Goal: Task Accomplishment & Management: Complete application form

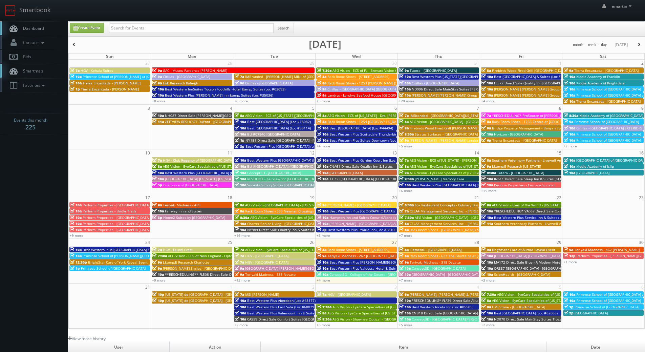
click at [36, 221] on body "Smartbook Toggle Side Navigation Toggle Top Navigation emartin emartin Profile …" at bounding box center [322, 234] width 645 height 468
click at [405, 280] on link "+7 more" at bounding box center [406, 280] width 14 height 5
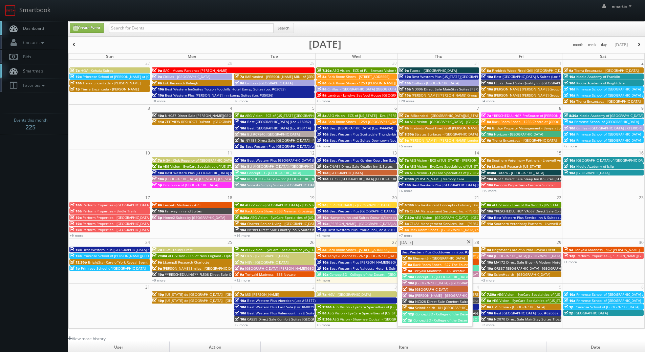
click at [435, 320] on span "Concept3D - College of the Desert - Indio" at bounding box center [447, 320] width 66 height 5
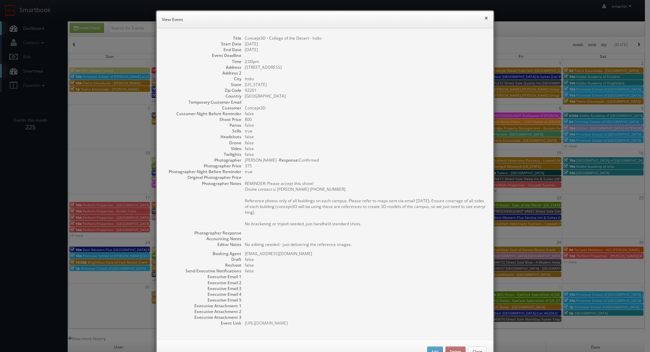
click at [484, 18] on button "×" at bounding box center [486, 18] width 4 height 5
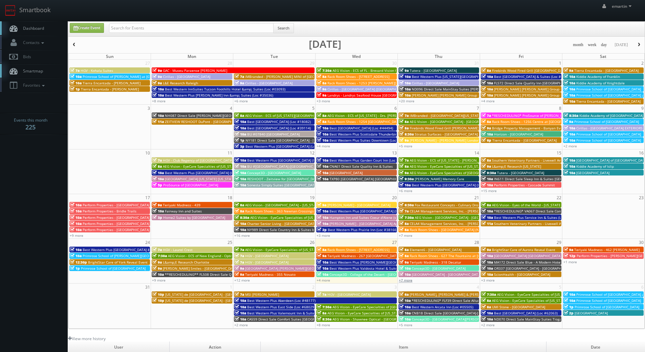
click at [409, 280] on link "+7 more" at bounding box center [406, 280] width 14 height 5
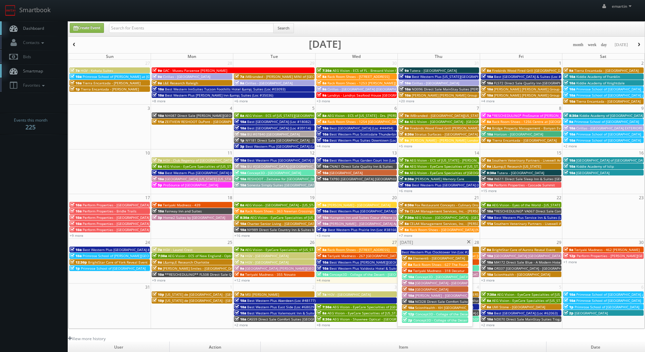
click at [433, 312] on span "Concept3D - College of the Desert - [GEOGRAPHIC_DATA]" at bounding box center [461, 314] width 91 height 5
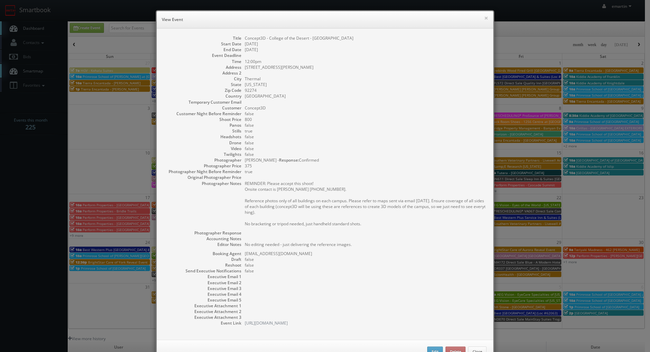
click at [420, 98] on dd "[GEOGRAPHIC_DATA]" at bounding box center [366, 96] width 242 height 6
click at [454, 75] on dd at bounding box center [366, 73] width 242 height 6
click at [486, 17] on div "× View Event" at bounding box center [325, 19] width 337 height 17
click at [485, 17] on button "×" at bounding box center [486, 18] width 4 height 5
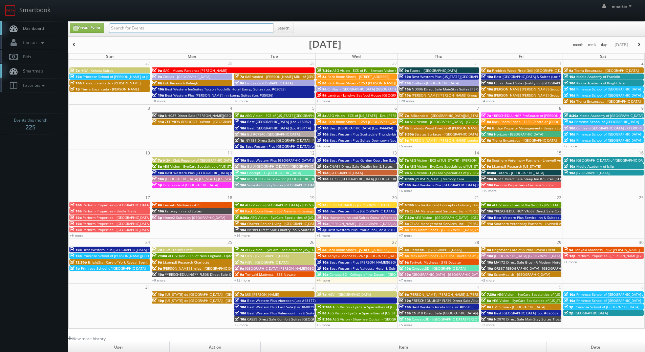
click at [157, 31] on input "text" at bounding box center [191, 27] width 165 height 9
type input "braman"
click at [275, 28] on div "braman Search" at bounding box center [201, 29] width 185 height 13
click at [284, 28] on button "Search" at bounding box center [283, 28] width 21 height 10
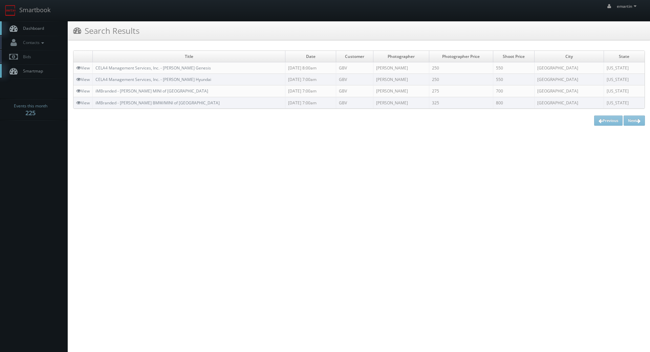
click at [47, 34] on link "Dashboard" at bounding box center [34, 28] width 68 height 14
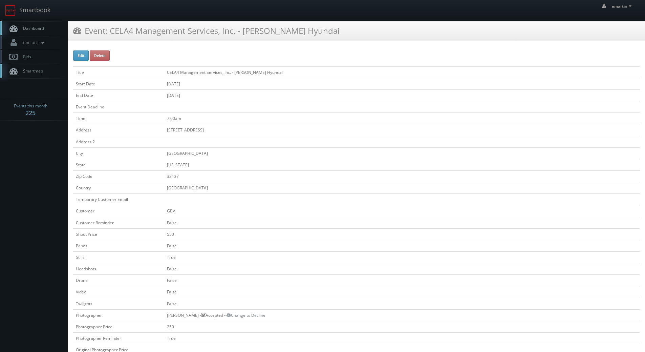
click at [183, 41] on div "Event: CELA4 Management Services, Inc. - Braman Hyundai" at bounding box center [356, 33] width 577 height 24
click at [183, 47] on div "Edit Delete Title CELA4 Management Services, Inc. - Braman Hyundai Start Date 0…" at bounding box center [356, 325] width 577 height 561
click at [175, 47] on div "Edit Delete Title CELA4 Management Services, Inc. - Braman Hyundai Start Date 0…" at bounding box center [356, 325] width 577 height 561
click at [223, 85] on td "08/21/2025" at bounding box center [402, 84] width 476 height 12
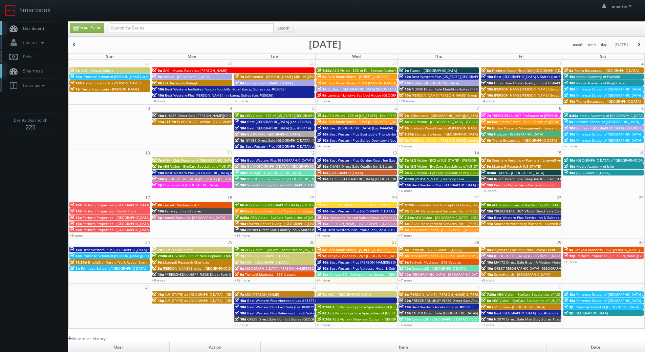
click at [63, 24] on link "Dashboard" at bounding box center [34, 28] width 68 height 14
click at [88, 24] on link "Create Event" at bounding box center [87, 28] width 34 height 10
type input "08/27/2025"
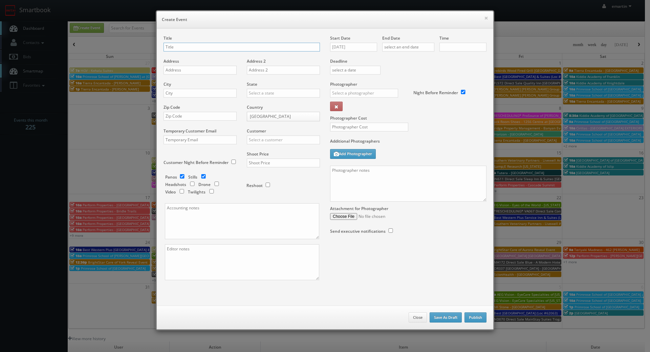
checkbox input "true"
type input "10:00am"
checkbox input "true"
click at [343, 39] on label "Start Date" at bounding box center [340, 38] width 20 height 6
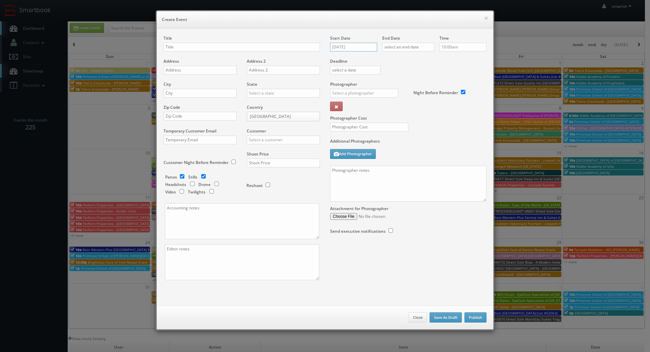
click at [349, 48] on input "[DATE]" at bounding box center [353, 47] width 47 height 9
drag, startPoint x: 399, startPoint y: 61, endPoint x: 394, endPoint y: 60, distance: 4.8
click at [396, 60] on div "August 2025 Su Mo Tu We Th Fr Sa 27 28 29 30 31 1 2 3 4 5 6 7 8 9 10 11 12 13 1…" at bounding box center [363, 98] width 71 height 93
click at [394, 60] on icon at bounding box center [393, 59] width 4 height 5
click at [372, 110] on td "25" at bounding box center [374, 109] width 9 height 10
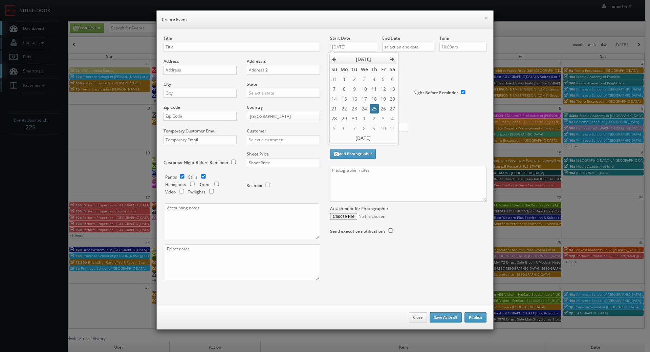
type input "09/25/2025"
click at [423, 46] on input "text" at bounding box center [408, 47] width 52 height 9
drag, startPoint x: 443, startPoint y: 57, endPoint x: 441, endPoint y: 68, distance: 11.4
click at [444, 57] on icon at bounding box center [444, 59] width 4 height 5
click at [435, 107] on td "26" at bounding box center [435, 109] width 9 height 10
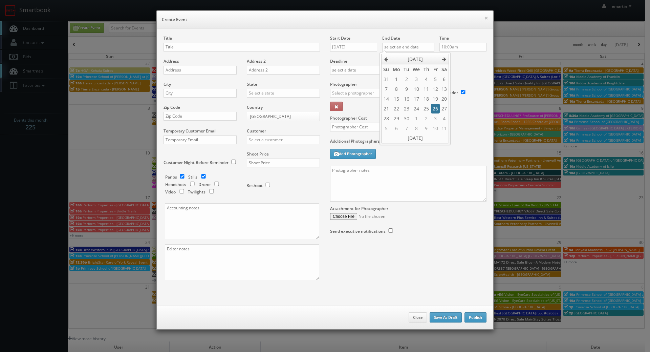
type input "09/26/2025"
drag, startPoint x: 462, startPoint y: 79, endPoint x: 425, endPoint y: 85, distance: 37.4
click at [462, 79] on div "Deadline" at bounding box center [408, 58] width 167 height 46
drag, startPoint x: 219, startPoint y: 46, endPoint x: 48, endPoint y: 87, distance: 175.5
click at [219, 46] on input "text" at bounding box center [242, 47] width 156 height 9
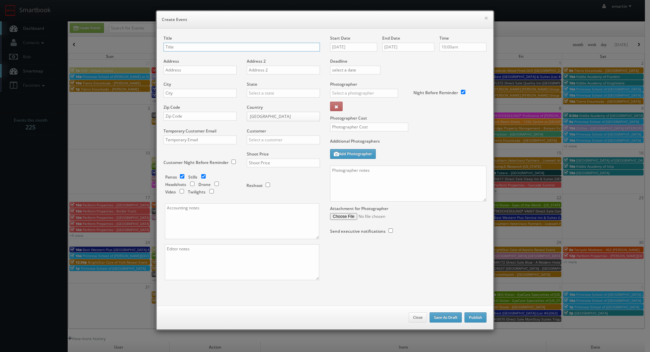
click at [185, 47] on input "text" at bounding box center [242, 47] width 156 height 9
paste input "Best Western Bonnyville Inn & Suites"
click at [276, 40] on div "Title Best Western Bonnyville Inn & Suites (Loc #" at bounding box center [242, 46] width 156 height 23
click at [274, 43] on input "Best Western Bonnyville Inn & Suites (Loc #" at bounding box center [242, 47] width 156 height 9
paste input "61075"
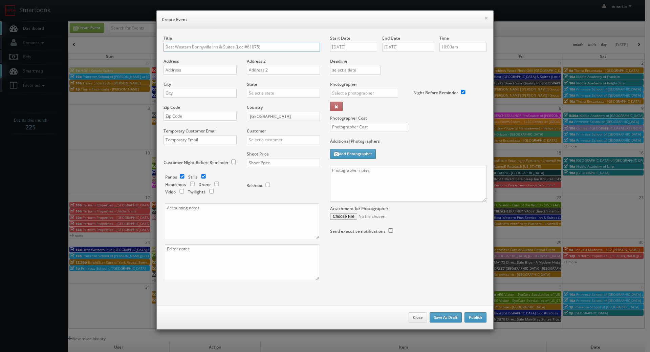
type input "Best Western Bonnyville Inn & Suites (Loc #61075)"
click at [193, 66] on input "text" at bounding box center [200, 70] width 73 height 9
paste input "101-5401 43rd St"
type input "101-5401 43rd St"
click at [221, 97] on input "text" at bounding box center [200, 93] width 73 height 9
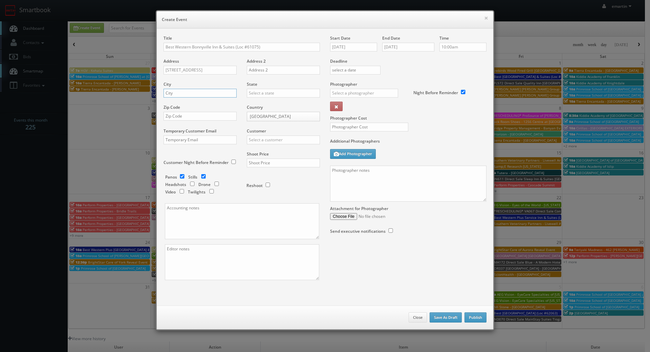
paste input "Bonnyville"
type input "Bonnyville"
click at [265, 120] on body "Smartbook Toggle Side Navigation Toggle Top Navigation emartin emartin Profile …" at bounding box center [322, 234] width 645 height 468
select select "[GEOGRAPHIC_DATA]"
click at [258, 89] on input "text" at bounding box center [283, 93] width 73 height 9
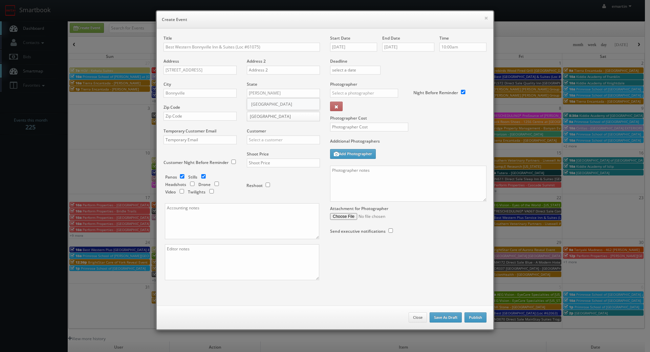
click at [257, 105] on div "[GEOGRAPHIC_DATA]" at bounding box center [283, 104] width 72 height 11
type input "[GEOGRAPHIC_DATA]"
click at [177, 119] on input "text" at bounding box center [200, 116] width 73 height 9
paste input "T9N 0B2"
type input "T9N 0B2"
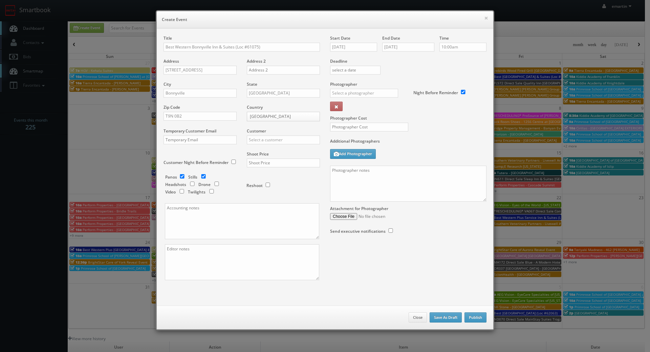
click at [290, 145] on div "Customer Choice Hotels ACC Concept3D Firebirds GBV Choice Hotels Canada Heartla…" at bounding box center [281, 139] width 78 height 23
click at [292, 143] on input "text" at bounding box center [283, 139] width 73 height 9
click at [275, 150] on div "Best Western" at bounding box center [283, 150] width 72 height 11
type input "Best Western"
click at [288, 167] on div "Shoot Price" at bounding box center [281, 162] width 78 height 23
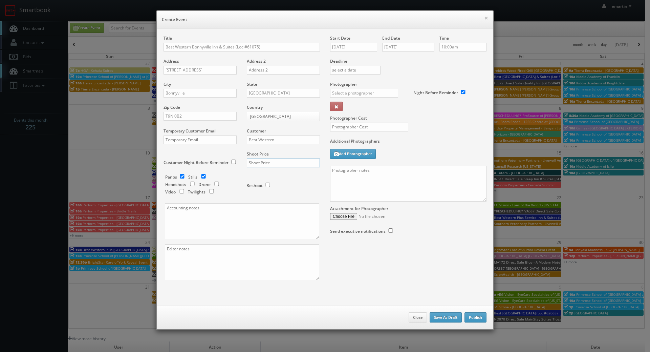
click at [281, 162] on input "text" at bounding box center [283, 163] width 73 height 9
type input "2,975"
click at [295, 178] on div "Reshoot" at bounding box center [281, 182] width 68 height 16
click at [179, 177] on input "checkbox" at bounding box center [182, 176] width 10 height 4
checkbox input "false"
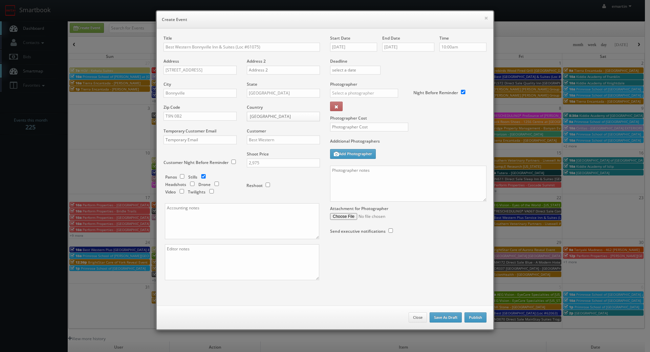
click at [212, 189] on div "Panos Stills Headshots Drone Video Twilights" at bounding box center [202, 185] width 75 height 22
click at [209, 189] on input "checkbox" at bounding box center [212, 191] width 10 height 4
checkbox input "true"
click at [344, 99] on div "_justin _photog1 Glen Aronwits Chris Dailey John Varnedore John Saunders Craig …" at bounding box center [366, 95] width 73 height 13
click at [349, 98] on div "_justin _photog1 Glen Aronwits Chris Dailey John Varnedore John Saunders Craig …" at bounding box center [366, 95] width 73 height 13
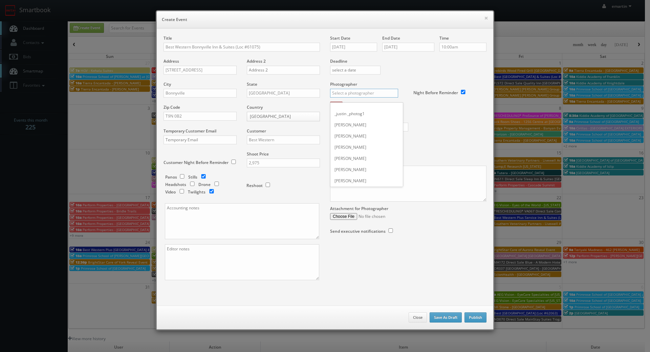
click at [358, 91] on input "text" at bounding box center [364, 93] width 68 height 9
click at [351, 110] on div "[PERSON_NAME]" at bounding box center [367, 108] width 72 height 11
type input "[PERSON_NAME]"
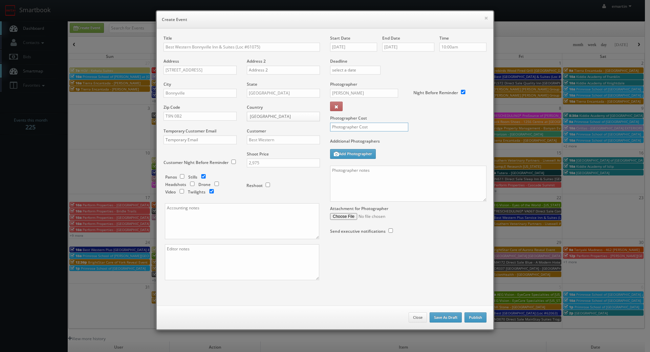
click at [376, 123] on input "text" at bounding box center [369, 127] width 78 height 9
type input "975"
click at [419, 129] on div "Photographer Cost 975" at bounding box center [408, 109] width 167 height 57
click at [401, 186] on textarea at bounding box center [408, 184] width 156 height 36
paste textarea "**two day shoot - arrive at 10am for a full day of shooting, stay overnight, fi…"
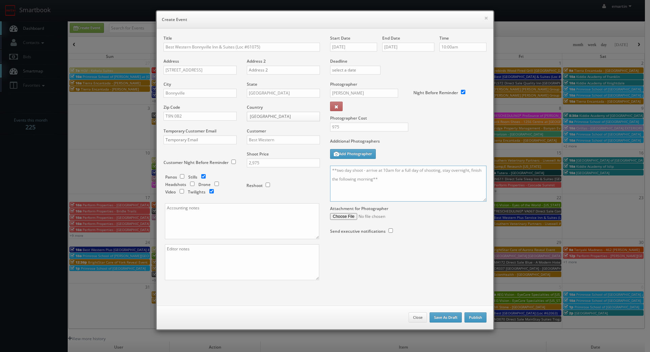
click at [391, 193] on textarea "**two day shoot - arrive at 10am for a full day of shooting, stay overnight, fi…" at bounding box center [408, 184] width 156 height 36
paste textarea "Onsite contact is ______. Overnight stay ___. Stills, and exterior twilights. F…"
drag, startPoint x: 484, startPoint y: 200, endPoint x: 475, endPoint y: 219, distance: 21.4
click at [464, 278] on div "Title Best Western Bonnyville Inn & Suites (Loc #61075) Address 101-5401 43rd S…" at bounding box center [325, 163] width 333 height 257
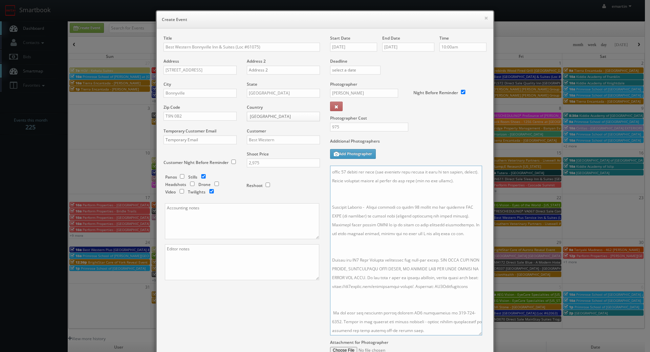
drag, startPoint x: 481, startPoint y: 197, endPoint x: 477, endPoint y: 331, distance: 133.9
click at [477, 331] on textarea at bounding box center [406, 251] width 152 height 170
click at [419, 297] on textarea at bounding box center [406, 251] width 152 height 170
click at [363, 241] on textarea at bounding box center [406, 251] width 152 height 170
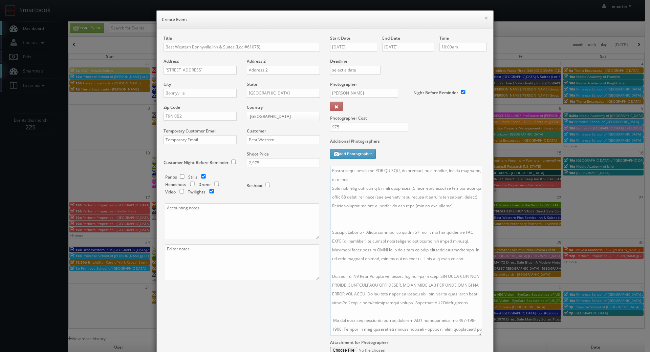
click at [354, 231] on textarea at bounding box center [406, 251] width 152 height 170
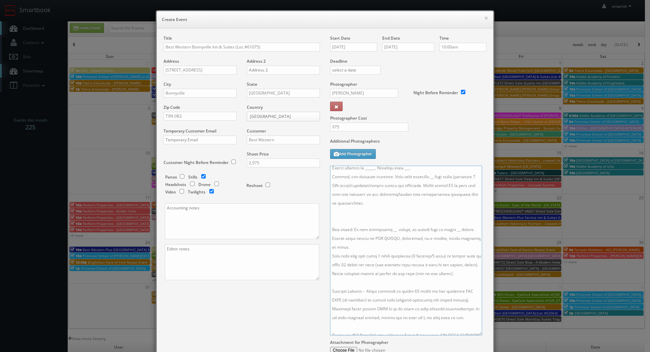
click at [353, 224] on textarea at bounding box center [406, 251] width 152 height 170
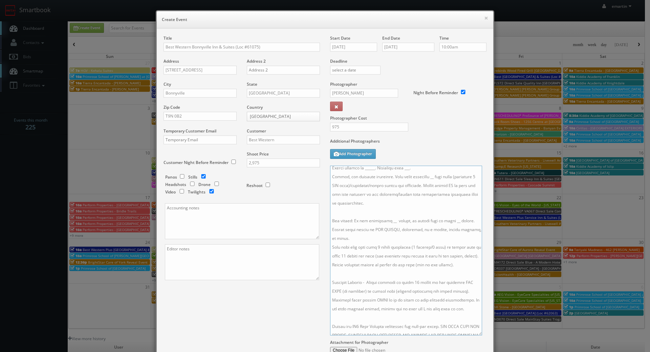
scroll to position [0, 0]
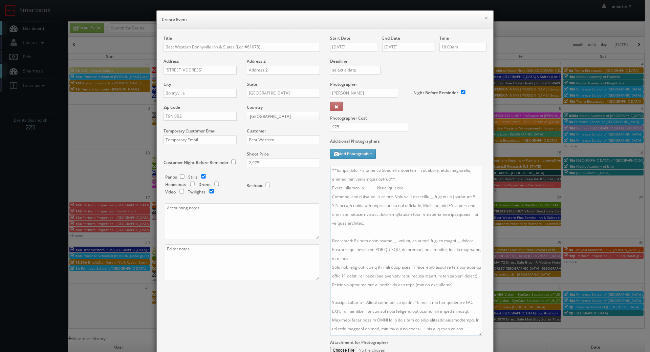
click at [420, 191] on textarea at bounding box center [406, 251] width 152 height 170
click at [409, 184] on textarea at bounding box center [406, 251] width 152 height 170
click at [411, 178] on textarea at bounding box center [406, 251] width 152 height 170
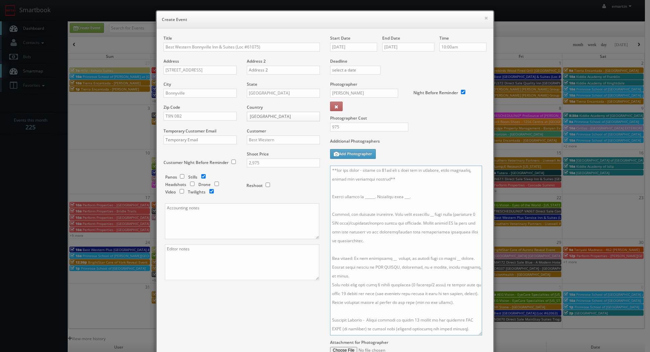
click at [424, 214] on textarea at bounding box center [406, 251] width 152 height 170
click at [421, 195] on textarea at bounding box center [406, 251] width 152 height 170
click at [421, 199] on textarea at bounding box center [406, 251] width 152 height 170
click at [386, 259] on textarea at bounding box center [406, 251] width 152 height 170
click at [449, 259] on textarea at bounding box center [406, 251] width 152 height 170
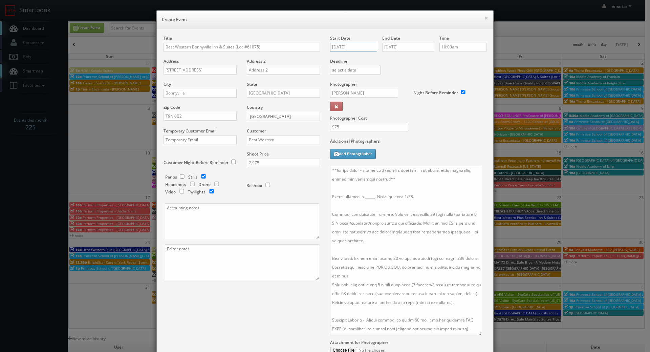
click at [352, 47] on input "09/25/2025" at bounding box center [353, 47] width 47 height 9
drag, startPoint x: 406, startPoint y: 127, endPoint x: 411, endPoint y: 129, distance: 5.6
click at [406, 127] on input "975" at bounding box center [369, 127] width 78 height 9
click at [432, 141] on label "Additional Photographers" at bounding box center [408, 142] width 156 height 9
click at [377, 195] on textarea at bounding box center [406, 251] width 152 height 170
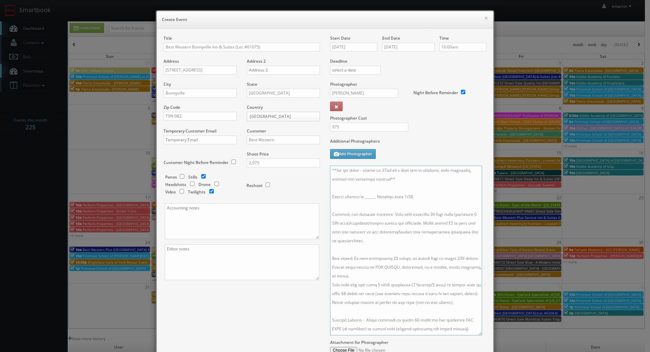
click at [373, 197] on textarea at bounding box center [406, 251] width 152 height 170
paste textarea "Russel Lat, gm@bestwesternbonnyville.com, 780-826-6226"
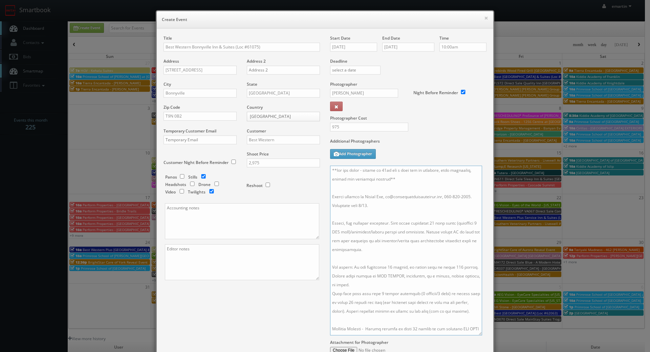
drag, startPoint x: 447, startPoint y: 194, endPoint x: 386, endPoint y: 199, distance: 61.1
click at [385, 199] on textarea at bounding box center [406, 251] width 152 height 170
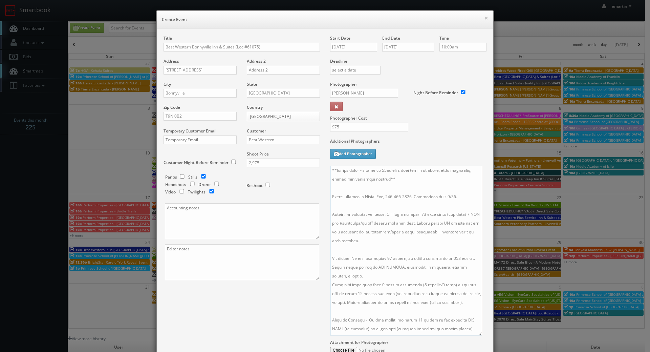
click at [408, 200] on textarea at bounding box center [406, 251] width 152 height 170
type textarea "**two day shoot - arrive at 10am for a full day of shooting, stay overnight, fi…"
click at [481, 220] on div at bounding box center [408, 251] width 156 height 170
drag, startPoint x: 421, startPoint y: 159, endPoint x: 423, endPoint y: 156, distance: 3.8
click at [421, 159] on div "Additional Photographers Add Photographer" at bounding box center [408, 151] width 156 height 27
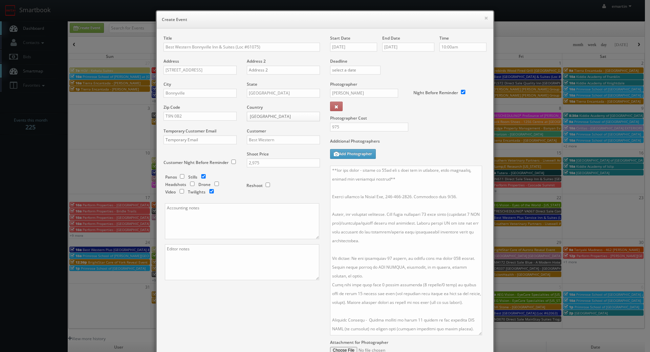
click at [260, 309] on div "Title Best Western Bonnyville Inn & Suites (Loc #61075) Address 101-5401 43rd S…" at bounding box center [325, 208] width 333 height 346
drag, startPoint x: 203, startPoint y: 280, endPoint x: 205, endPoint y: 305, distance: 24.5
click at [203, 283] on div "Title Best Western Bonnyville Inn & Suites (Loc #61075) Address 101-5401 43rd S…" at bounding box center [242, 163] width 167 height 257
click at [222, 311] on div "Title Best Western Bonnyville Inn & Suites (Loc #61075) Address 101-5401 43rd S…" at bounding box center [325, 208] width 333 height 346
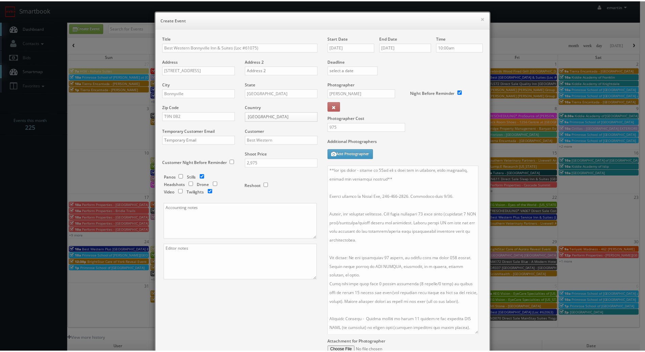
scroll to position [78, 0]
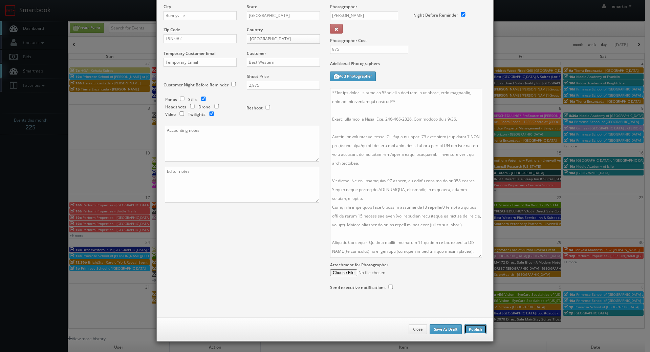
click at [469, 326] on button "Publish" at bounding box center [476, 329] width 22 height 10
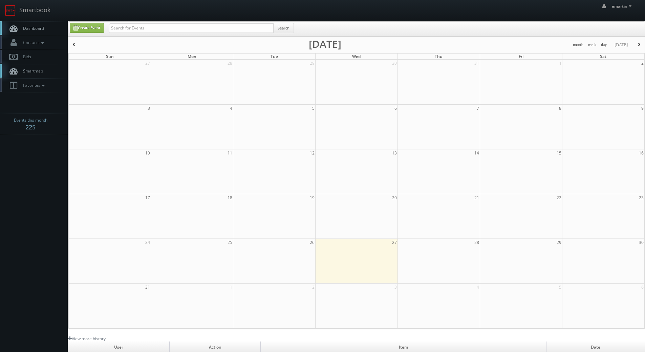
click at [40, 30] on span "Dashboard" at bounding box center [32, 28] width 24 height 6
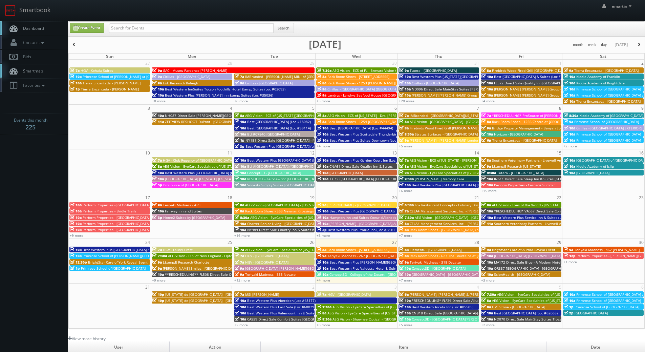
click at [43, 35] on link "Dashboard" at bounding box center [34, 28] width 68 height 14
click at [405, 277] on div "+7 more" at bounding box center [439, 280] width 82 height 6
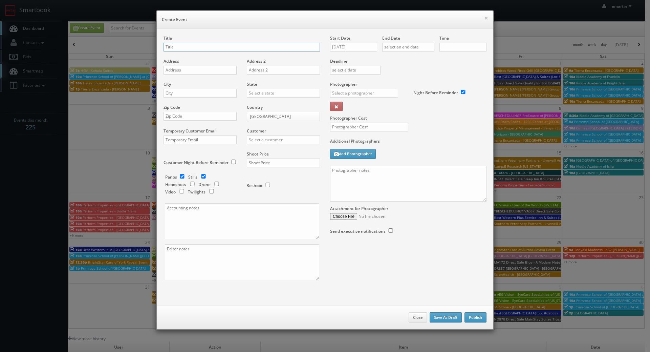
checkbox input "true"
type input "10:00am"
checkbox input "true"
click at [413, 312] on button "Close" at bounding box center [418, 317] width 18 height 10
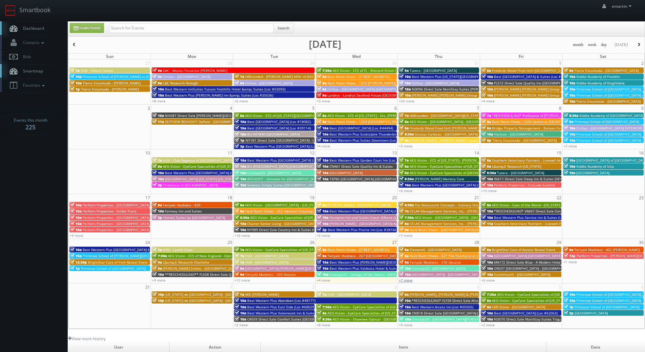
click at [411, 281] on link "+7 more" at bounding box center [406, 280] width 14 height 5
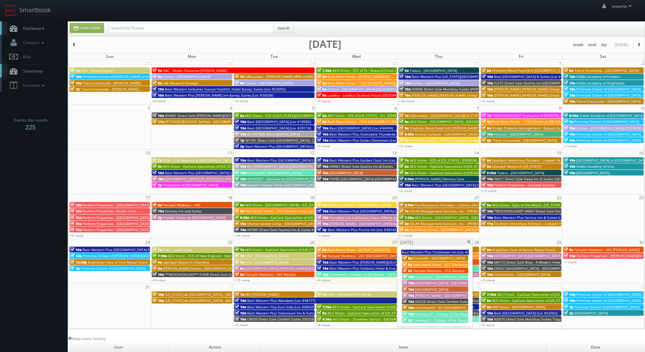
click at [445, 315] on span "Concept3D - College of the Desert - [GEOGRAPHIC_DATA]" at bounding box center [461, 314] width 91 height 5
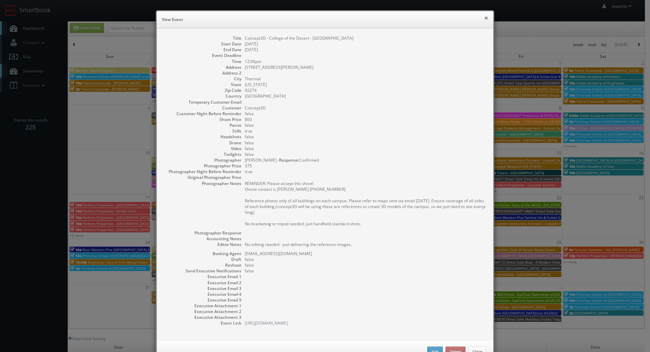
click at [482, 16] on div "× View Event" at bounding box center [325, 19] width 337 height 17
click at [484, 16] on button "×" at bounding box center [486, 18] width 4 height 5
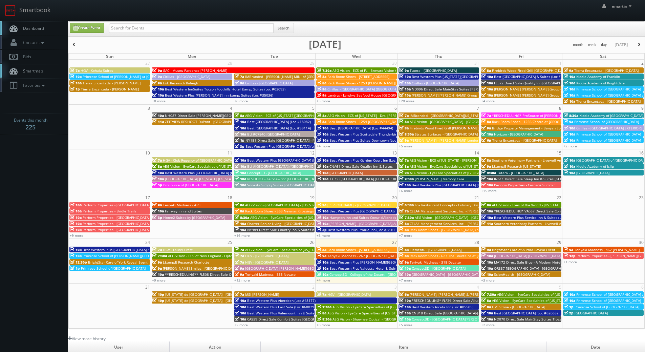
click at [410, 267] on span "10a" at bounding box center [405, 268] width 12 height 5
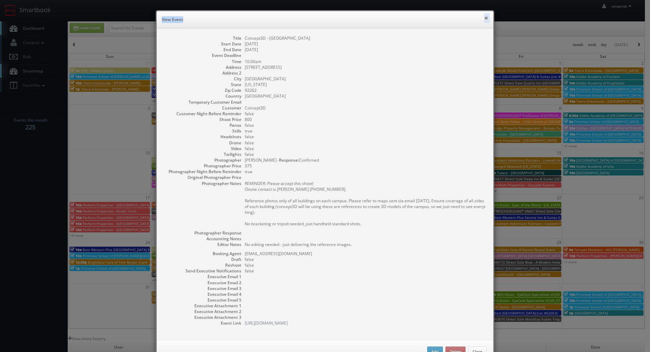
drag, startPoint x: 489, startPoint y: 8, endPoint x: 486, endPoint y: 17, distance: 10.1
click at [489, 9] on div "× View Event Title Concept3D - College of the Desert - Palm Springs Start Date …" at bounding box center [324, 187] width 345 height 374
click at [479, 20] on h6 "View Event" at bounding box center [325, 19] width 326 height 7
click at [484, 20] on button "×" at bounding box center [486, 18] width 4 height 5
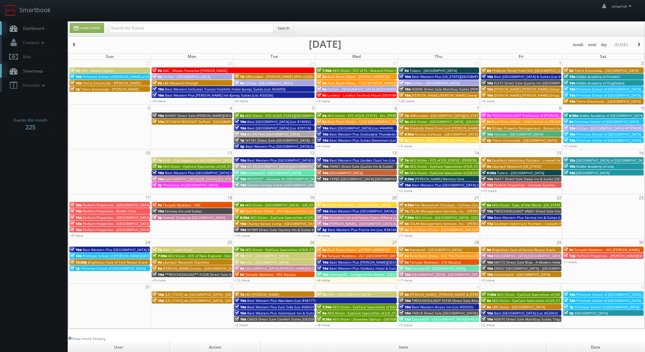
click at [59, 21] on link "Dashboard" at bounding box center [34, 28] width 68 height 14
click at [94, 27] on link "Create Event" at bounding box center [87, 28] width 34 height 10
type input "[DATE]"
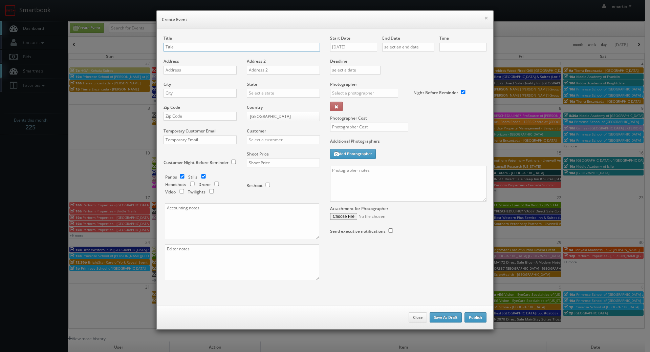
checkbox input "true"
type input "10:00am"
checkbox input "true"
click at [360, 41] on div "Start Date [DATE]" at bounding box center [356, 46] width 52 height 23
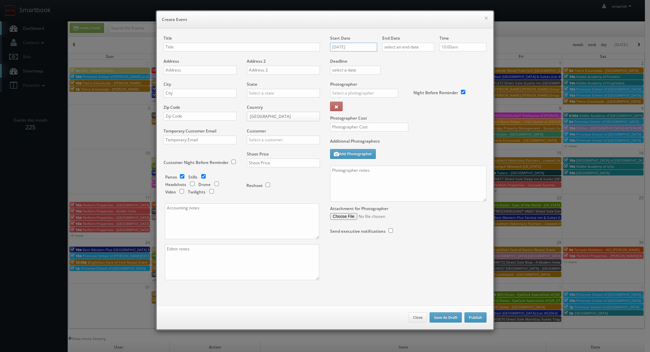
click at [357, 50] on input "[DATE]" at bounding box center [353, 47] width 47 height 9
click at [363, 128] on td "3" at bounding box center [364, 128] width 10 height 10
type input "[DATE]"
click at [403, 44] on input "text" at bounding box center [408, 47] width 52 height 9
click at [416, 129] on td "3" at bounding box center [416, 128] width 10 height 10
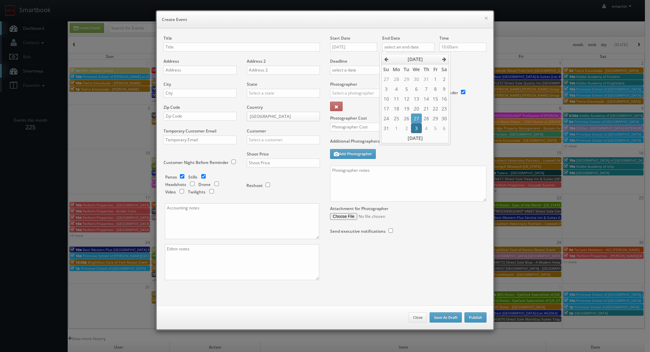
type input "09/03/2025"
click at [466, 72] on div "Deadline" at bounding box center [408, 58] width 167 height 46
click at [462, 48] on input "10:00am" at bounding box center [463, 47] width 47 height 9
type input "2:30pm"
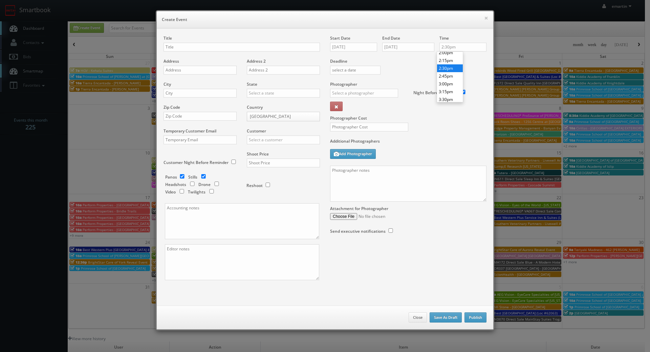
click at [449, 68] on li "2:30pm" at bounding box center [450, 68] width 26 height 8
click at [424, 67] on div "Deadline" at bounding box center [408, 58] width 167 height 46
click at [189, 48] on input "text" at bounding box center [242, 47] width 156 height 9
paste input "Best Western Plus Airport Inn & Suites"
drag, startPoint x: 257, startPoint y: 60, endPoint x: 253, endPoint y: 56, distance: 6.5
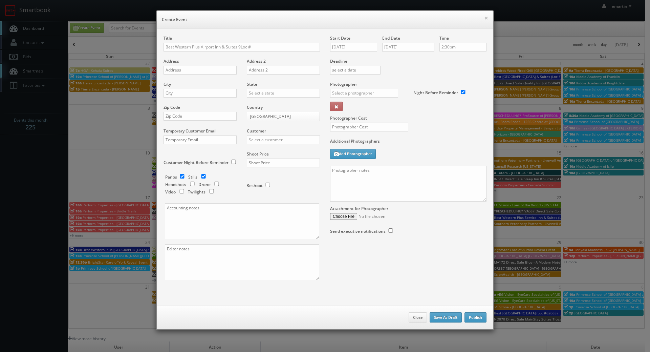
click at [257, 60] on label "Address 2" at bounding box center [256, 61] width 19 height 6
click at [237, 46] on input "Best Western Plus Airport Inn & Suites 9Loc #" at bounding box center [242, 47] width 156 height 9
drag, startPoint x: 285, startPoint y: 43, endPoint x: 292, endPoint y: 46, distance: 7.9
click at [285, 43] on input "Best Western Plus Airport Inn & Suites (Loc #" at bounding box center [242, 47] width 156 height 9
paste input "45086"
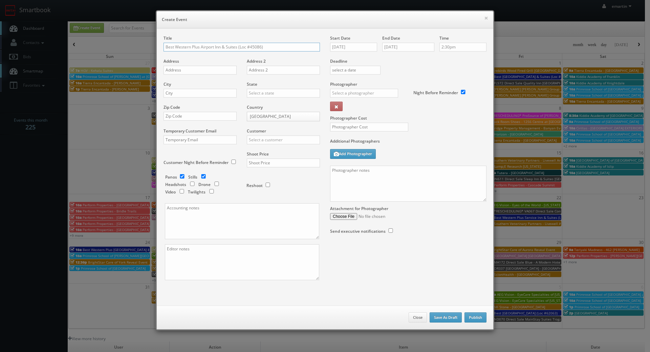
type input "Best Western Plus Airport Inn & Suites (Loc #45086)"
drag, startPoint x: 184, startPoint y: 72, endPoint x: 36, endPoint y: 79, distance: 147.8
click at [184, 72] on input "text" at bounding box center [200, 70] width 73 height 9
paste input "5433 W Wiley Post Way"
type input "5433 W Wiley Post Way"
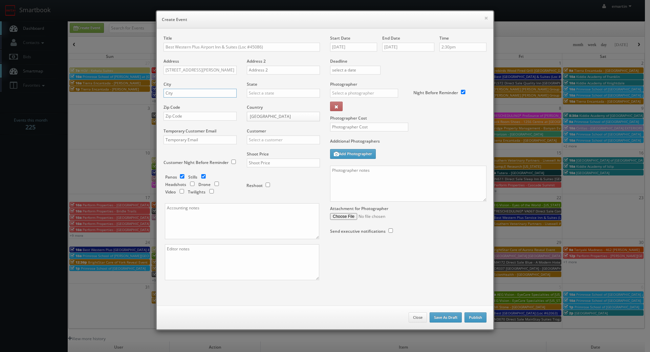
click at [178, 89] on input "text" at bounding box center [200, 93] width 73 height 9
paste input "Salt Lake City"
type input "Salt Lake City"
click at [274, 96] on input "text" at bounding box center [283, 93] width 73 height 9
click at [276, 101] on div "[US_STATE]" at bounding box center [283, 104] width 72 height 11
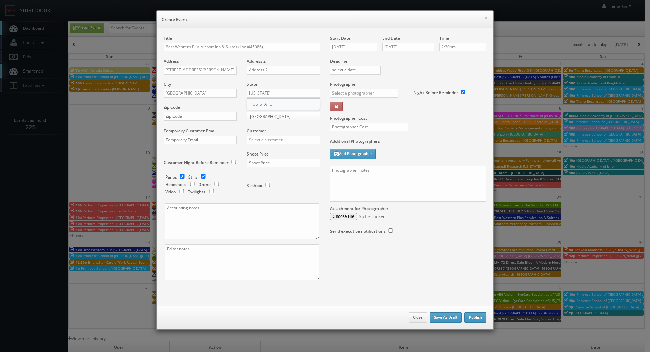
type input "[US_STATE]"
click at [226, 118] on input "text" at bounding box center [200, 116] width 73 height 9
paste input "84116"
type input "84116"
click at [260, 133] on label "Customer" at bounding box center [256, 131] width 19 height 6
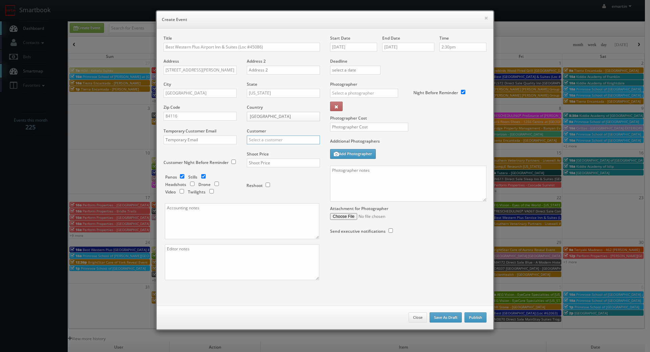
click at [264, 140] on input "text" at bounding box center [283, 139] width 73 height 9
click at [249, 147] on div "Best Western" at bounding box center [283, 150] width 72 height 11
type input "Best Western"
click at [37, 326] on div "× Create Event Title Best Western Plus Airport Inn & Suites (Loc #45086) Addres…" at bounding box center [325, 176] width 650 height 352
click at [273, 169] on div "Shoot Price" at bounding box center [281, 162] width 78 height 23
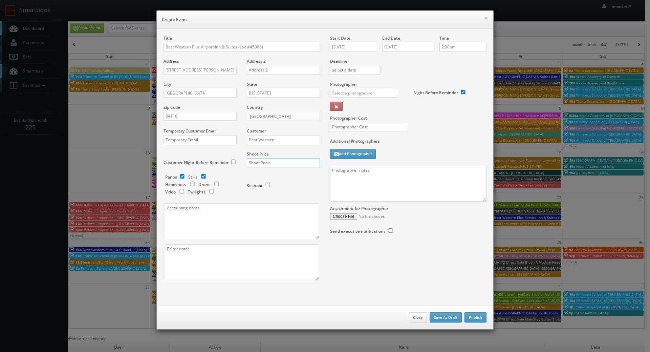
click at [274, 164] on input "text" at bounding box center [283, 163] width 73 height 9
type input "2,775"
click at [285, 186] on div "Reshoot" at bounding box center [281, 182] width 68 height 16
click at [181, 175] on input "checkbox" at bounding box center [182, 176] width 10 height 4
checkbox input "false"
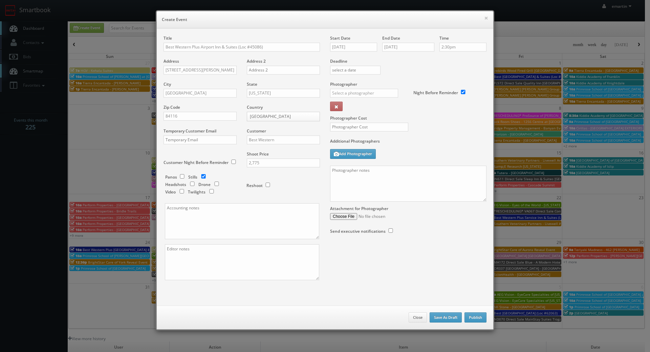
click at [417, 124] on div "Photographer Cost" at bounding box center [408, 109] width 167 height 57
click at [378, 95] on input "text" at bounding box center [364, 93] width 68 height 9
click at [369, 110] on div "[PERSON_NAME]" at bounding box center [367, 108] width 72 height 11
type input "[PERSON_NAME]"
click at [374, 126] on input "text" at bounding box center [369, 127] width 78 height 9
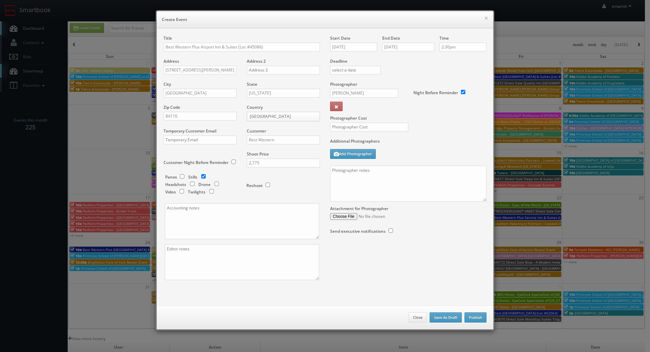
drag, startPoint x: 439, startPoint y: 107, endPoint x: 407, endPoint y: 121, distance: 34.9
click at [432, 115] on div "Photographer Cost" at bounding box center [408, 109] width 167 height 57
click at [372, 127] on input "text" at bounding box center [369, 127] width 78 height 9
type input "400"
click at [413, 125] on div "Photographer Cost 400" at bounding box center [408, 109] width 167 height 57
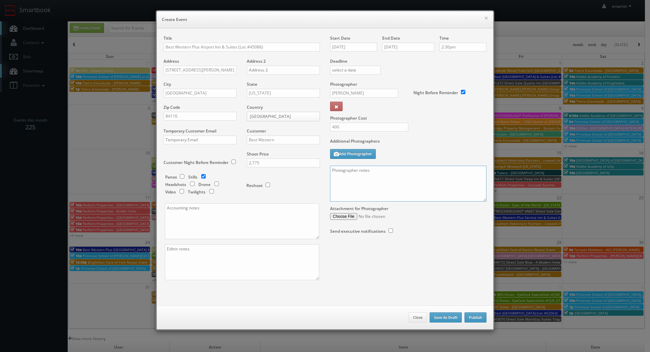
click at [363, 189] on textarea at bounding box center [408, 184] width 156 height 36
paste textarea "Onsite contact is ______. Overnight stay ___. Stills, and exterior twilights. F…"
click at [483, 204] on div "Start Date 09/03/2025 End Date 09/03/2025 Time 2:30pm Deadline Photographer Arc…" at bounding box center [408, 141] width 167 height 212
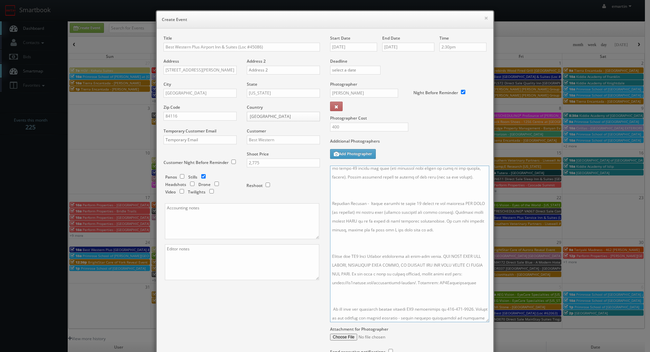
scroll to position [73, 0]
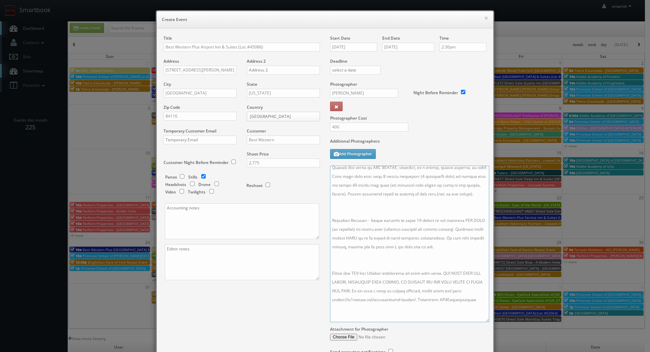
drag, startPoint x: 483, startPoint y: 201, endPoint x: 489, endPoint y: 363, distance: 162.3
click at [489, 352] on html "Smartbook Toggle Side Navigation Toggle Top Navigation emartin emartin Profile …" at bounding box center [325, 234] width 650 height 468
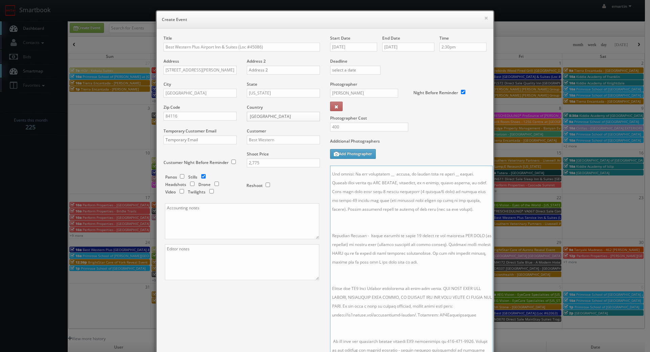
scroll to position [0, 0]
click at [364, 287] on textarea at bounding box center [411, 265] width 163 height 198
click at [354, 220] on textarea at bounding box center [411, 265] width 163 height 198
click at [366, 261] on textarea at bounding box center [411, 265] width 163 height 198
click at [376, 310] on textarea at bounding box center [411, 265] width 163 height 198
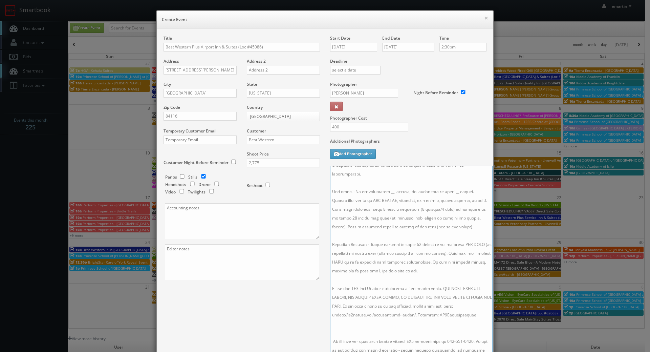
click at [377, 323] on textarea at bounding box center [411, 265] width 163 height 198
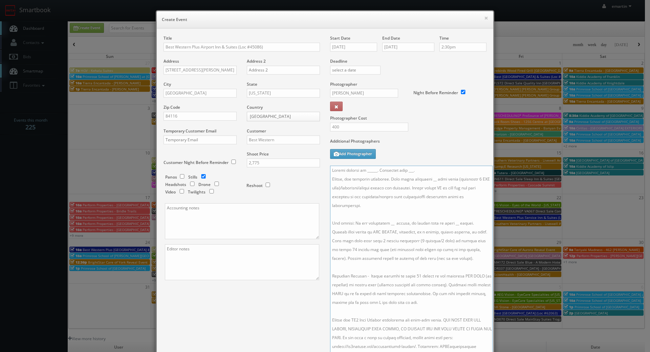
click at [330, 167] on textarea at bounding box center [411, 265] width 163 height 198
click at [337, 167] on textarea at bounding box center [411, 265] width 163 height 198
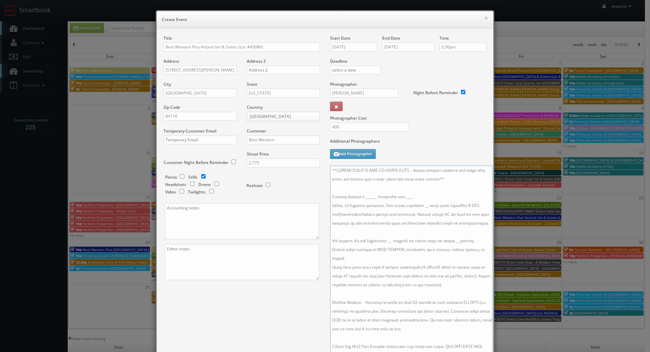
click at [399, 191] on textarea at bounding box center [411, 265] width 163 height 198
drag, startPoint x: 420, startPoint y: 191, endPoint x: 416, endPoint y: 195, distance: 6.0
click at [409, 197] on textarea at bounding box center [411, 265] width 163 height 198
click at [416, 195] on textarea at bounding box center [411, 265] width 163 height 198
drag, startPoint x: 410, startPoint y: 197, endPoint x: 402, endPoint y: 197, distance: 7.8
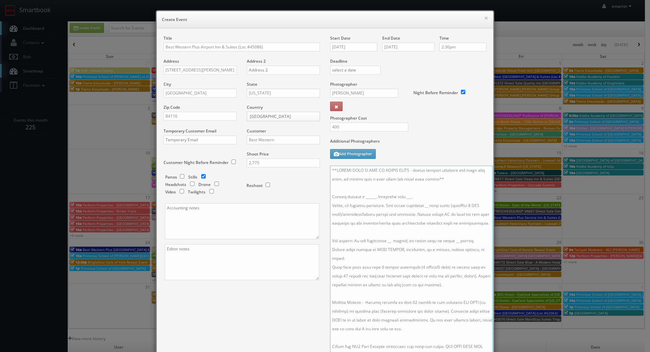
click at [402, 197] on textarea at bounding box center [411, 265] width 163 height 198
click at [430, 225] on textarea at bounding box center [411, 265] width 163 height 198
click at [425, 204] on textarea at bounding box center [411, 265] width 163 height 198
click at [413, 208] on textarea at bounding box center [411, 265] width 163 height 198
drag, startPoint x: 418, startPoint y: 204, endPoint x: 337, endPoint y: 205, distance: 81.0
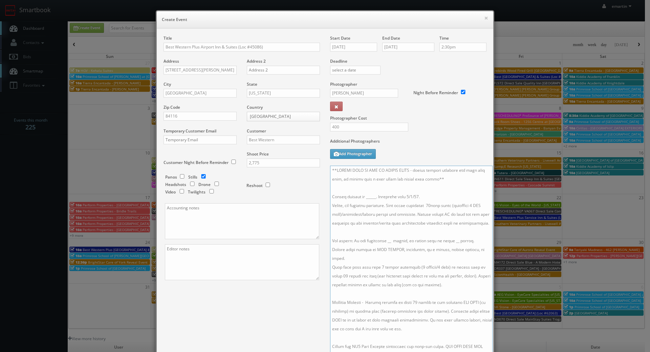
click at [337, 205] on textarea at bounding box center [411, 265] width 163 height 198
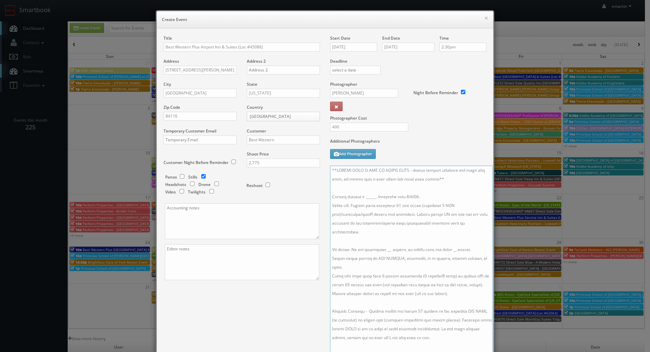
drag, startPoint x: 390, startPoint y: 233, endPoint x: 417, endPoint y: 216, distance: 31.4
click at [417, 216] on textarea at bounding box center [411, 265] width 163 height 198
click at [422, 224] on textarea at bounding box center [411, 265] width 163 height 198
drag, startPoint x: 421, startPoint y: 215, endPoint x: 421, endPoint y: 204, distance: 10.8
click at [421, 204] on textarea at bounding box center [411, 265] width 163 height 198
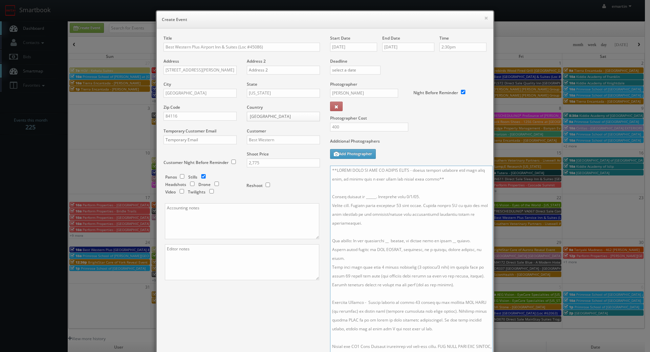
scroll to position [58, 0]
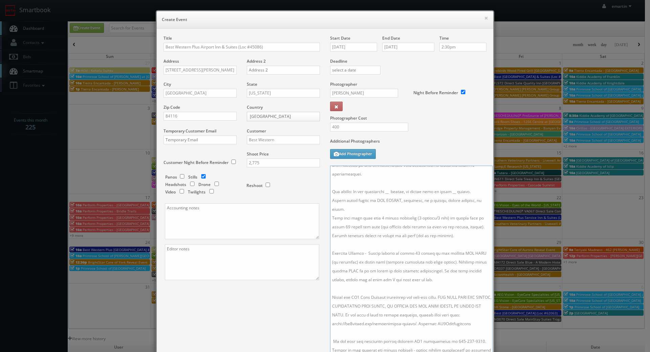
drag, startPoint x: 427, startPoint y: 271, endPoint x: 321, endPoint y: 247, distance: 109.0
click at [321, 247] on div "Title Best Western Plus Airport Inn & Suites (Loc #45086) Address 5433 W Wiley …" at bounding box center [325, 222] width 333 height 375
click at [345, 278] on textarea at bounding box center [411, 265] width 163 height 198
click at [382, 249] on textarea at bounding box center [411, 265] width 163 height 198
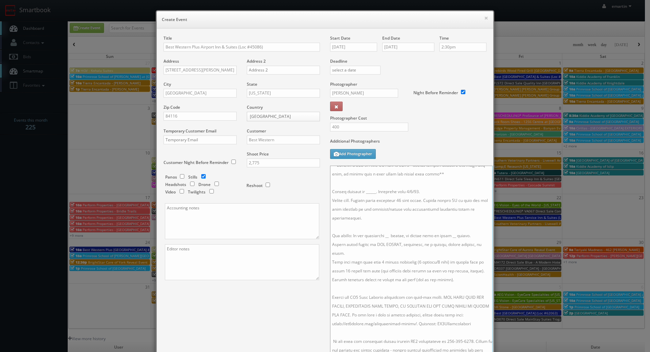
scroll to position [0, 0]
click at [384, 250] on textarea at bounding box center [411, 265] width 163 height 198
click at [386, 251] on textarea at bounding box center [411, 265] width 163 height 198
click at [373, 212] on textarea at bounding box center [411, 265] width 163 height 198
click at [384, 240] on textarea at bounding box center [411, 265] width 163 height 198
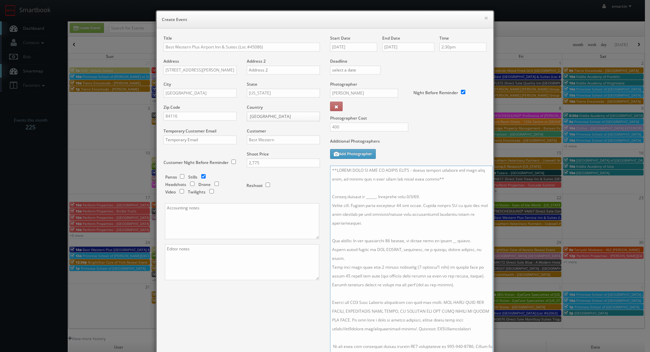
click at [444, 240] on textarea at bounding box center [411, 265] width 163 height 198
drag, startPoint x: 447, startPoint y: 240, endPoint x: 451, endPoint y: 241, distance: 4.5
click at [448, 240] on textarea at bounding box center [411, 265] width 163 height 198
click at [451, 241] on textarea at bounding box center [411, 265] width 163 height 198
click at [426, 237] on textarea at bounding box center [411, 265] width 163 height 198
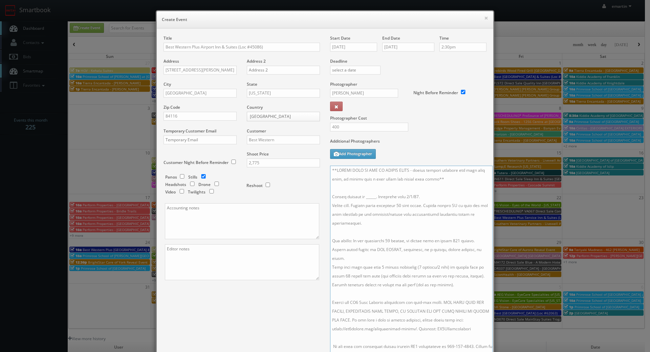
click at [384, 204] on textarea at bounding box center [411, 265] width 163 height 198
drag, startPoint x: 372, startPoint y: 194, endPoint x: 362, endPoint y: 197, distance: 10.5
click at [362, 197] on textarea at bounding box center [411, 265] width 163 height 198
paste textarea "ziza ghuman, bw45086@gmail.com, 801-428-0900"
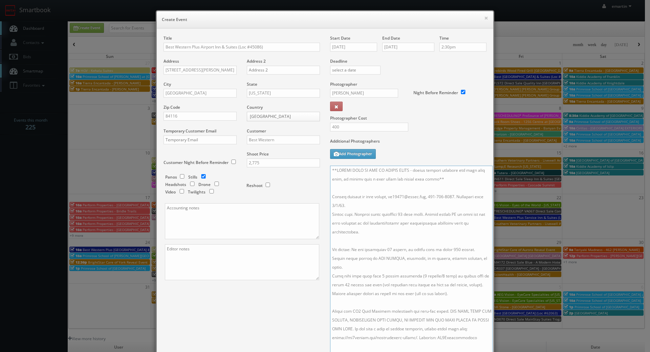
drag, startPoint x: 430, startPoint y: 196, endPoint x: 389, endPoint y: 201, distance: 41.5
click at [389, 201] on textarea at bounding box center [411, 265] width 163 height 198
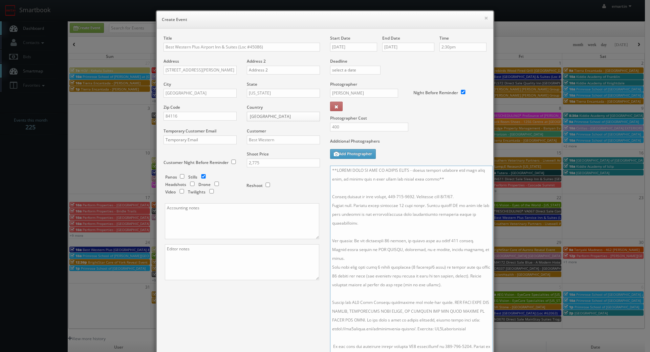
click at [364, 197] on textarea at bounding box center [411, 265] width 163 height 198
click at [373, 196] on textarea at bounding box center [411, 265] width 163 height 198
click at [400, 201] on textarea at bounding box center [411, 265] width 163 height 198
click at [467, 220] on textarea at bounding box center [411, 265] width 163 height 198
click at [459, 194] on textarea at bounding box center [411, 265] width 163 height 198
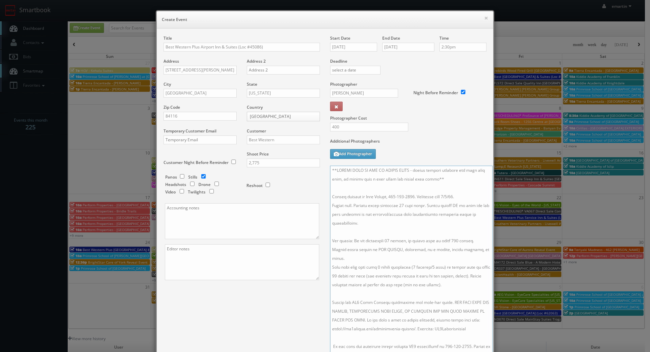
drag, startPoint x: 463, startPoint y: 196, endPoint x: 415, endPoint y: 198, distance: 47.4
click at [415, 198] on textarea at bounding box center [411, 265] width 163 height 198
click at [422, 201] on textarea at bounding box center [411, 265] width 163 height 198
drag, startPoint x: 464, startPoint y: 196, endPoint x: 418, endPoint y: 195, distance: 45.4
click at [418, 195] on textarea at bounding box center [411, 265] width 163 height 198
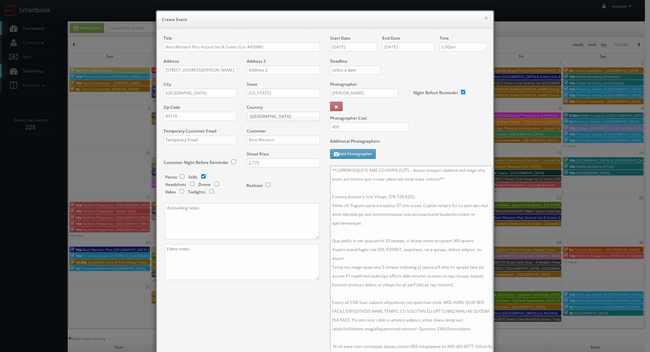
type textarea "**PLEASE KEEP AN EYE ON CAMERA FOCUS - recent imagery received has been very so…"
click at [280, 328] on div "Title Best Western Plus Airport Inn & Suites (Loc #45086) Address 5433 W Wiley …" at bounding box center [325, 222] width 333 height 375
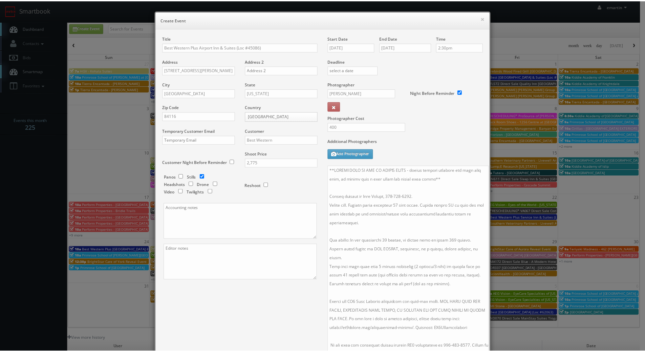
scroll to position [106, 0]
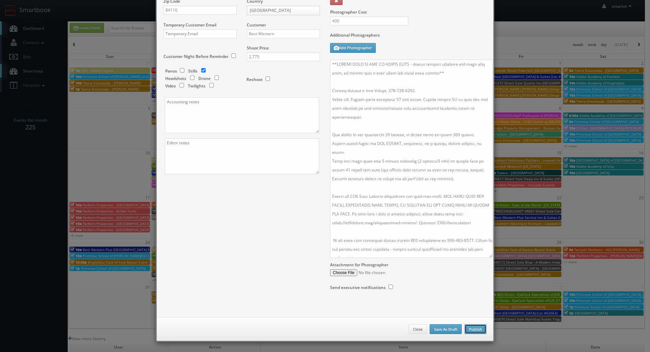
click at [476, 329] on button "Publish" at bounding box center [476, 329] width 22 height 10
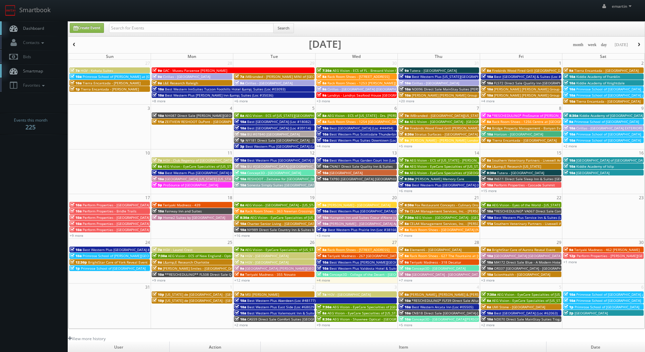
click at [35, 29] on span "Dashboard" at bounding box center [32, 28] width 24 height 6
click at [48, 29] on link "Dashboard" at bounding box center [34, 28] width 68 height 14
click at [325, 281] on link "+4 more" at bounding box center [324, 280] width 14 height 5
click at [410, 279] on link "+7 more" at bounding box center [406, 280] width 14 height 5
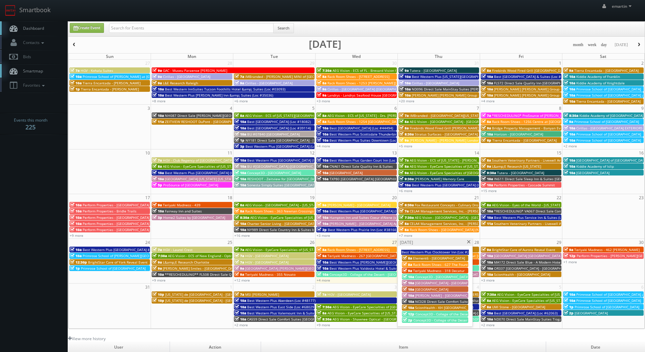
click at [420, 275] on span "Concept3D - [GEOGRAPHIC_DATA]" at bounding box center [442, 276] width 54 height 5
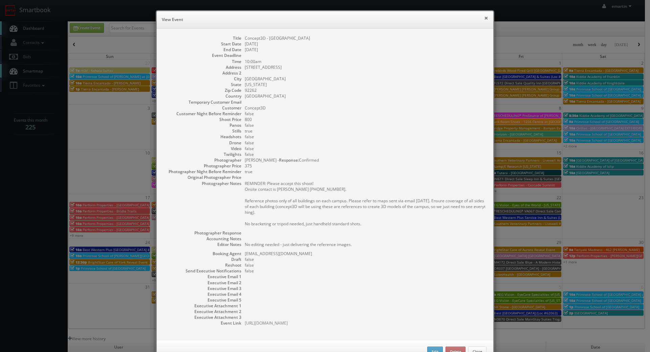
click at [484, 18] on button "×" at bounding box center [486, 18] width 4 height 5
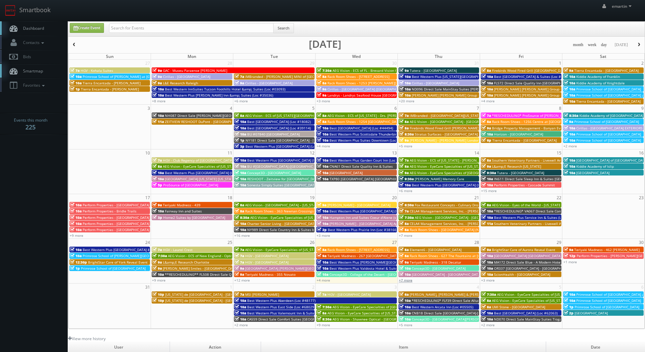
click at [409, 279] on link "+7 more" at bounding box center [406, 280] width 14 height 5
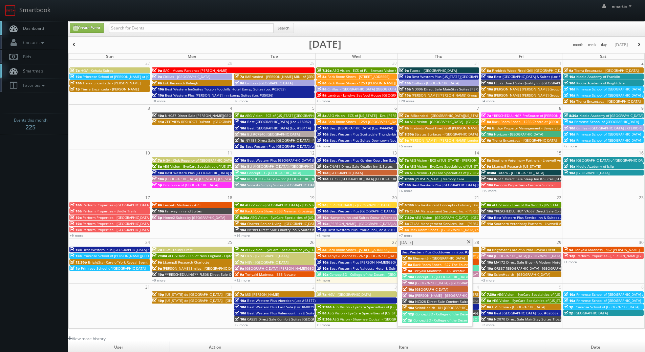
click at [431, 319] on span "Concept3D - College of the Desert - Indio" at bounding box center [447, 320] width 66 height 5
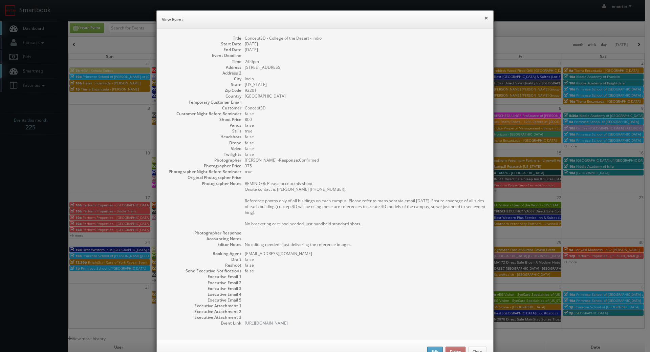
click at [484, 19] on button "×" at bounding box center [486, 18] width 4 height 5
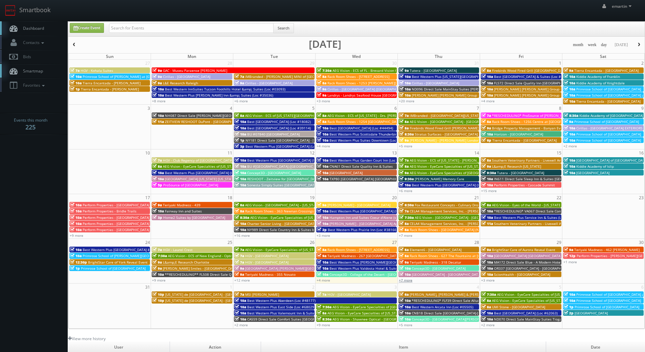
click at [404, 281] on link "+7 more" at bounding box center [406, 280] width 14 height 5
click at [39, 25] on link "Dashboard" at bounding box center [34, 28] width 68 height 14
click at [87, 22] on div "Create Event Search" at bounding box center [356, 29] width 576 height 15
click at [90, 26] on link "Create Event" at bounding box center [87, 28] width 34 height 10
type input "[DATE]"
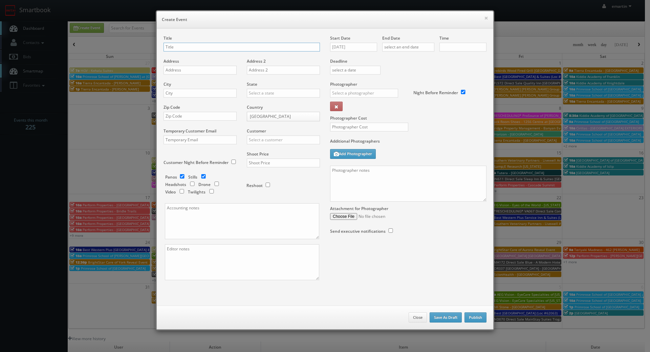
checkbox input "true"
type input "10:00am"
checkbox input "true"
click at [360, 41] on div "Start Date [DATE]" at bounding box center [356, 46] width 52 height 23
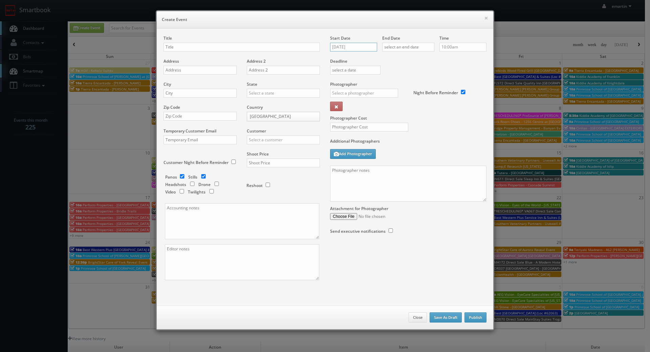
click at [362, 45] on input "[DATE]" at bounding box center [353, 47] width 47 height 9
click at [390, 56] on th at bounding box center [392, 59] width 9 height 10
click at [366, 112] on td "24" at bounding box center [364, 109] width 10 height 10
type input "09/24/2025"
click at [415, 48] on input "text" at bounding box center [408, 47] width 52 height 9
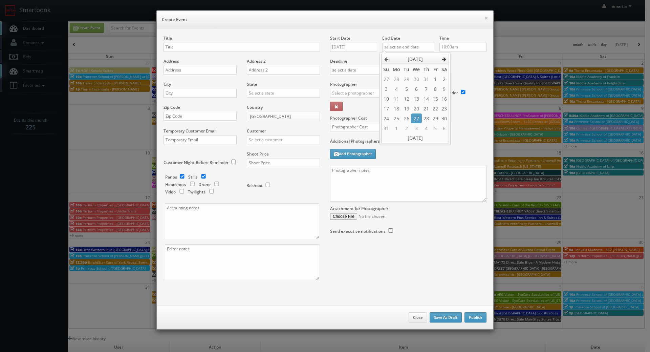
click at [445, 57] on icon at bounding box center [444, 59] width 4 height 5
click at [426, 109] on td "25" at bounding box center [426, 109] width 9 height 10
type input "09/25/2025"
click at [457, 75] on div "Deadline" at bounding box center [408, 58] width 167 height 46
drag, startPoint x: 219, startPoint y: 36, endPoint x: 152, endPoint y: 52, distance: 69.7
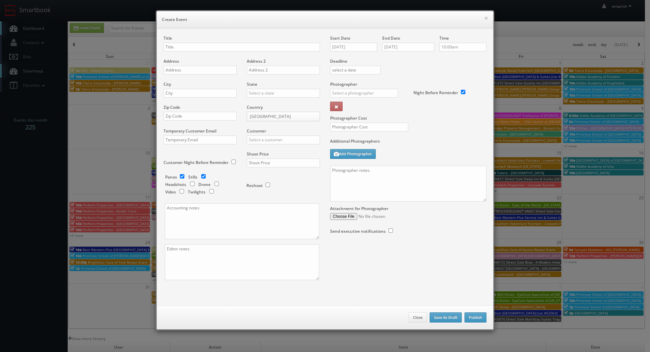
click at [219, 36] on div "Title" at bounding box center [242, 46] width 156 height 23
click at [190, 51] on input "text" at bounding box center [242, 47] width 156 height 9
paste input "Best Western Plus Waterfront Hotel"
click at [263, 43] on input "Best Western Plus Waterfront Hotel (Loc #" at bounding box center [242, 47] width 156 height 9
paste input "66117"
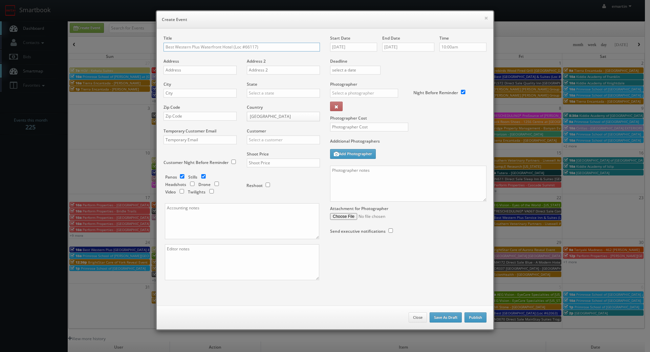
type input "Best Western Plus Waterfront Hotel (Loc #66117)"
click at [206, 65] on div "Address" at bounding box center [203, 69] width 78 height 23
click at [206, 67] on input "text" at bounding box center [200, 70] width 73 height 9
paste input "277 Riverside Dr W"
type input "277 Riverside Dr W"
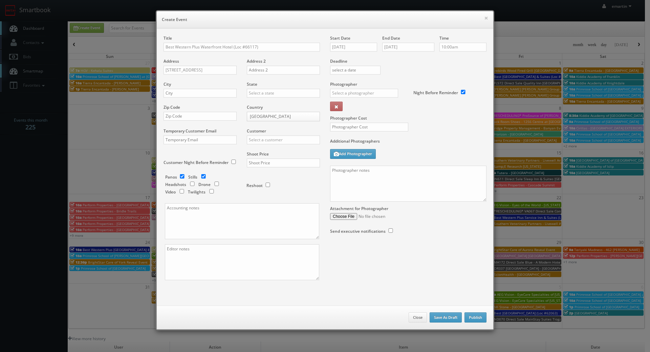
click at [198, 99] on div "City" at bounding box center [203, 92] width 78 height 23
click at [203, 89] on input "text" at bounding box center [200, 93] width 73 height 9
paste input "Windsor"
type input "Windsor"
click at [277, 115] on body "Smartbook Toggle Side Navigation Toggle Top Navigation emartin emartin Profile …" at bounding box center [322, 234] width 645 height 468
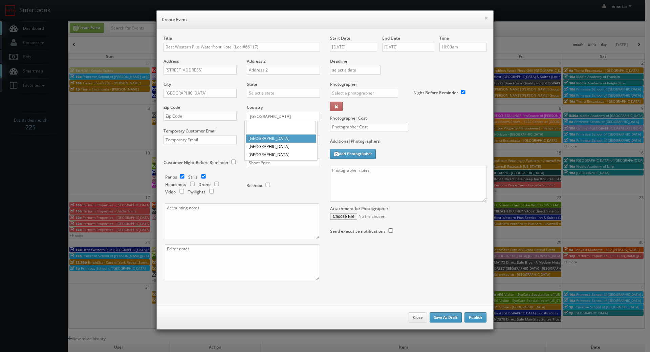
click at [271, 96] on body "Smartbook Toggle Side Navigation Toggle Top Navigation emartin emartin Profile …" at bounding box center [322, 234] width 645 height 468
click at [267, 117] on body "Smartbook Toggle Side Navigation Toggle Top Navigation emartin emartin Profile …" at bounding box center [322, 234] width 645 height 468
select select "[GEOGRAPHIC_DATA]"
click at [258, 90] on input "text" at bounding box center [283, 93] width 73 height 9
type input "onta"
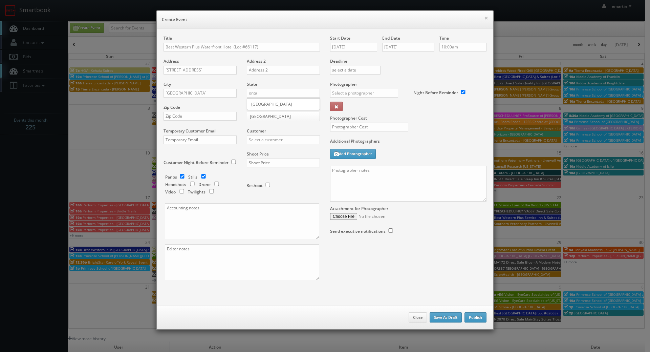
click at [254, 111] on div "Country Canada United States Canada Mexico" at bounding box center [281, 116] width 78 height 24
click at [256, 107] on label "Country" at bounding box center [255, 107] width 16 height 6
click at [260, 92] on input "text" at bounding box center [283, 93] width 73 height 9
click at [264, 107] on div "[GEOGRAPHIC_DATA]" at bounding box center [283, 104] width 72 height 11
type input "[GEOGRAPHIC_DATA]"
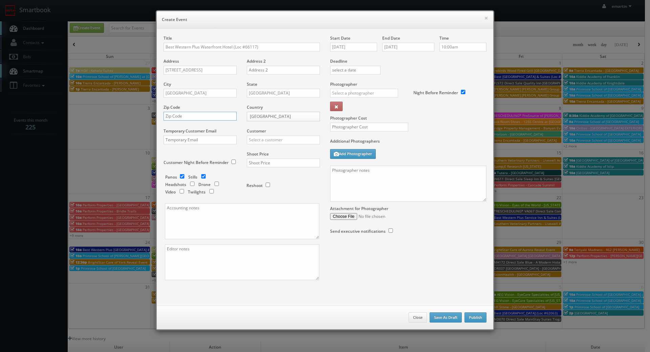
drag, startPoint x: 199, startPoint y: 116, endPoint x: 206, endPoint y: 118, distance: 7.3
click at [199, 116] on input "text" at bounding box center [200, 116] width 73 height 9
paste input "N9A 5K4"
type input "N9A 5K4"
click at [269, 138] on input "text" at bounding box center [283, 139] width 73 height 9
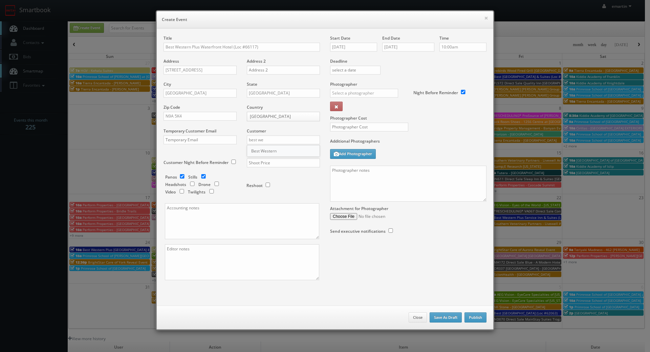
click at [263, 146] on div "Best Western" at bounding box center [283, 150] width 72 height 11
type input "Best Western"
click at [275, 165] on input "text" at bounding box center [283, 163] width 73 height 9
type input "3,225"
click at [279, 175] on div "Reshoot" at bounding box center [281, 182] width 68 height 16
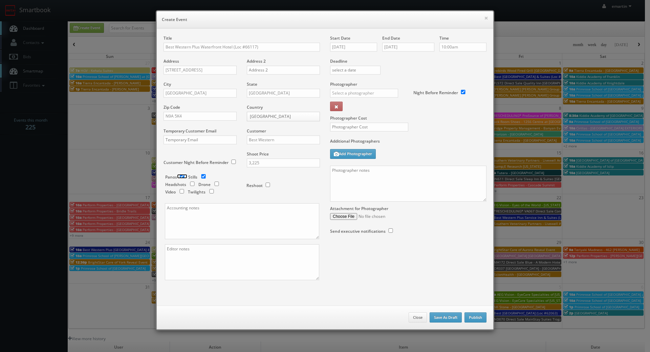
click at [177, 175] on input "checkbox" at bounding box center [182, 176] width 10 height 4
checkbox input "false"
click at [210, 192] on input "checkbox" at bounding box center [212, 191] width 10 height 4
checkbox input "true"
drag, startPoint x: 372, startPoint y: 89, endPoint x: 373, endPoint y: 92, distance: 3.6
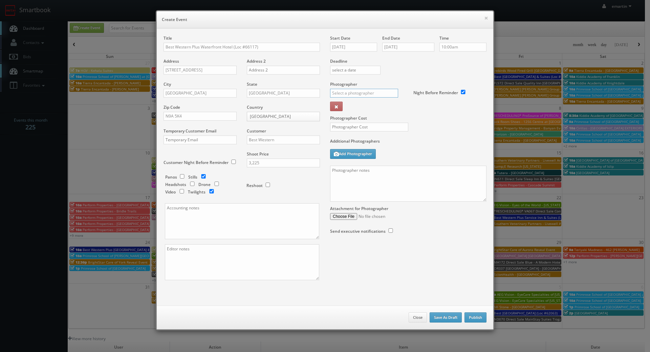
click at [372, 89] on input "text" at bounding box center [364, 93] width 68 height 9
click at [356, 103] on div "[PERSON_NAME]" at bounding box center [367, 108] width 72 height 11
type input "[PERSON_NAME]"
click at [355, 126] on input "text" at bounding box center [369, 127] width 78 height 9
type input "850"
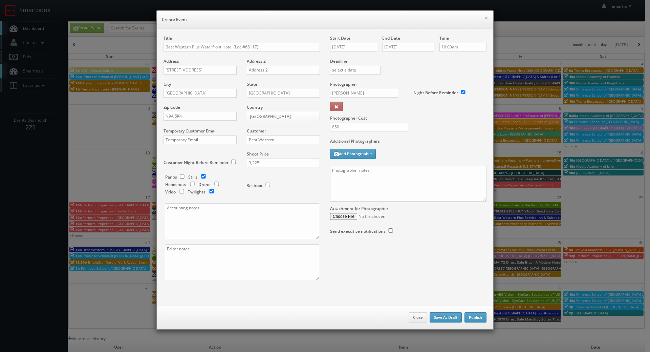
click at [450, 127] on div "Photographer Cost 850" at bounding box center [408, 109] width 167 height 57
click at [361, 191] on textarea at bounding box center [408, 184] width 156 height 36
paste textarea "Onsite contact is ______. Overnight stay ___. Stills, and exterior twilights. F…"
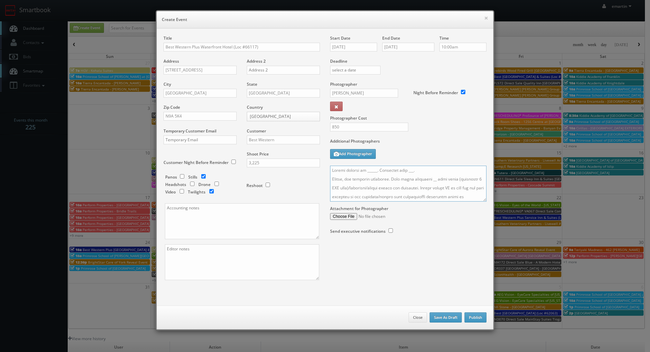
scroll to position [254, 0]
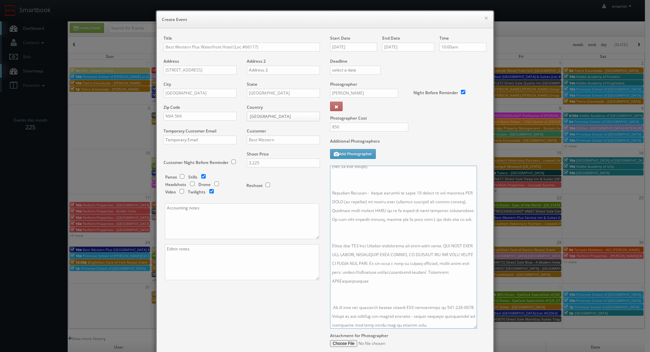
drag, startPoint x: 482, startPoint y: 198, endPoint x: 470, endPoint y: 347, distance: 149.8
click at [470, 329] on textarea at bounding box center [403, 247] width 147 height 163
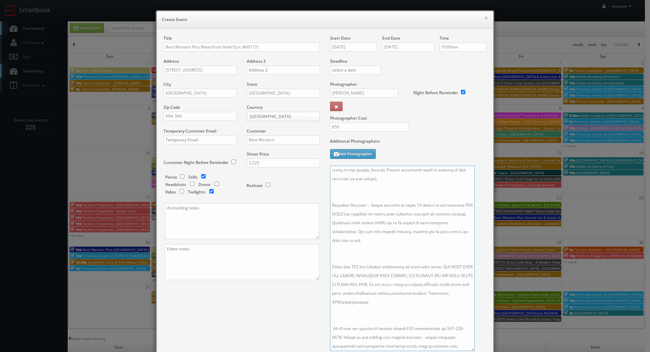
scroll to position [0, 0]
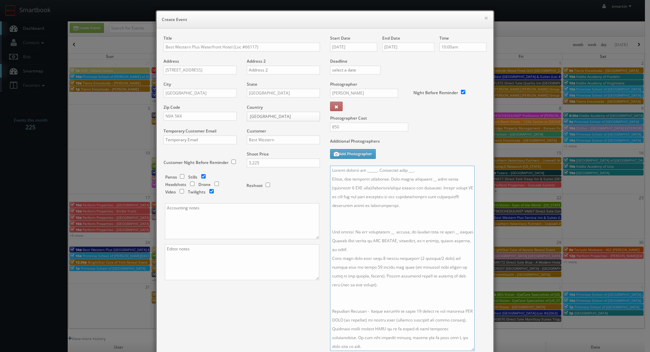
click at [330, 173] on textarea at bounding box center [402, 258] width 145 height 185
paste textarea "**two day shoot - arrive at 10am for a full day of shooting, stay overnight, fi…"
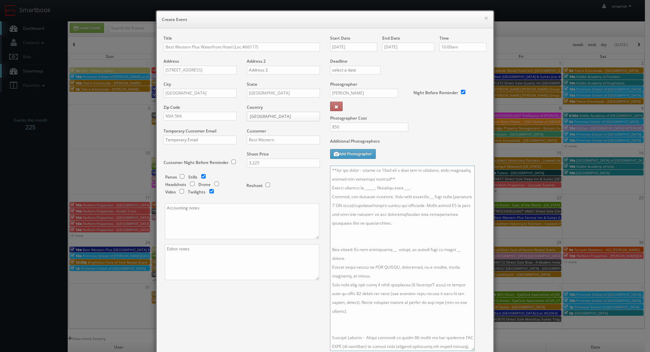
click at [330, 180] on textarea at bounding box center [402, 258] width 145 height 185
click at [427, 183] on textarea at bounding box center [402, 258] width 145 height 185
click at [420, 195] on textarea at bounding box center [402, 258] width 145 height 185
drag, startPoint x: 421, startPoint y: 199, endPoint x: 408, endPoint y: 197, distance: 13.7
click at [403, 197] on textarea at bounding box center [402, 258] width 145 height 185
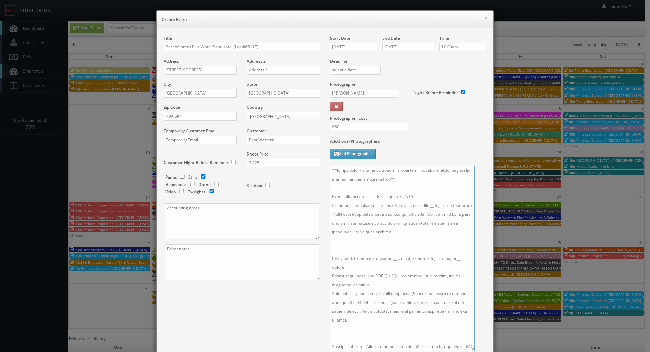
click at [424, 207] on textarea at bounding box center [402, 258] width 145 height 185
click at [418, 204] on textarea at bounding box center [402, 258] width 145 height 185
click at [385, 259] on textarea at bounding box center [402, 258] width 145 height 185
click at [449, 260] on textarea at bounding box center [402, 258] width 145 height 185
click at [398, 249] on textarea at bounding box center [402, 258] width 145 height 185
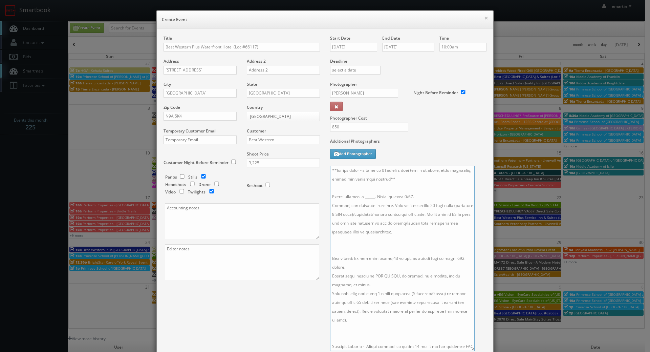
scroll to position [141, 0]
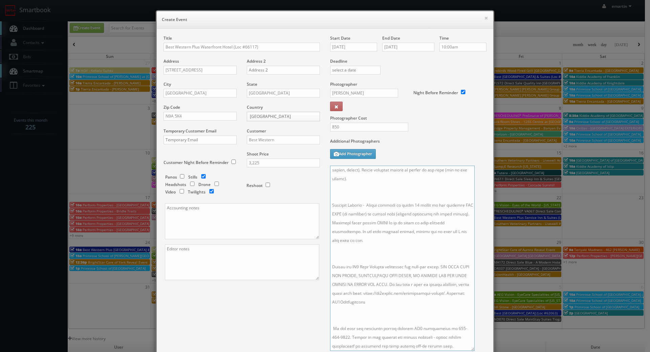
click at [372, 241] on textarea at bounding box center [402, 258] width 145 height 185
click at [356, 311] on textarea at bounding box center [402, 258] width 145 height 185
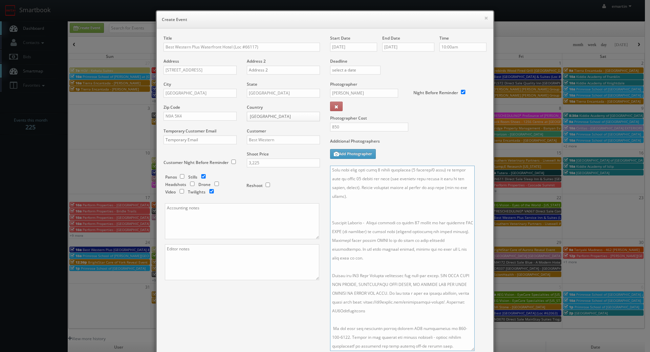
scroll to position [90, 0]
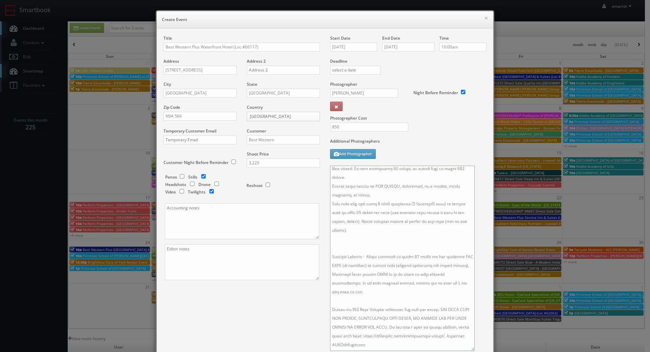
click at [368, 243] on textarea at bounding box center [402, 258] width 145 height 185
click at [367, 235] on textarea at bounding box center [402, 258] width 145 height 185
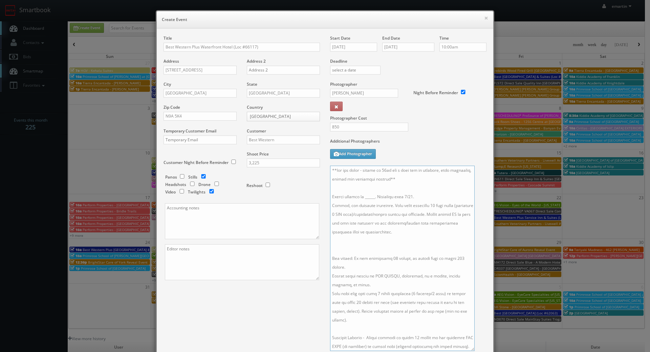
click at [370, 258] on textarea at bounding box center [402, 258] width 145 height 185
click at [398, 246] on textarea at bounding box center [402, 258] width 145 height 185
click at [358, 47] on input "09/24/2025" at bounding box center [353, 47] width 47 height 9
click at [430, 121] on div "Photographer Cost 850" at bounding box center [408, 109] width 167 height 57
drag, startPoint x: 372, startPoint y: 199, endPoint x: 388, endPoint y: 219, distance: 25.8
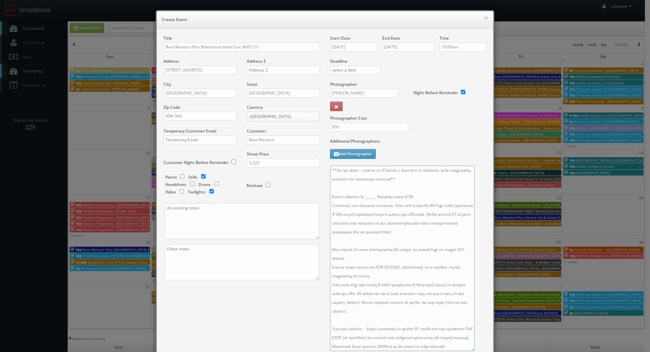
click at [372, 201] on textarea at bounding box center [402, 258] width 145 height 185
paste textarea "Karim Bashi, karim.bashi@windsor-hotel.ca, 519-973-5555"
drag, startPoint x: 446, startPoint y: 196, endPoint x: 389, endPoint y: 201, distance: 56.8
click at [389, 201] on textarea at bounding box center [402, 258] width 145 height 185
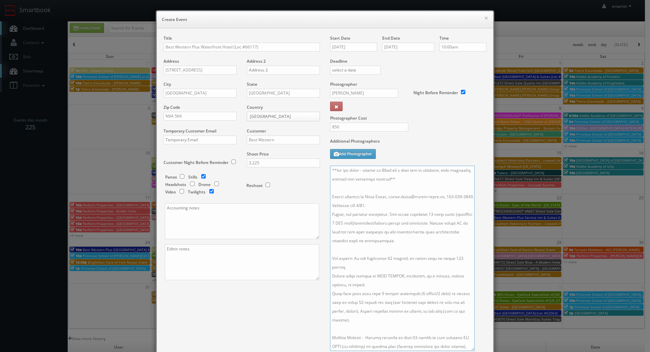
click at [426, 210] on textarea at bounding box center [402, 258] width 145 height 185
drag, startPoint x: 445, startPoint y: 196, endPoint x: 389, endPoint y: 201, distance: 56.1
click at [389, 201] on textarea at bounding box center [402, 258] width 145 height 185
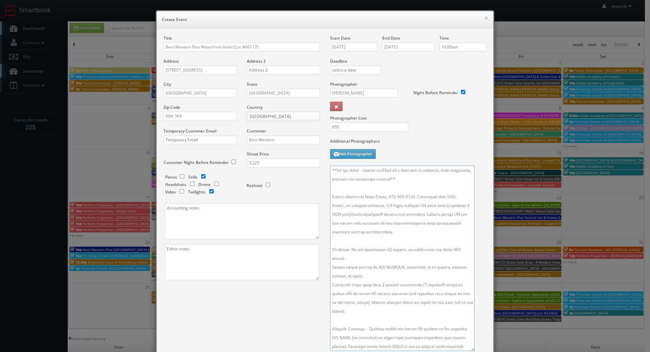
click at [410, 234] on textarea at bounding box center [402, 258] width 145 height 185
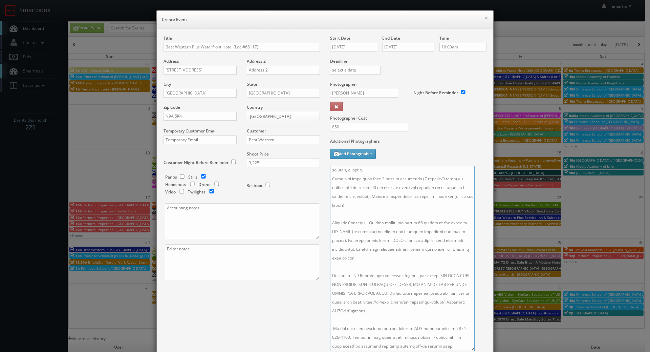
type textarea "**two day shoot - arrive at 10am for a full day of shooting, stay overnight, fi…"
click at [220, 290] on div "Title Best Western Plus Waterfront Hotel (Loc #66117) Address 277 Riverside Dr …" at bounding box center [242, 163] width 167 height 257
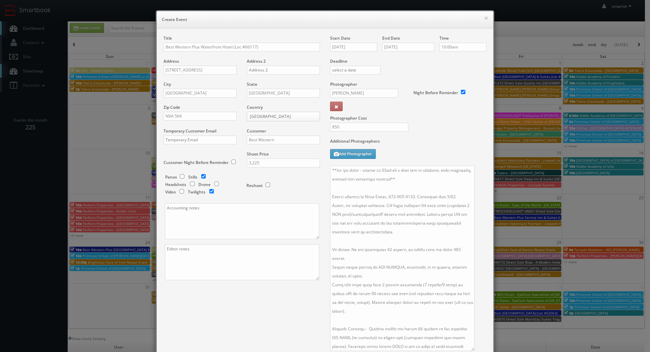
click at [260, 325] on div "Title Best Western Plus Waterfront Hotel (Loc #66117) Address 277 Riverside Dr …" at bounding box center [325, 216] width 333 height 362
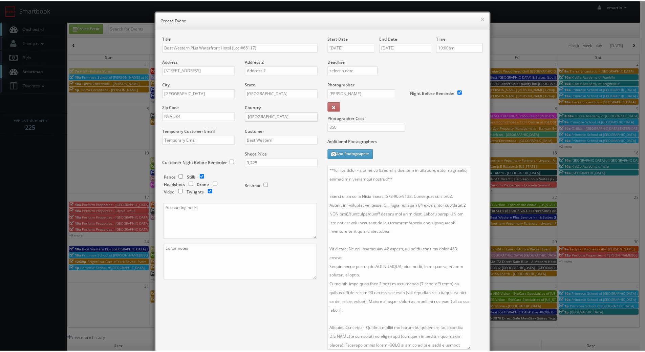
scroll to position [93, 0]
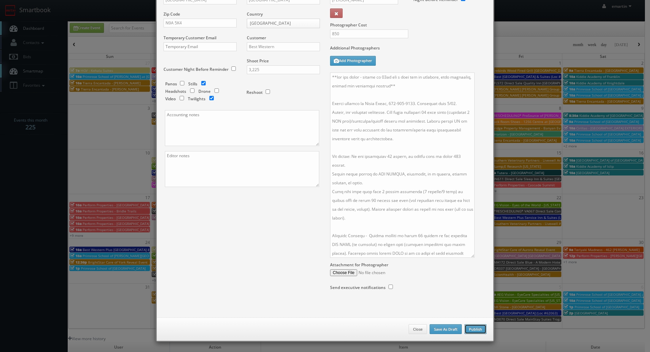
click at [472, 332] on button "Publish" at bounding box center [476, 329] width 22 height 10
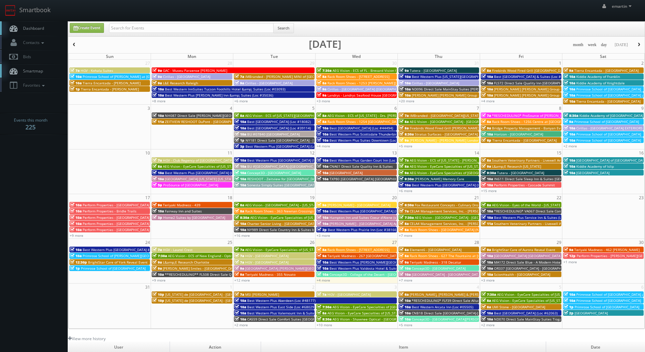
click at [32, 28] on span "Dashboard" at bounding box center [32, 28] width 24 height 6
click at [88, 30] on link "Create Event" at bounding box center [87, 28] width 34 height 10
type input "[DATE]"
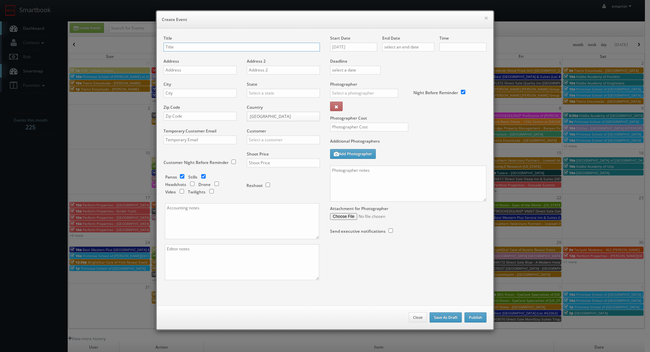
checkbox input "true"
type input "10:00am"
checkbox input "true"
click at [355, 42] on div "Start Date [DATE]" at bounding box center [356, 46] width 52 height 23
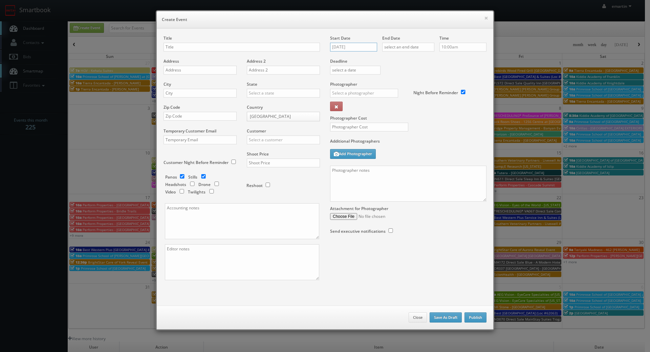
click at [359, 48] on input "[DATE]" at bounding box center [353, 47] width 47 height 9
click at [393, 58] on icon at bounding box center [393, 59] width 4 height 5
click at [356, 92] on td "7" at bounding box center [354, 89] width 9 height 10
type input "[DATE]"
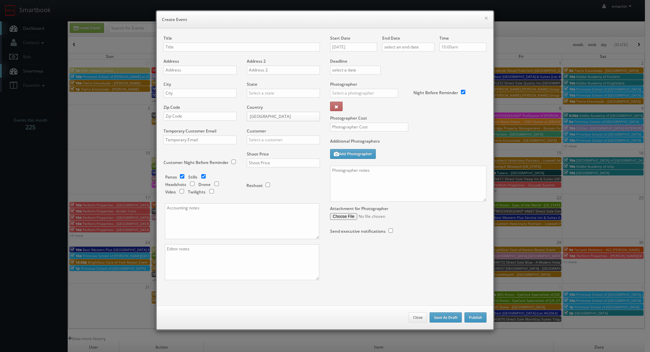
click at [447, 59] on label "Deadline" at bounding box center [408, 61] width 167 height 6
click at [435, 51] on div "Time 10:00am" at bounding box center [461, 46] width 52 height 23
click at [429, 48] on input "text" at bounding box center [408, 47] width 52 height 9
click at [446, 59] on icon at bounding box center [444, 59] width 4 height 5
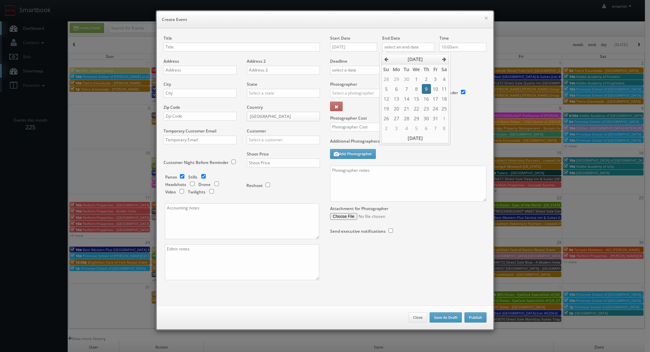
click at [423, 88] on td "9" at bounding box center [426, 89] width 9 height 10
click at [415, 88] on td "8" at bounding box center [416, 89] width 10 height 10
type input "[DATE]"
click at [461, 67] on div "Deadline" at bounding box center [408, 58] width 167 height 46
click at [183, 47] on input "text" at bounding box center [242, 47] width 156 height 9
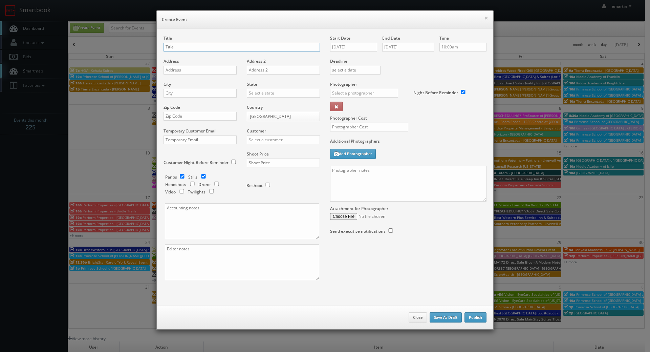
paste input "Best Western Plus Moose Jaw"
drag, startPoint x: 247, startPoint y: 57, endPoint x: 244, endPoint y: 51, distance: 6.7
click at [247, 56] on div "Title Best Western Plus Moose Jaw (Loc #" at bounding box center [242, 46] width 156 height 23
click at [244, 51] on input "Best Western Plus Moose Jaw (Loc #" at bounding box center [242, 47] width 156 height 9
paste input "68030"
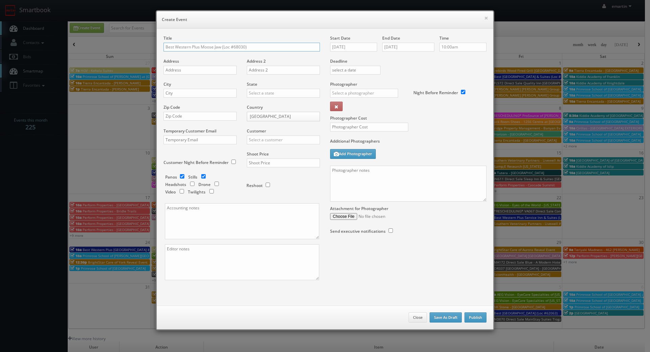
type input "Best Western Plus Moose Jaw (Loc #68030)"
drag, startPoint x: 174, startPoint y: 70, endPoint x: 154, endPoint y: 76, distance: 20.6
click at [174, 70] on input "text" at bounding box center [200, 70] width 73 height 9
paste input "350 [PERSON_NAME] Dr"
type input "350 [PERSON_NAME] Dr"
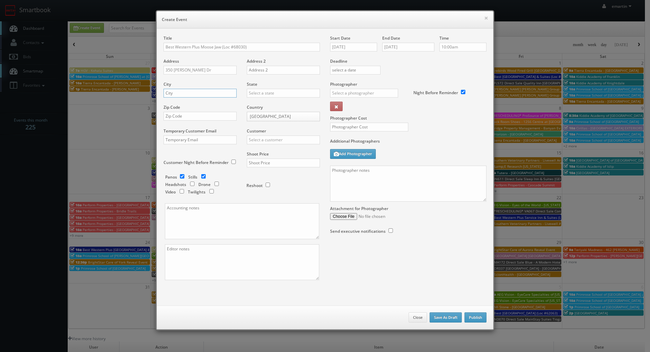
click at [226, 93] on input "text" at bounding box center [200, 93] width 73 height 9
paste input "Moose Jaw"
type input "Moose Jaw"
click at [268, 112] on body "Smartbook Toggle Side Navigation Toggle Top Navigation emartin emartin Profile …" at bounding box center [322, 234] width 645 height 468
click at [268, 117] on body "Smartbook Toggle Side Navigation Toggle Top Navigation emartin emartin Profile …" at bounding box center [322, 234] width 645 height 468
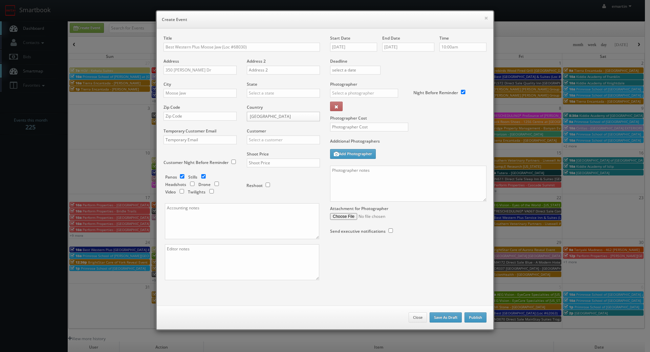
click at [268, 117] on body "Smartbook Toggle Side Navigation Toggle Top Navigation emartin emartin Profile …" at bounding box center [322, 234] width 645 height 468
select select "Canada"
click at [265, 93] on input "text" at bounding box center [283, 93] width 73 height 9
click at [275, 104] on div "[GEOGRAPHIC_DATA]" at bounding box center [283, 104] width 72 height 11
type input "[GEOGRAPHIC_DATA]"
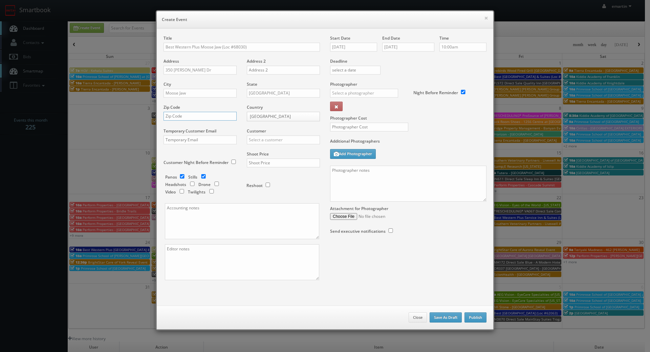
drag, startPoint x: 174, startPoint y: 112, endPoint x: 182, endPoint y: 114, distance: 8.2
click at [175, 112] on input "text" at bounding box center [200, 116] width 73 height 9
click at [187, 117] on input "text" at bounding box center [200, 116] width 73 height 9
paste input "S6J 1N2"
type input "S6J 1N2"
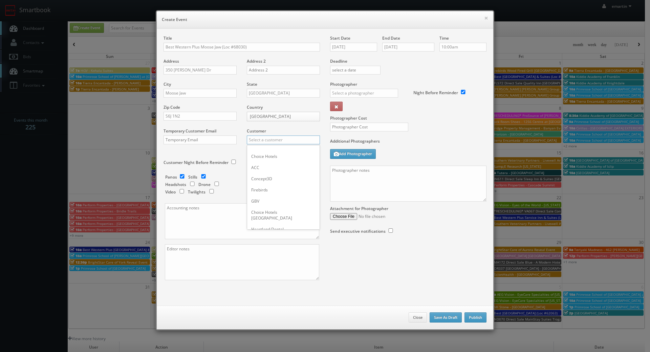
click at [271, 141] on input "text" at bounding box center [283, 139] width 73 height 9
click at [330, 102] on button at bounding box center [336, 106] width 13 height 9
click at [271, 153] on div "Best Western" at bounding box center [283, 150] width 72 height 11
type input "Best Western"
click at [266, 167] on input "text" at bounding box center [283, 163] width 73 height 9
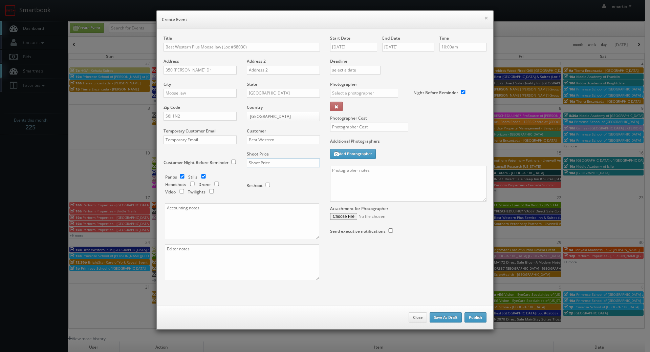
click at [267, 165] on input "text" at bounding box center [283, 163] width 73 height 9
type input "3,600"
click at [308, 188] on div "Reshoot" at bounding box center [281, 182] width 68 height 16
drag, startPoint x: 423, startPoint y: 145, endPoint x: 213, endPoint y: 97, distance: 215.5
click at [423, 144] on label "Additional Photographers" at bounding box center [408, 142] width 156 height 9
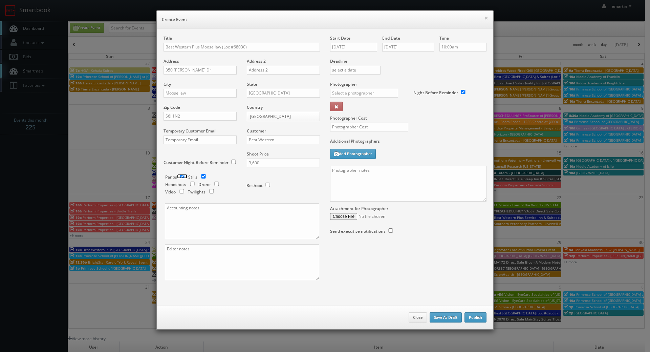
click at [181, 175] on input "checkbox" at bounding box center [182, 176] width 10 height 4
checkbox input "false"
click at [209, 192] on input "checkbox" at bounding box center [212, 191] width 10 height 4
checkbox input "true"
click at [478, 164] on div "Additional Photographers Add Photographer" at bounding box center [408, 151] width 156 height 27
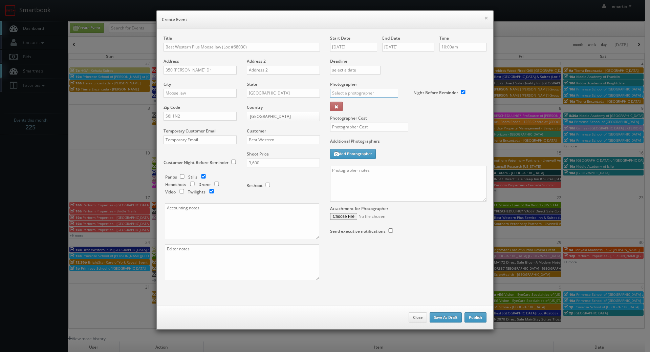
click at [356, 91] on input "text" at bounding box center [364, 93] width 68 height 9
click at [347, 107] on div "Michael Lasko" at bounding box center [367, 108] width 72 height 11
type input "Michael Lasko"
click at [363, 119] on label "Photographer Cost" at bounding box center [408, 118] width 167 height 6
click at [367, 126] on input "text" at bounding box center [369, 127] width 78 height 9
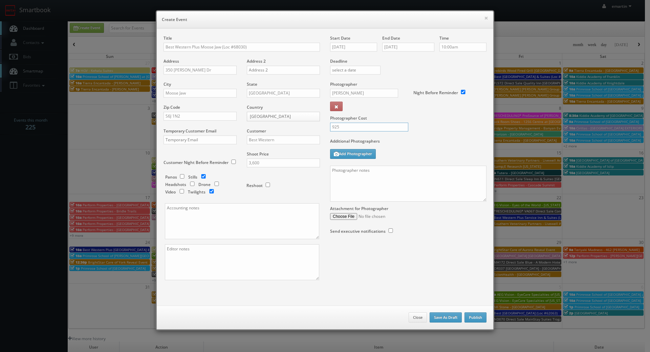
type input "925"
drag, startPoint x: 418, startPoint y: 134, endPoint x: 404, endPoint y: 131, distance: 14.6
click at [418, 134] on div "Photographer Cost 925" at bounding box center [408, 109] width 167 height 57
click at [445, 140] on label "Additional Photographers" at bounding box center [408, 142] width 156 height 9
click at [424, 176] on textarea at bounding box center [408, 184] width 156 height 36
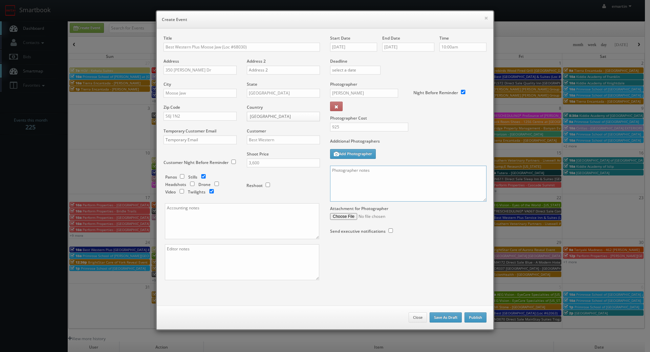
paste textarea "**two day shoot - arrive at 10am for a full day of shooting, stay overnight, fi…"
click at [377, 191] on textarea "**two day shoot - arrive at 10am for a full day of shooting, stay overnight, fi…" at bounding box center [408, 184] width 156 height 36
paste textarea "Onsite contact is ______. Overnight stay ___. Stills, and exterior twilights. F…"
click at [478, 202] on div "Attachment for Photographer" at bounding box center [408, 211] width 156 height 18
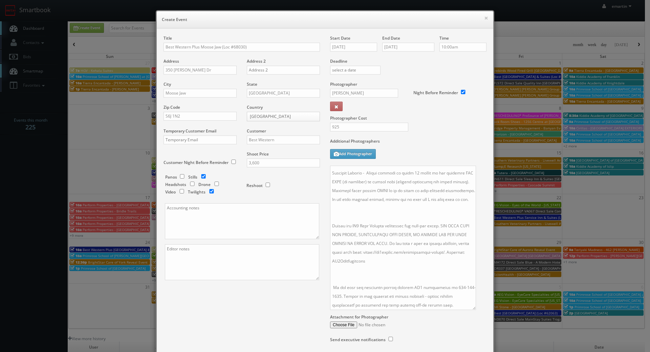
drag, startPoint x: 481, startPoint y: 206, endPoint x: 470, endPoint y: 310, distance: 104.9
click at [470, 310] on textarea at bounding box center [403, 238] width 146 height 144
click at [373, 268] on textarea at bounding box center [403, 238] width 146 height 145
click at [357, 214] on textarea at bounding box center [403, 238] width 146 height 145
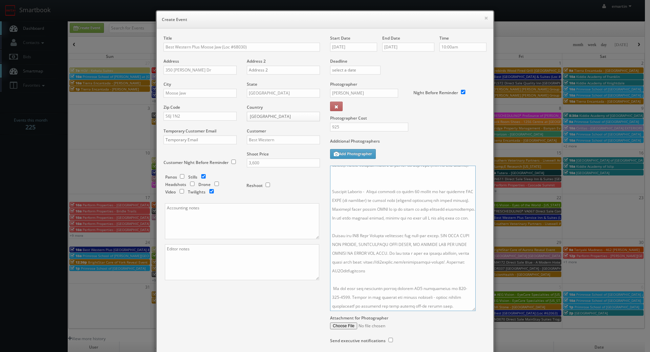
scroll to position [87, 0]
click at [356, 227] on textarea at bounding box center [403, 238] width 146 height 145
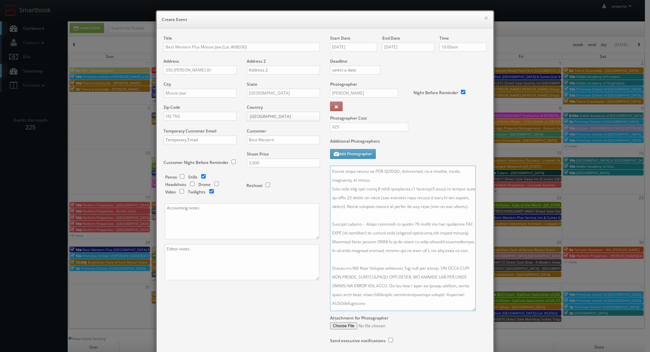
scroll to position [0, 0]
click at [359, 241] on textarea at bounding box center [403, 238] width 146 height 145
click at [425, 178] on textarea at bounding box center [403, 238] width 146 height 145
click at [418, 197] on textarea at bounding box center [403, 238] width 146 height 145
click at [424, 206] on textarea at bounding box center [403, 238] width 146 height 145
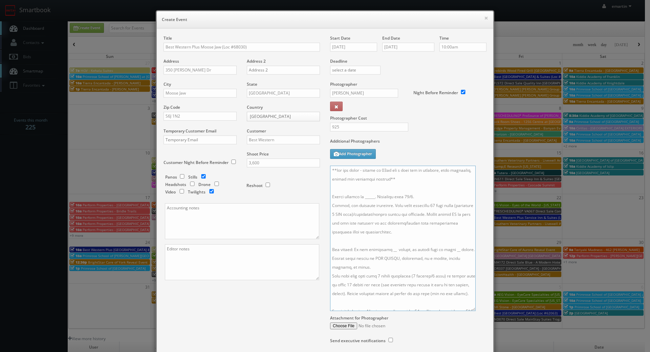
click at [386, 250] on textarea at bounding box center [403, 238] width 146 height 145
click at [451, 251] on textarea at bounding box center [403, 238] width 146 height 145
click at [418, 285] on textarea at bounding box center [403, 238] width 146 height 145
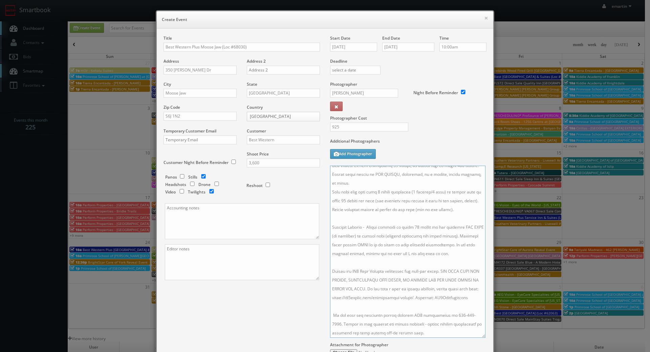
scroll to position [110, 0]
drag, startPoint x: 472, startPoint y: 317, endPoint x: 481, endPoint y: 336, distance: 21.2
click at [481, 336] on textarea at bounding box center [407, 252] width 155 height 172
click at [385, 207] on textarea at bounding box center [407, 252] width 155 height 173
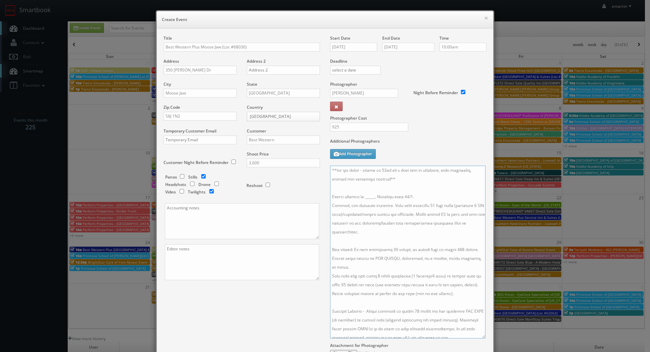
click at [374, 198] on textarea at bounding box center [407, 252] width 155 height 173
click at [372, 198] on textarea at bounding box center [407, 252] width 155 height 173
paste textarea "Toni DuBois, tonidubois@bestwesternplusmj.com, 306-972-3334"
drag, startPoint x: 458, startPoint y: 194, endPoint x: 387, endPoint y: 196, distance: 70.1
click at [387, 196] on textarea at bounding box center [407, 252] width 155 height 173
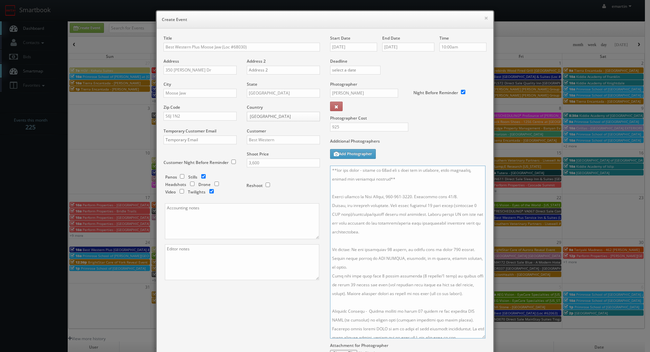
click at [389, 212] on textarea at bounding box center [407, 252] width 155 height 173
type textarea "**two day shoot - arrive at 10am for a full day of shooting, stay overnight, fi…"
click at [355, 46] on input "10/07/2025" at bounding box center [353, 47] width 47 height 9
click at [424, 140] on label "Additional Photographers" at bounding box center [408, 142] width 156 height 9
click at [408, 186] on textarea at bounding box center [407, 252] width 155 height 173
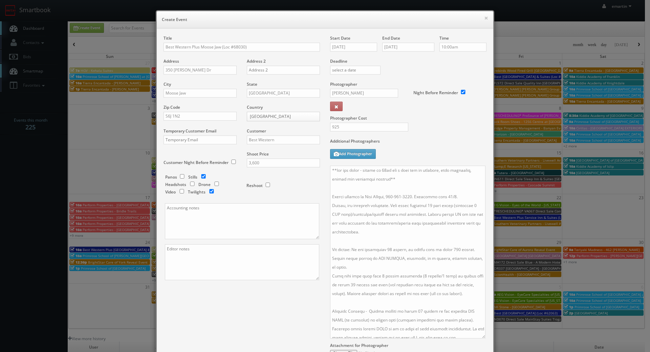
click at [436, 150] on div "Additional Photographers Add Photographer" at bounding box center [408, 151] width 156 height 27
drag, startPoint x: 251, startPoint y: 337, endPoint x: 263, endPoint y: 327, distance: 15.9
click at [251, 337] on div "Title Best Western Plus Moose Jaw (Loc #68030) Address 350 Diefenbaker Dr Addre…" at bounding box center [325, 209] width 333 height 349
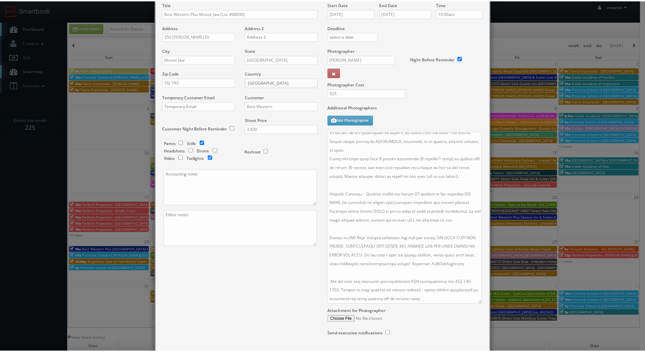
scroll to position [81, 0]
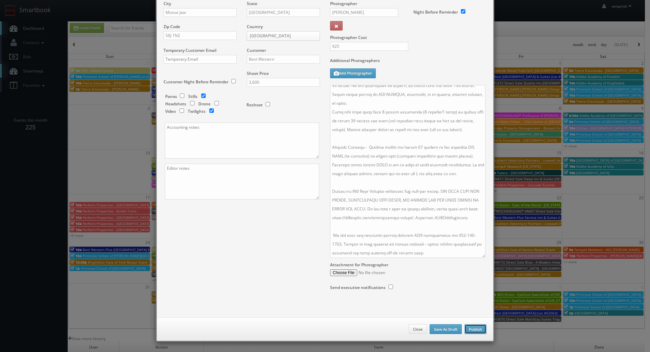
click at [469, 327] on button "Publish" at bounding box center [476, 329] width 22 height 10
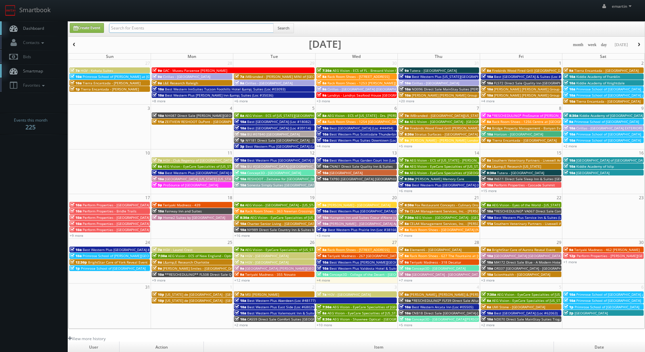
click at [139, 28] on input "text" at bounding box center [191, 27] width 165 height 9
type input "43150"
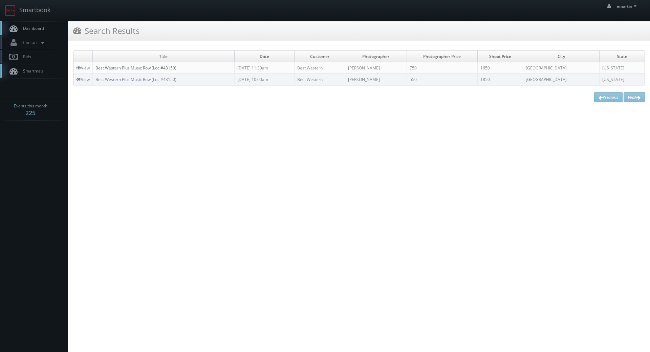
click at [135, 68] on link "Best Western Plus Music Row (Loc #43150)" at bounding box center [136, 68] width 81 height 6
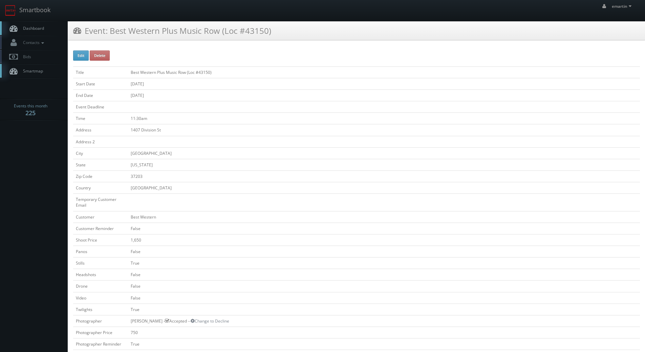
click at [85, 49] on div "Edit Delete Title Best Western Plus Music Row (Loc #43150) Start Date [DATE] En…" at bounding box center [356, 348] width 577 height 607
click at [83, 54] on button "Edit" at bounding box center [81, 55] width 16 height 10
type input "Best Western Plus Music Row (Loc #43150)"
type input "1407 Division St"
type input "[GEOGRAPHIC_DATA]"
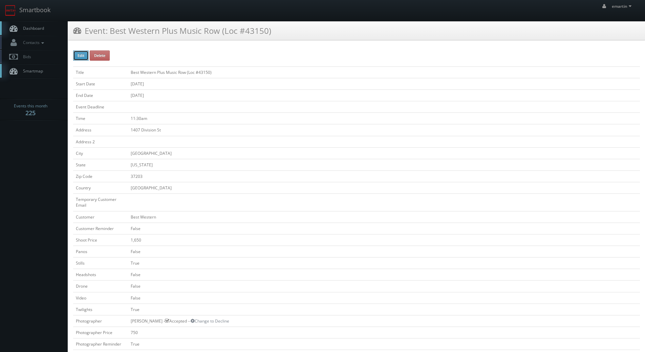
type input "37203"
checkbox input "false"
type input "1,650"
checkbox input "false"
checkbox input "true"
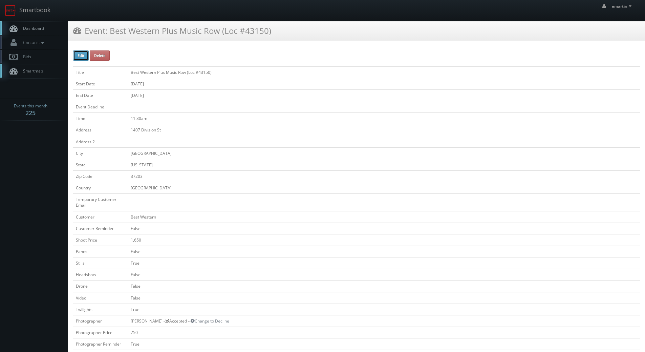
checkbox input "false"
checkbox input "true"
checkbox input "false"
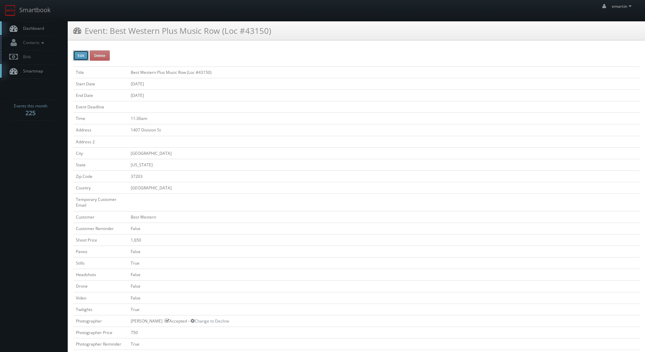
type input "[DATE]"
type input "11:30am"
checkbox input "true"
checkbox input "false"
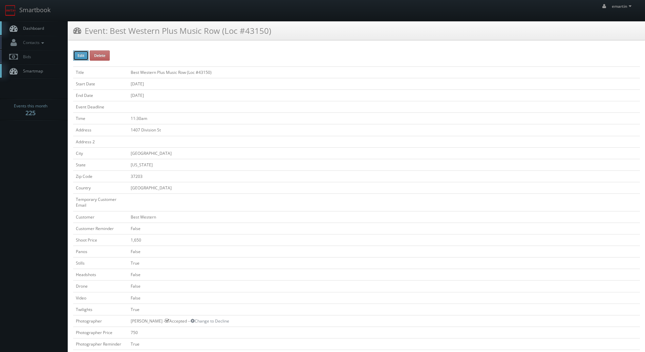
select select "[US_STATE]"
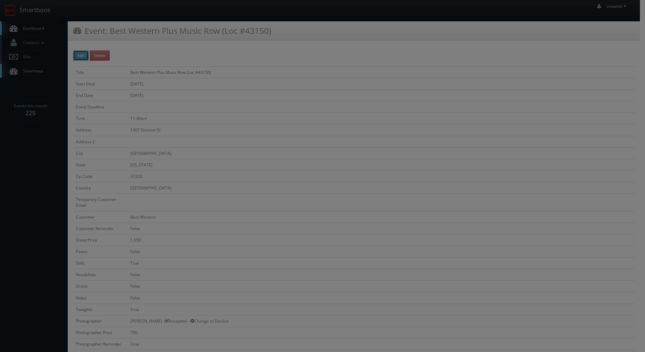
type input "1,650"
type input "750"
select select "[EMAIL_ADDRESS][DOMAIN_NAME]"
select select "[PERSON_NAME][EMAIL_ADDRESS][PERSON_NAME][DOMAIN_NAME]"
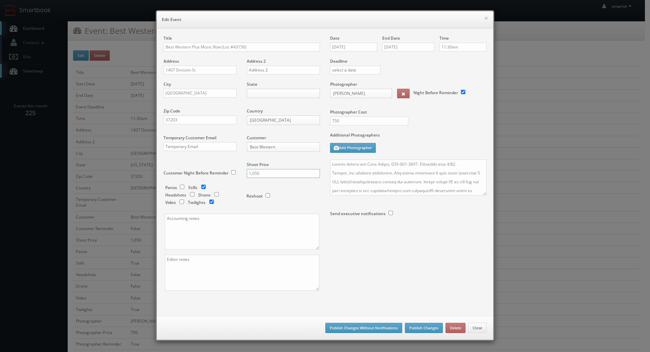
click at [267, 172] on input "1,650" at bounding box center [283, 173] width 73 height 9
drag, startPoint x: 267, startPoint y: 174, endPoint x: 228, endPoint y: 175, distance: 39.0
click at [228, 175] on div "Title Best Western Plus Music Row (Loc #43150) Address [GEOGRAPHIC_DATA] Addres…" at bounding box center [242, 168] width 167 height 267
type input "1775"
click at [422, 173] on textarea at bounding box center [408, 178] width 156 height 36
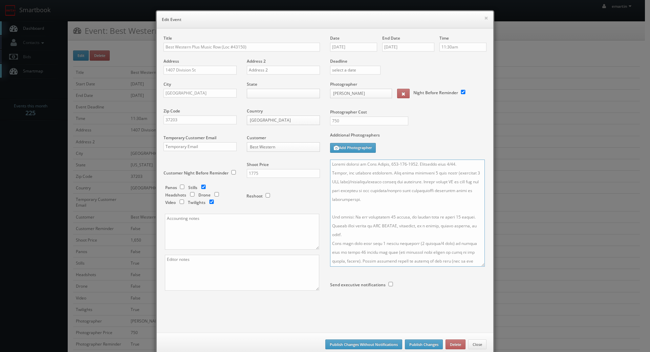
drag, startPoint x: 481, startPoint y: 204, endPoint x: 481, endPoint y: 280, distance: 76.9
click at [481, 267] on textarea at bounding box center [407, 213] width 155 height 107
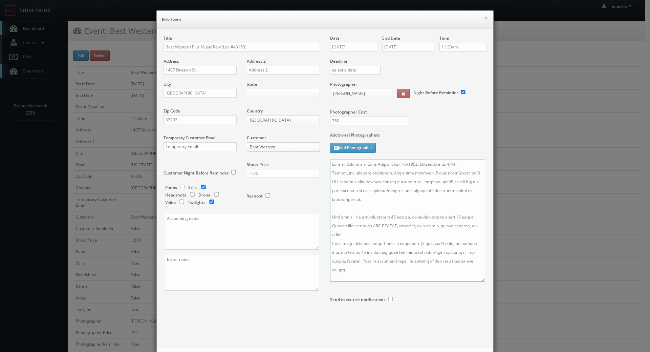
click at [385, 217] on textarea at bounding box center [407, 221] width 155 height 122
type textarea "Onsite contact is [PERSON_NAME], [PHONE_NUMBER]. Overnight stay 8/20. Stills, a…"
click at [456, 317] on div at bounding box center [408, 318] width 156 height 18
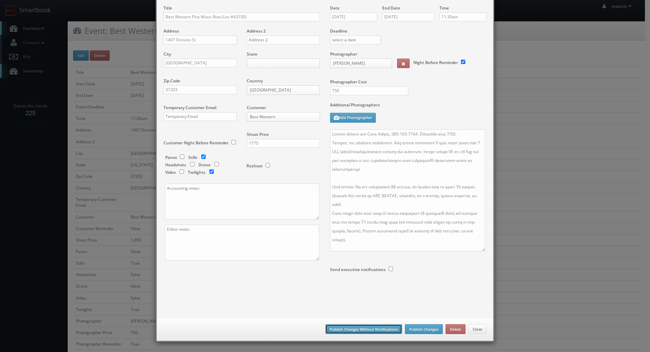
click at [374, 329] on button "Publish Changes Without Notifications" at bounding box center [363, 329] width 77 height 10
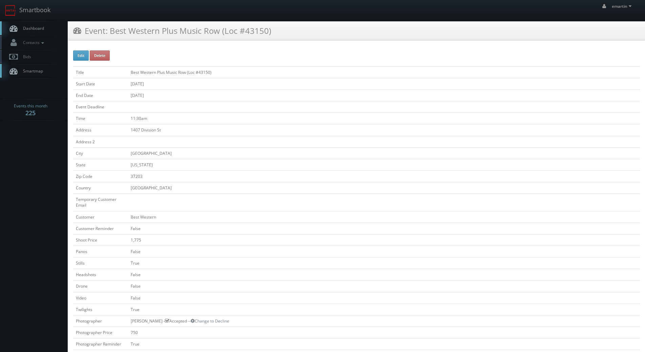
click at [34, 27] on span "Dashboard" at bounding box center [32, 28] width 24 height 6
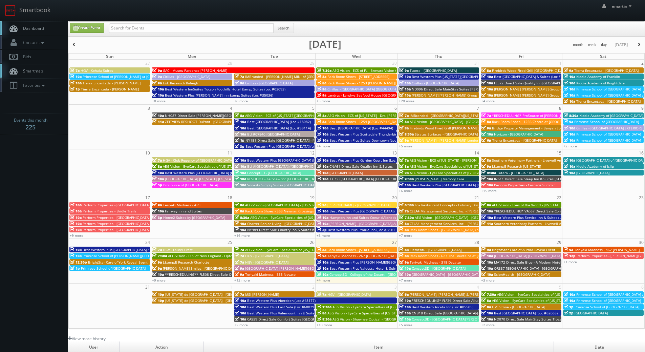
click at [47, 23] on link "Dashboard" at bounding box center [34, 28] width 68 height 14
click at [12, 29] on icon at bounding box center [13, 28] width 10 height 8
click at [44, 27] on span "Dashboard" at bounding box center [32, 28] width 24 height 6
click at [45, 23] on link "Dashboard" at bounding box center [34, 28] width 68 height 14
type input "s"
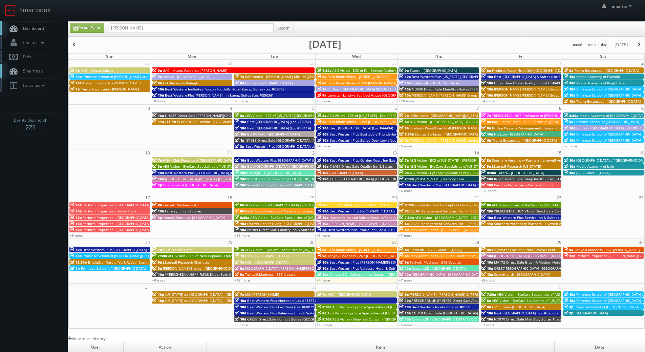
type input "[PERSON_NAME]"
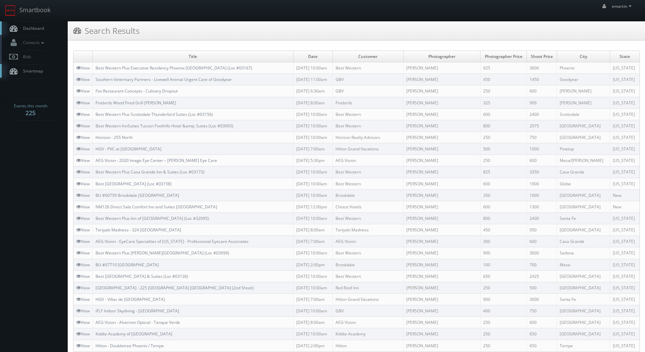
click at [45, 29] on link "Dashboard" at bounding box center [34, 28] width 68 height 14
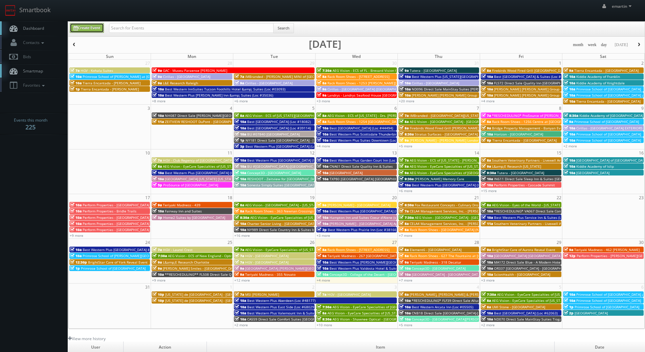
click at [95, 27] on link "Create Event" at bounding box center [87, 28] width 34 height 10
type input "08/27/2025"
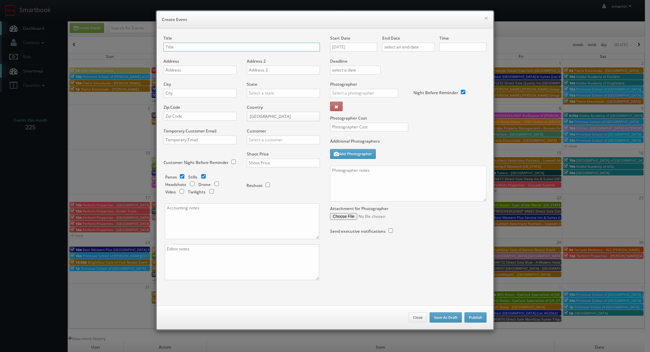
checkbox input "true"
type input "10:00am"
checkbox input "true"
click at [367, 44] on input "08/27/2025" at bounding box center [353, 47] width 47 height 9
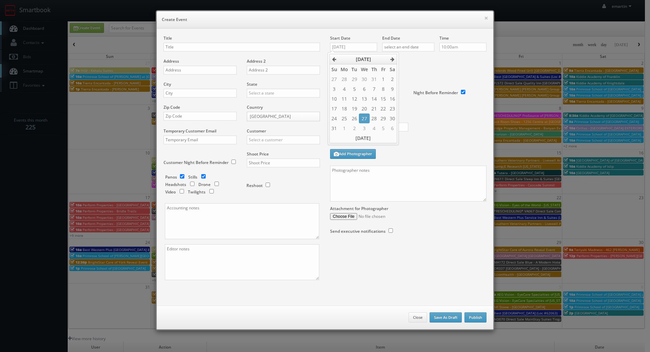
click at [387, 59] on th "[DATE]" at bounding box center [363, 59] width 49 height 10
click at [345, 115] on span "Sep" at bounding box center [339, 115] width 14 height 18
click at [362, 103] on td "17" at bounding box center [364, 99] width 10 height 10
type input "09/17/2025"
click at [427, 77] on div "Deadline" at bounding box center [408, 58] width 167 height 46
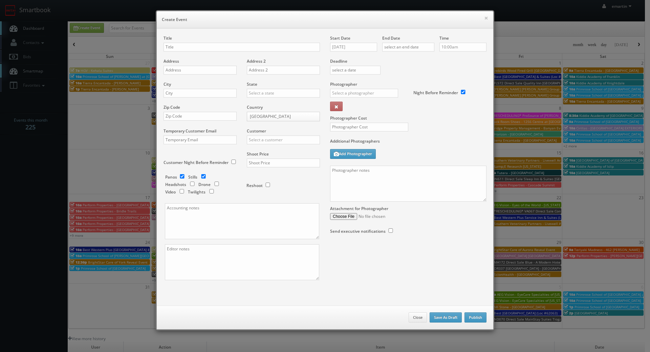
click at [403, 51] on div "End Date" at bounding box center [408, 46] width 52 height 23
click at [427, 50] on input "text" at bounding box center [408, 47] width 52 height 9
drag, startPoint x: 440, startPoint y: 60, endPoint x: 445, endPoint y: 61, distance: 5.5
click at [442, 60] on tr "August 2025" at bounding box center [415, 59] width 67 height 10
click at [444, 62] on th at bounding box center [444, 59] width 9 height 10
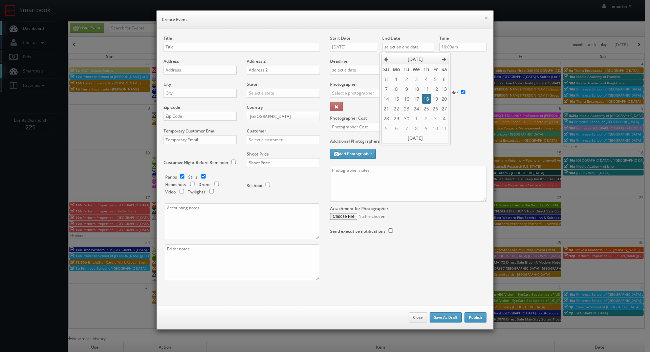
click at [422, 99] on td "18" at bounding box center [426, 99] width 9 height 10
click at [420, 100] on td "17" at bounding box center [416, 99] width 10 height 10
type input "09/17/2025"
click at [461, 70] on div "Deadline" at bounding box center [408, 58] width 167 height 46
drag, startPoint x: 261, startPoint y: 14, endPoint x: 255, endPoint y: 15, distance: 6.2
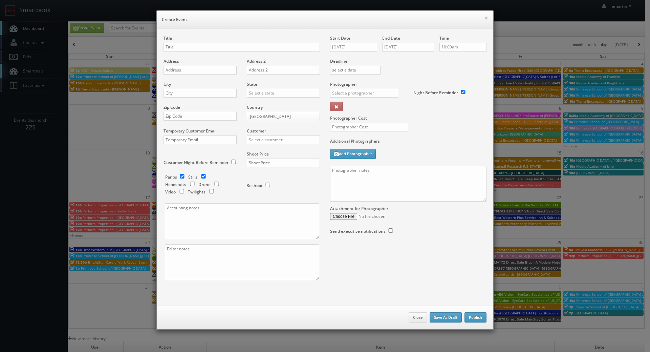
click at [261, 14] on div "× Create Event" at bounding box center [325, 19] width 337 height 17
click at [187, 39] on div "Title" at bounding box center [242, 46] width 156 height 23
click at [187, 43] on input "text" at bounding box center [242, 47] width 156 height 9
paste input "ESA"
click at [211, 55] on div "Title ESA - #8048 -" at bounding box center [242, 46] width 156 height 23
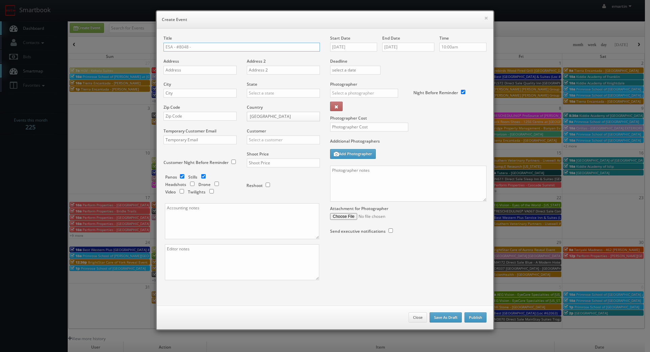
click at [210, 48] on input "ESA - #8048 -" at bounding box center [242, 47] width 156 height 9
paste input "Las Cruces"
type input "ESA - #8048 - [GEOGRAPHIC_DATA]"
drag, startPoint x: 195, startPoint y: 69, endPoint x: 184, endPoint y: 70, distance: 10.5
click at [195, 69] on input "text" at bounding box center [200, 70] width 73 height 9
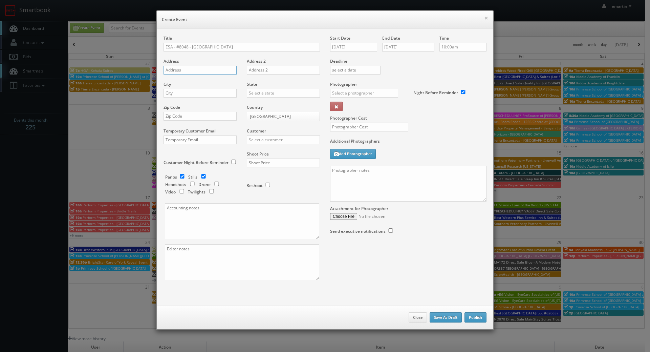
paste input "2080 S. Triviz Drive"
type input "2080 S. Triviz Drive"
click at [201, 101] on div "City" at bounding box center [203, 92] width 78 height 23
drag, startPoint x: 223, startPoint y: 96, endPoint x: 254, endPoint y: 97, distance: 31.9
click at [223, 96] on input "text" at bounding box center [200, 93] width 73 height 9
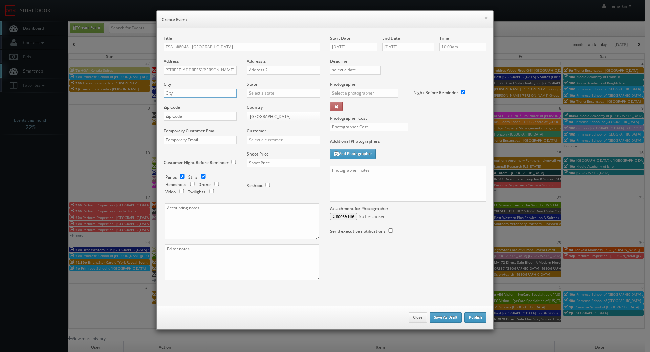
paste input "Las Cruces"
type input "Las Cruces"
click at [274, 97] on input "text" at bounding box center [283, 93] width 73 height 9
click at [281, 101] on div "[US_STATE]" at bounding box center [283, 104] width 72 height 11
type input "[US_STATE]"
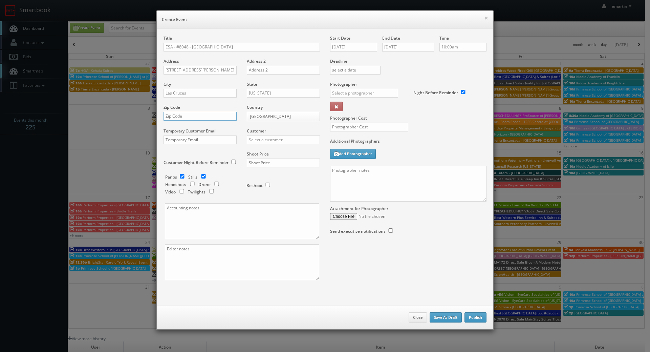
click at [220, 118] on input "text" at bounding box center [200, 116] width 73 height 9
paste input "88001"
type input "88001"
click at [278, 137] on input "text" at bounding box center [283, 139] width 73 height 9
click at [263, 150] on div "Extended Stay America" at bounding box center [283, 150] width 72 height 11
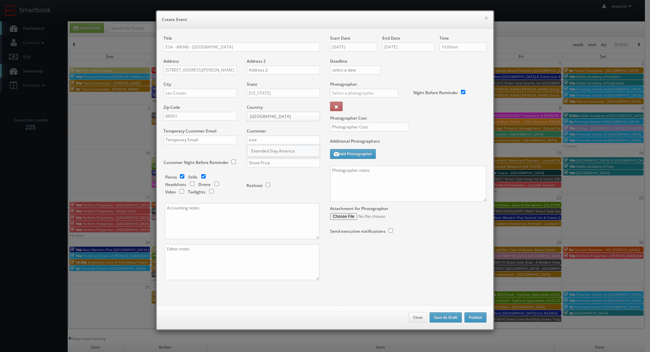
type input "Extended Stay America"
click at [273, 159] on input "text" at bounding box center [283, 163] width 73 height 9
type input "950"
click at [261, 175] on div "Reshoot" at bounding box center [281, 182] width 68 height 16
drag, startPoint x: 415, startPoint y: 148, endPoint x: 403, endPoint y: 143, distance: 12.3
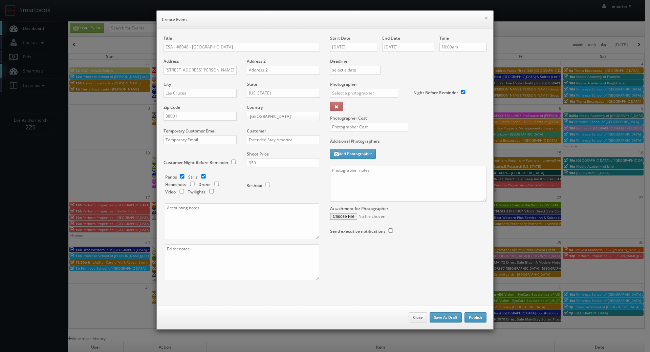
click at [415, 148] on div "Additional Photographers Add Photographer" at bounding box center [408, 151] width 156 height 27
click at [336, 92] on input "text" at bounding box center [364, 93] width 68 height 9
click at [338, 105] on div "John Saunders" at bounding box center [367, 108] width 72 height 11
type input "John Saunders"
click at [385, 233] on div "Send executive notifications" at bounding box center [369, 228] width 78 height 16
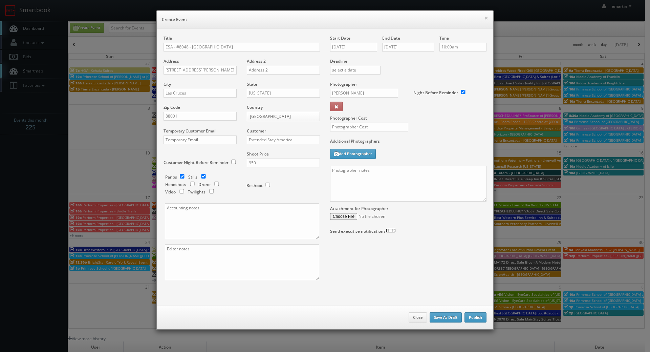
click at [387, 232] on input "checkbox" at bounding box center [391, 230] width 10 height 4
checkbox input "true"
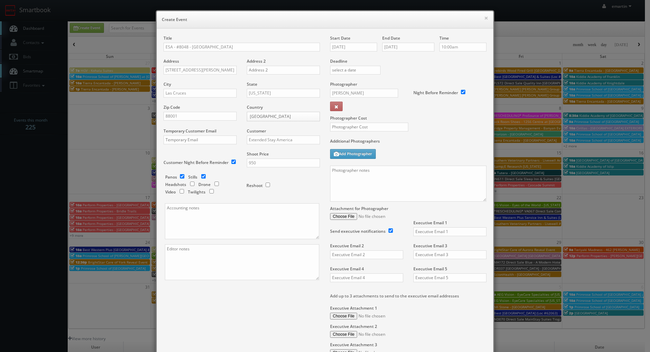
click at [442, 236] on div "Executive Email 1" at bounding box center [447, 231] width 78 height 23
click at [443, 231] on input "text" at bounding box center [450, 231] width 73 height 9
type input "sheet@extendedstay.com"
click at [418, 155] on div "Additional Photographers Add Photographer" at bounding box center [408, 151] width 156 height 27
click at [414, 172] on textarea at bounding box center [408, 184] width 156 height 36
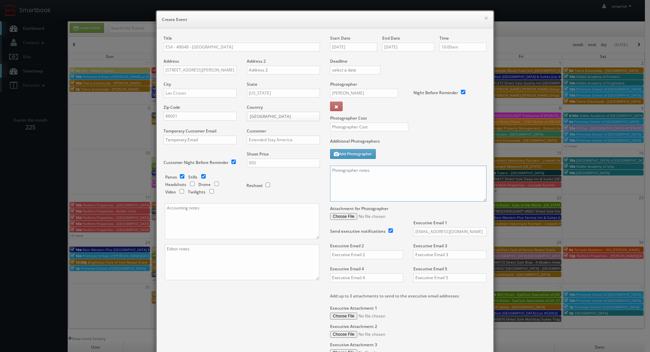
paste textarea "The onsite contact is ________.. Please make sure all room types are available …"
click at [485, 201] on div "Start Date 09/17/2025 End Date 09/17/2025 Time 10:00am Deadline Photographer Jo…" at bounding box center [408, 199] width 167 height 328
click at [484, 200] on div "Start Date 09/17/2025 End Date 09/17/2025 Time 10:00am Deadline Photographer Jo…" at bounding box center [408, 199] width 167 height 328
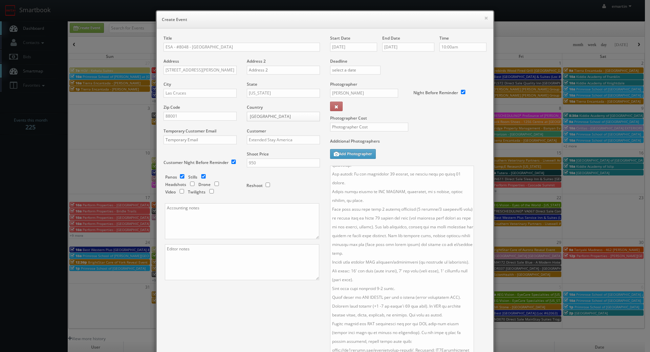
scroll to position [84, 0]
drag, startPoint x: 482, startPoint y: 199, endPoint x: 472, endPoint y: 352, distance: 153.1
click at [470, 352] on html "Smartbook Toggle Side Navigation Toggle Top Navigation emartin emartin Profile …" at bounding box center [325, 234] width 650 height 468
click at [402, 206] on textarea at bounding box center [402, 261] width 145 height 190
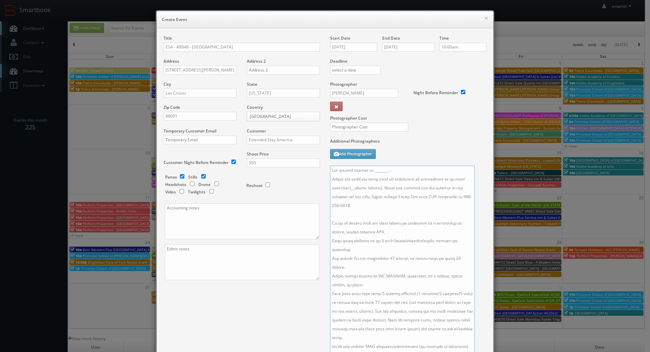
click at [407, 166] on textarea at bounding box center [402, 261] width 145 height 190
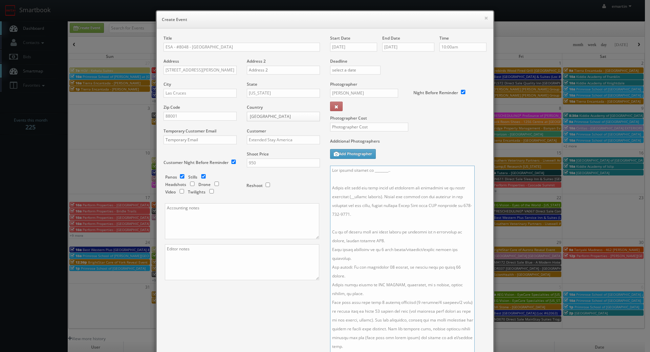
click at [399, 166] on textarea at bounding box center [402, 261] width 145 height 190
click at [399, 242] on textarea at bounding box center [402, 261] width 145 height 190
click at [395, 274] on textarea at bounding box center [402, 261] width 145 height 190
click at [390, 266] on textarea at bounding box center [402, 261] width 145 height 190
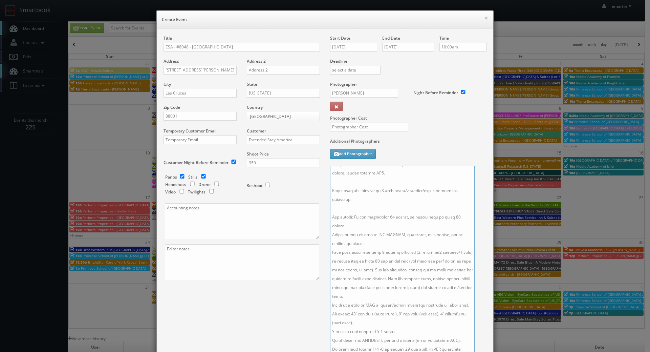
click at [373, 234] on textarea at bounding box center [402, 261] width 145 height 190
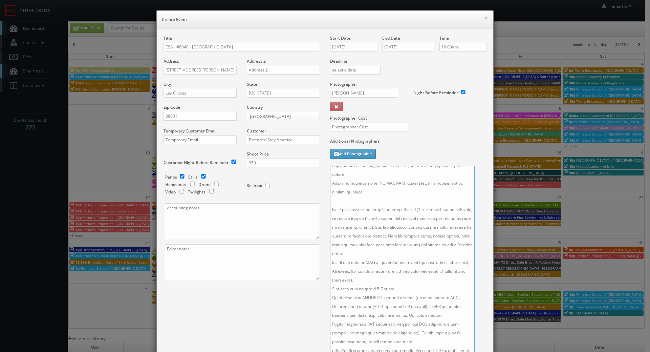
click at [411, 237] on textarea at bounding box center [402, 261] width 145 height 190
click at [372, 255] on textarea at bounding box center [402, 261] width 145 height 190
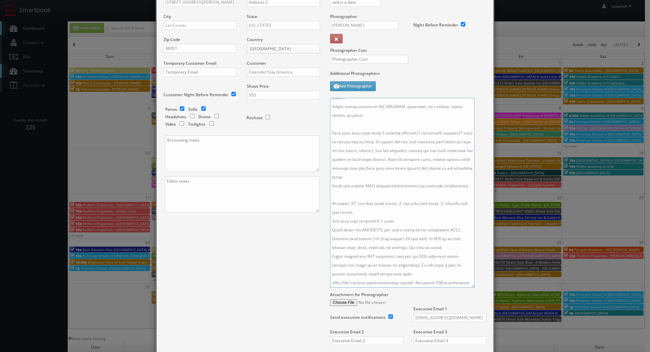
click at [448, 238] on textarea at bounding box center [402, 193] width 145 height 190
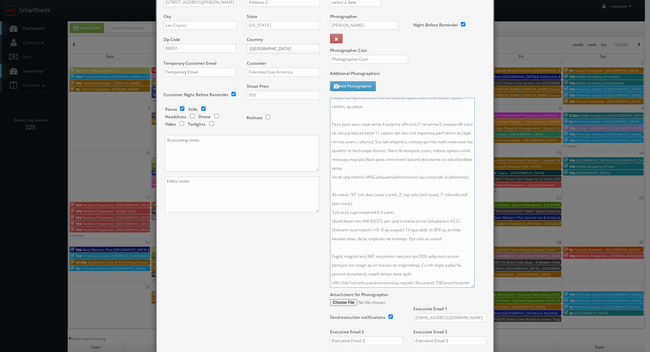
scroll to position [0, 0]
drag, startPoint x: 377, startPoint y: 148, endPoint x: 378, endPoint y: 142, distance: 6.3
click at [377, 148] on textarea at bounding box center [402, 193] width 145 height 190
drag, startPoint x: 385, startPoint y: 128, endPoint x: 360, endPoint y: 130, distance: 24.8
click at [353, 131] on textarea at bounding box center [402, 193] width 145 height 190
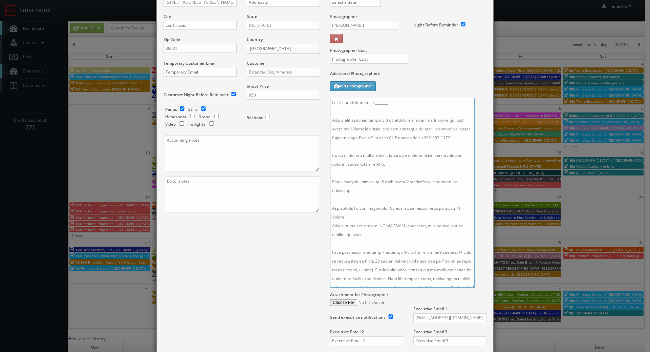
click at [363, 159] on textarea at bounding box center [402, 193] width 145 height 190
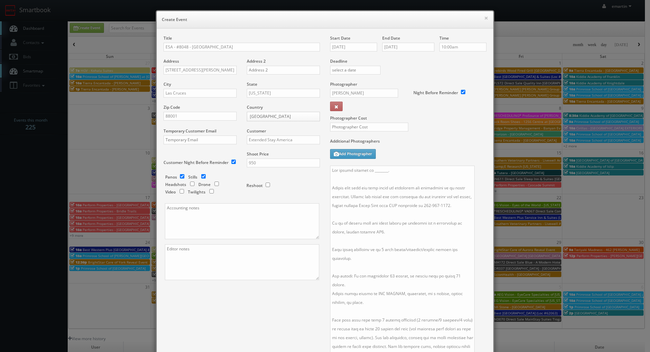
click at [356, 58] on div "Start Date 09/17/2025" at bounding box center [356, 46] width 52 height 23
click at [355, 48] on input "09/17/2025" at bounding box center [353, 47] width 47 height 9
click at [419, 142] on label "Additional Photographers" at bounding box center [408, 142] width 156 height 9
drag, startPoint x: 397, startPoint y: 169, endPoint x: 367, endPoint y: 171, distance: 30.2
click at [367, 171] on textarea at bounding box center [402, 261] width 145 height 190
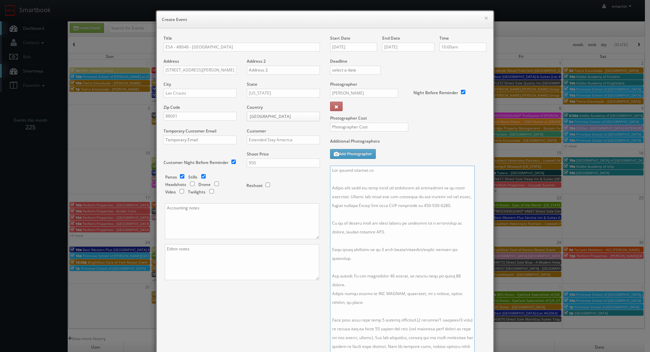
click at [390, 171] on textarea at bounding box center [402, 261] width 145 height 190
type textarea "The onsite contact is Javier or Diana Espinoza. Please make sure all room types…"
click at [398, 219] on textarea at bounding box center [402, 261] width 145 height 190
click at [287, 309] on div "Title ESA - #8048 - Las Cruces Address 2080 S. Triviz Drive Address 2 City Las …" at bounding box center [325, 275] width 333 height 481
click at [341, 128] on input "text" at bounding box center [369, 127] width 78 height 9
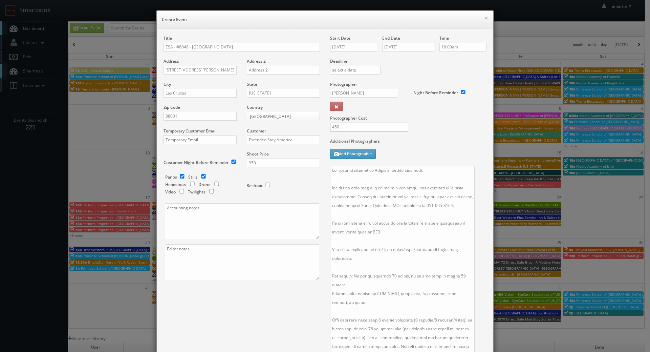
type input "450"
click at [401, 119] on label "Photographer Cost" at bounding box center [408, 118] width 167 height 6
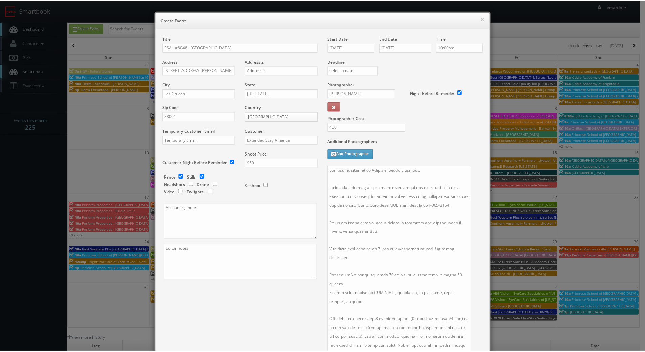
scroll to position [213, 0]
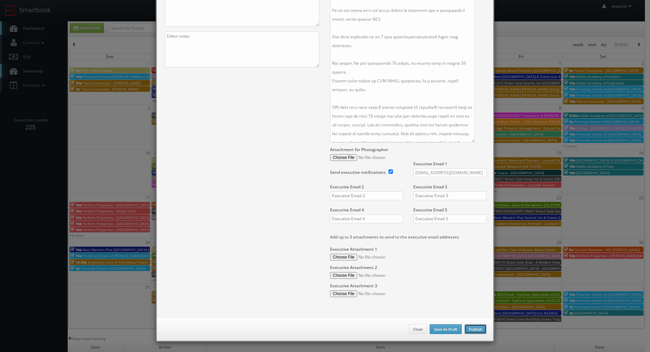
click at [479, 329] on button "Publish" at bounding box center [476, 329] width 22 height 10
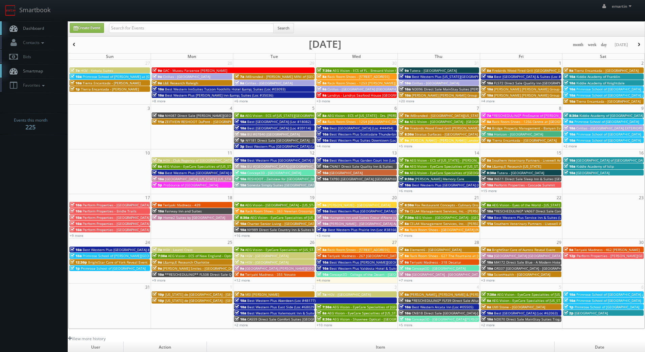
click at [30, 23] on link "Dashboard" at bounding box center [34, 28] width 68 height 14
click at [151, 27] on input "text" at bounding box center [191, 27] width 165 height 9
type input "flf39"
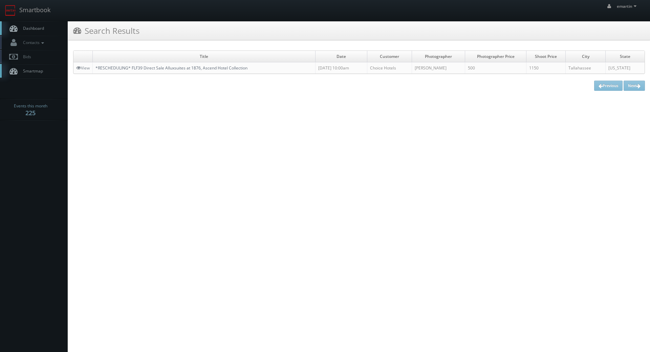
click at [142, 67] on link "*RESCHEDULING* FLF39 Direct Sale Alluxsuites at 1876, Ascend Hotel Collection" at bounding box center [172, 68] width 152 height 6
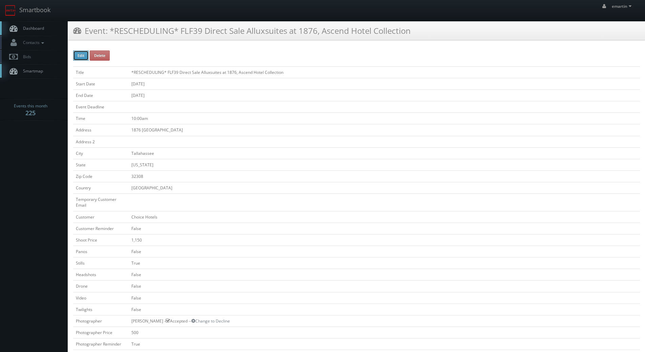
click at [83, 50] on button "Edit" at bounding box center [81, 55] width 16 height 10
type input "*RESCHEDULING* FLF39 Direct Sale Alluxsuites at 1876, Ascend Hotel Collection"
type input "1876 [GEOGRAPHIC_DATA]"
type input "Tallahassee"
type input "32308"
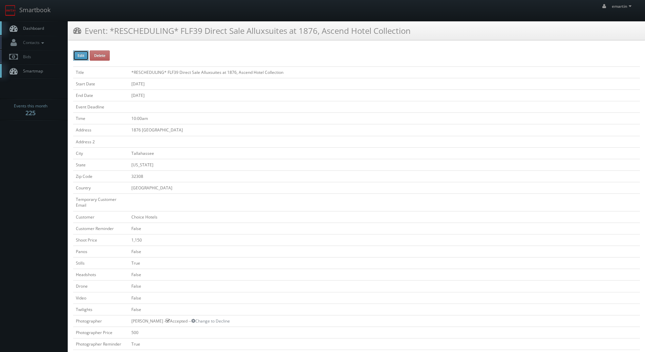
checkbox input "false"
type input "1,150"
checkbox input "false"
checkbox input "true"
checkbox input "false"
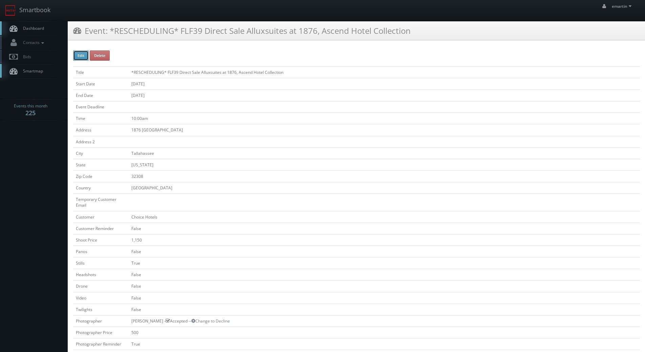
checkbox input "false"
type input "[DATE]"
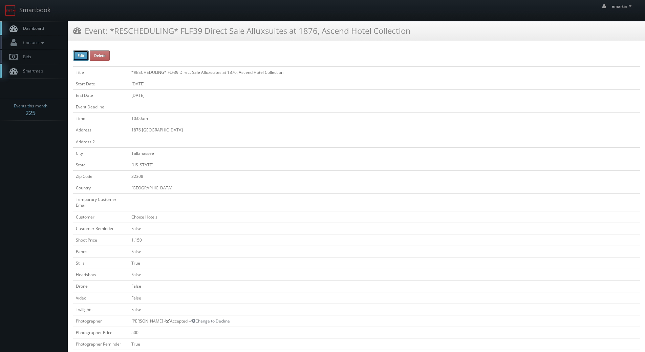
type input "[DATE]"
type input "10:00am"
checkbox input "true"
checkbox input "false"
select select "[US_STATE]"
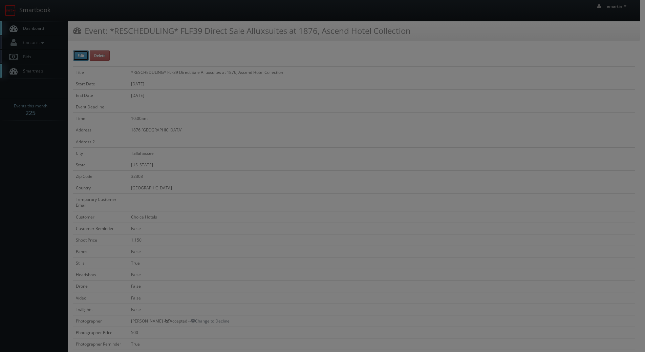
type input "1,150"
type input "500"
select select "[EMAIL_ADDRESS][DOMAIN_NAME]"
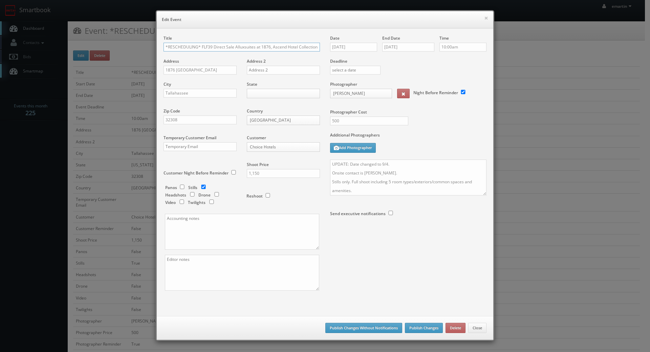
drag, startPoint x: 199, startPoint y: 45, endPoint x: 8, endPoint y: 35, distance: 191.7
click at [21, 37] on div "× Edit Event Title *RESCHEDULING* FLF39 Direct Sale Alluxsuites at 1876, Ascend…" at bounding box center [325, 176] width 650 height 352
type input "FLF39 Direct Sale Alluxsuites at 1876, Ascend Hotel Collection"
click at [355, 45] on input "[DATE]" at bounding box center [353, 47] width 47 height 9
click at [389, 58] on th at bounding box center [392, 59] width 9 height 10
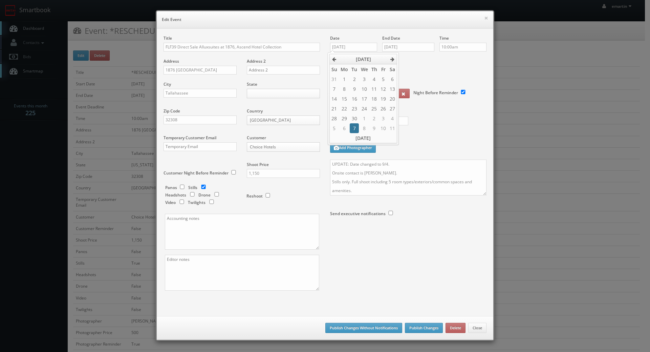
click at [356, 124] on td "7" at bounding box center [354, 128] width 9 height 10
click at [353, 76] on td "30" at bounding box center [354, 79] width 9 height 10
type input "[DATE]"
click at [406, 46] on input "[DATE]" at bounding box center [408, 47] width 52 height 9
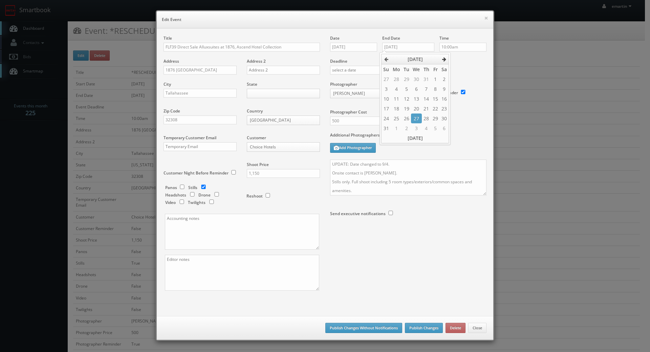
click at [444, 57] on icon at bounding box center [444, 59] width 4 height 5
click at [411, 119] on td "1" at bounding box center [416, 118] width 10 height 10
click at [407, 81] on td "30" at bounding box center [406, 79] width 9 height 10
type input "[DATE]"
click at [394, 203] on div "Send executive notifications" at bounding box center [369, 210] width 78 height 16
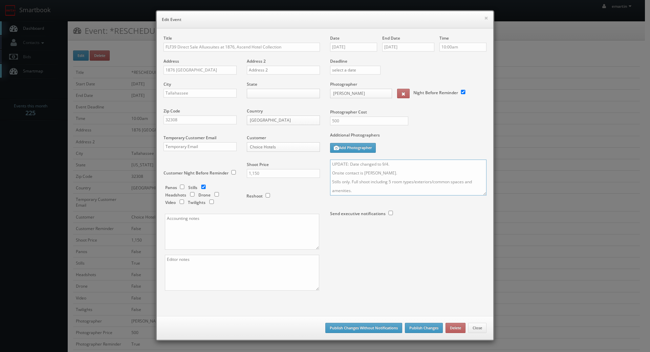
click at [398, 165] on textarea "UPDATE: Date changed to 9/4. Onsite contact is [PERSON_NAME]. Stills only. Full…" at bounding box center [408, 178] width 156 height 36
type textarea "UPDATE: Date changed to 9/30. Onsite contact is [PERSON_NAME]. Stills only. Ful…"
click at [427, 135] on label "Additional Photographers" at bounding box center [408, 136] width 156 height 9
click at [429, 329] on button "Publish Changes" at bounding box center [424, 328] width 38 height 10
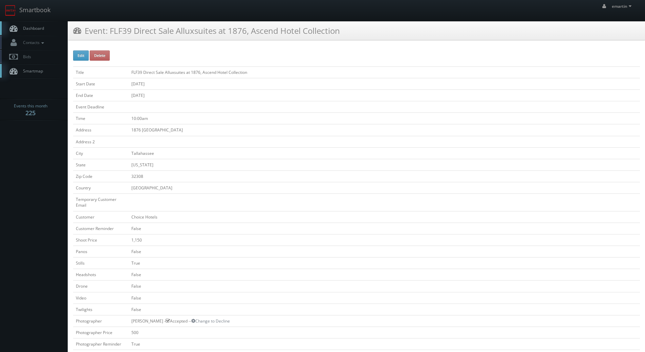
drag, startPoint x: 386, startPoint y: 330, endPoint x: 246, endPoint y: 240, distance: 166.4
click at [386, 330] on td "500" at bounding box center [384, 332] width 511 height 12
click at [35, 28] on span "Dashboard" at bounding box center [32, 28] width 24 height 6
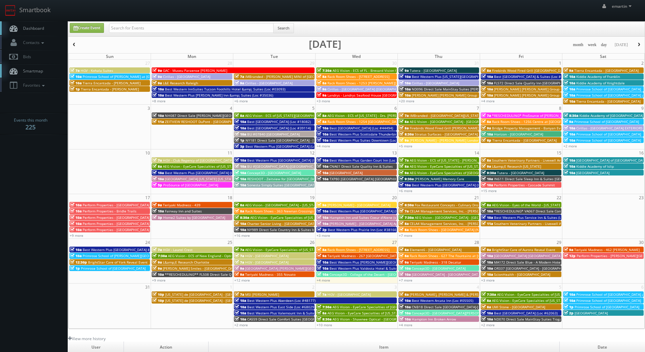
click at [637, 47] on button "button" at bounding box center [639, 45] width 12 height 8
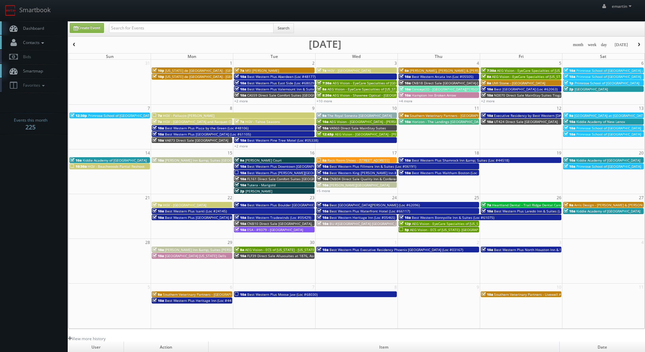
click at [27, 38] on link "Contacts" at bounding box center [34, 43] width 68 height 14
click at [42, 25] on link "Dashboard" at bounding box center [34, 28] width 68 height 14
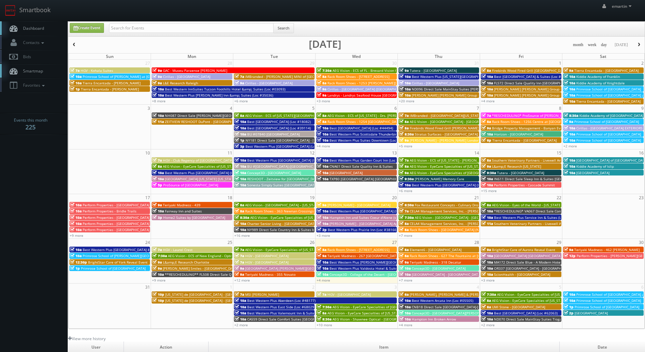
click at [41, 77] on link "Smartmap" at bounding box center [34, 71] width 68 height 14
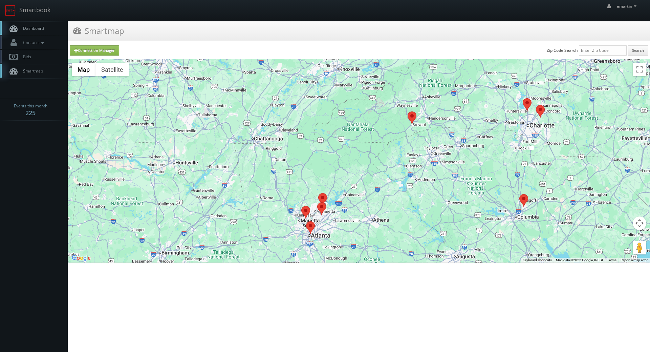
click at [408, 111] on area at bounding box center [408, 111] width 0 height 0
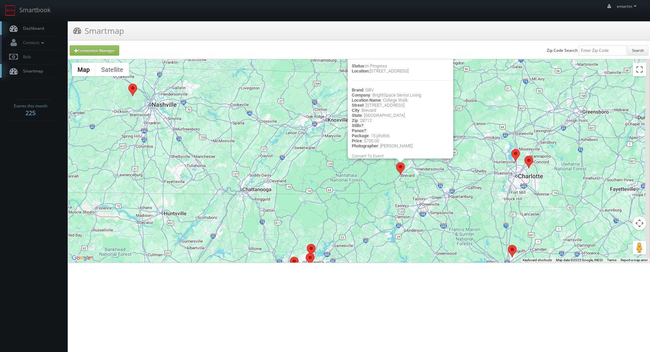
drag, startPoint x: 422, startPoint y: 221, endPoint x: 409, endPoint y: 180, distance: 43.2
click at [409, 180] on div "Status: In Progress Location: 100 N College Row, Brevard, NC, 28712 Brand : GBV…" at bounding box center [359, 160] width 582 height 203
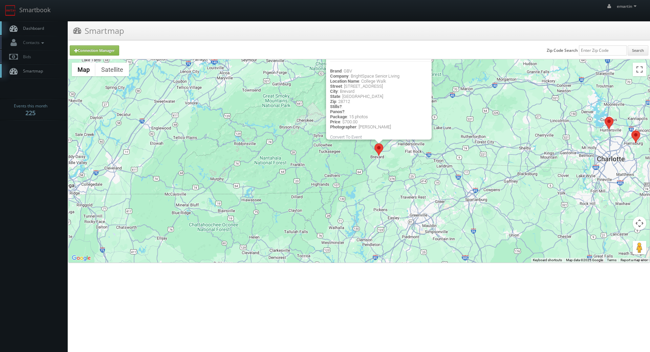
drag, startPoint x: 401, startPoint y: 192, endPoint x: 406, endPoint y: 203, distance: 12.3
click at [403, 199] on div "Status: In Progress Location: 100 N College Row, Brevard, NC, 28712 Brand : GBV…" at bounding box center [359, 160] width 582 height 203
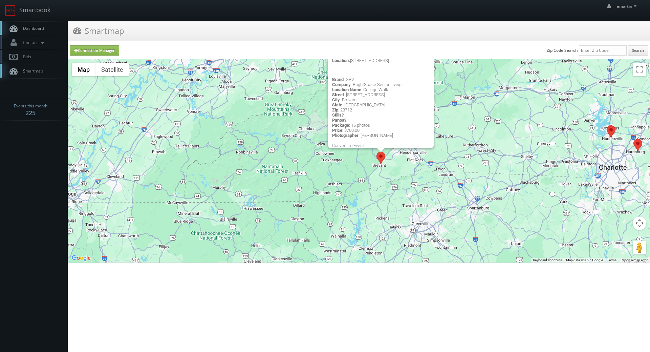
drag, startPoint x: 412, startPoint y: 195, endPoint x: 405, endPoint y: 180, distance: 17.4
click at [405, 180] on div "Status: In Progress Location: 100 N College Row, Brevard, NC, 28712 Brand : GBV…" at bounding box center [359, 160] width 582 height 203
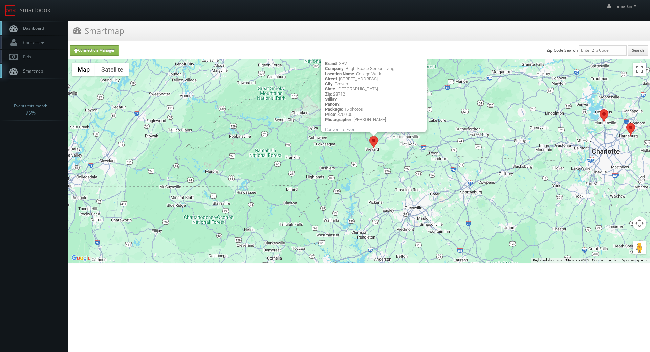
click at [409, 199] on div "Status: In Progress Location: 100 N College Row, Brevard, NC, 28712 Brand : GBV…" at bounding box center [359, 160] width 582 height 203
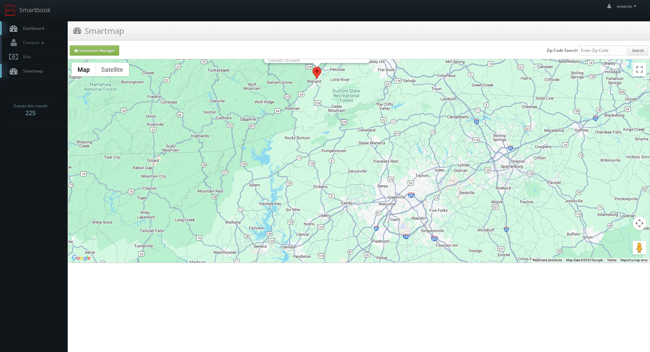
drag, startPoint x: 422, startPoint y: 195, endPoint x: 399, endPoint y: 170, distance: 33.6
click at [399, 171] on div "Status: In Progress Location: 100 N College Row, Brevard, NC, 28712 Brand : GBV…" at bounding box center [359, 160] width 582 height 203
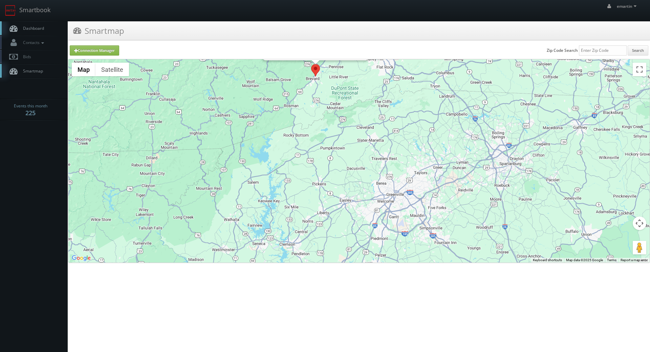
click at [379, 163] on div "Status: In Progress Location: 100 N College Row, Brevard, NC, 28712 Brand : GBV…" at bounding box center [359, 160] width 582 height 203
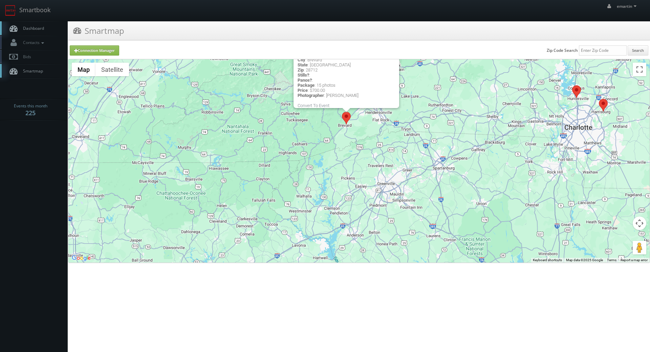
drag, startPoint x: 39, startPoint y: 22, endPoint x: 56, endPoint y: 24, distance: 17.3
click at [38, 22] on link "Dashboard" at bounding box center [34, 28] width 68 height 14
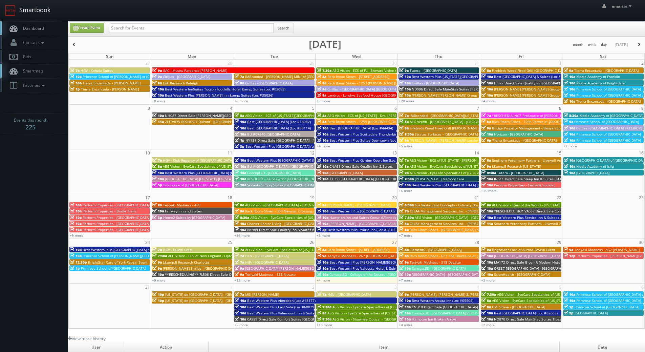
click at [43, 5] on link "Smartbook" at bounding box center [28, 10] width 56 height 21
click at [27, 28] on span "Dashboard" at bounding box center [32, 28] width 24 height 6
click at [29, 25] on span "Dashboard" at bounding box center [32, 28] width 24 height 6
click at [161, 32] on input "text" at bounding box center [191, 27] width 165 height 9
type input "dells"
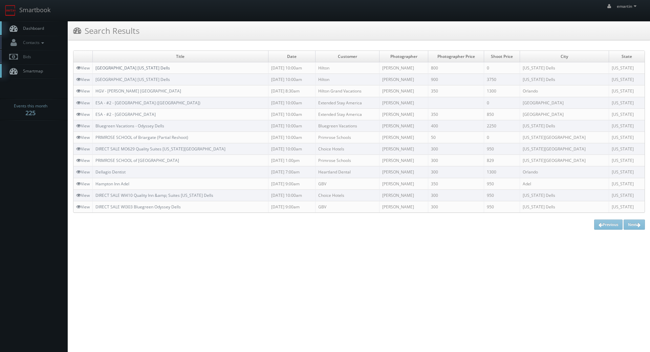
click at [157, 65] on link "[GEOGRAPHIC_DATA] [US_STATE] Dells" at bounding box center [133, 68] width 75 height 6
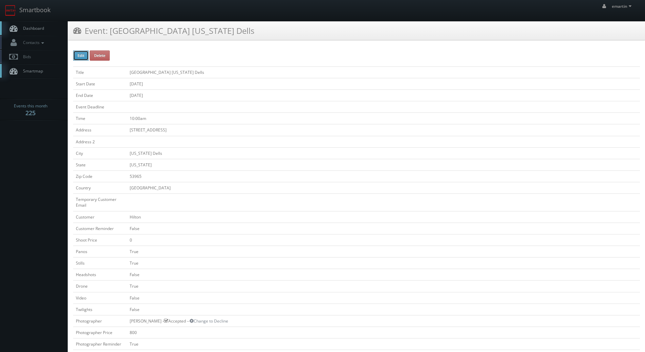
click at [83, 55] on button "Edit" at bounding box center [81, 55] width 16 height 10
type input "[GEOGRAPHIC_DATA] [US_STATE] Dells"
type input "[STREET_ADDRESS]"
type input "[US_STATE] Dells"
type input "53965"
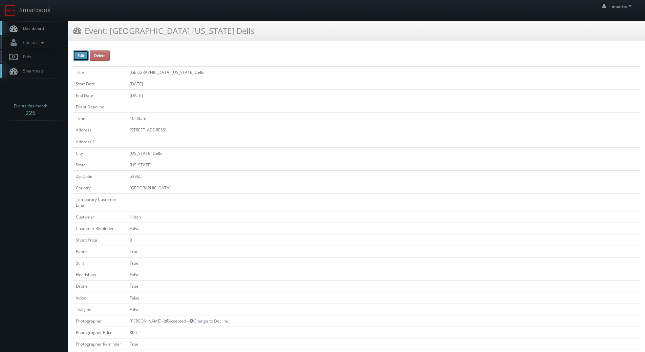
checkbox input "false"
type input "0"
checkbox input "true"
checkbox input "false"
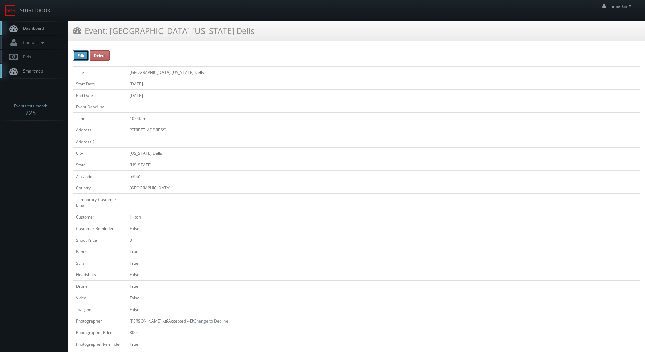
checkbox input "true"
checkbox input "false"
type input "[DATE]"
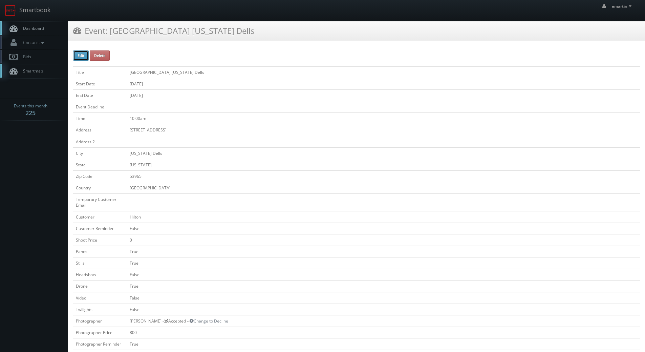
type input "09/29/2025"
type input "10:00am"
checkbox input "true"
checkbox input "false"
select select "[US_STATE]"
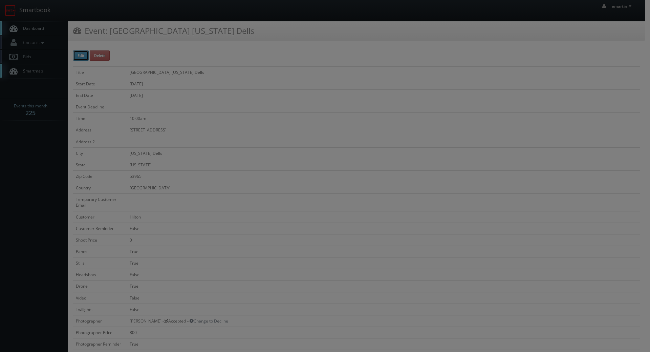
type input "0"
type input "800"
select select "cs3design360+school3specialty@gmail.com"
select select "contact@focusonstudio.com"
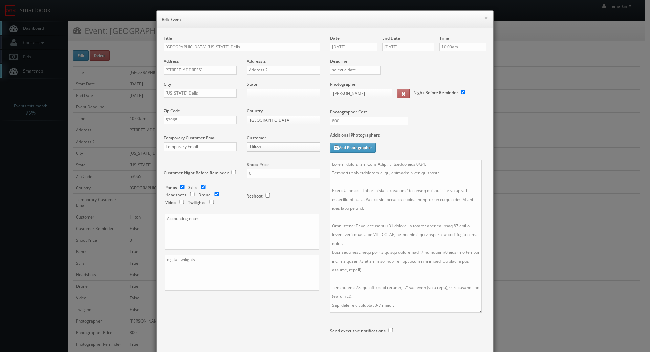
drag, startPoint x: 480, startPoint y: 190, endPoint x: 476, endPoint y: 307, distance: 117.3
click at [476, 307] on textarea at bounding box center [406, 236] width 152 height 153
click at [430, 269] on textarea at bounding box center [406, 236] width 152 height 153
click at [392, 227] on textarea at bounding box center [406, 236] width 152 height 153
click at [387, 225] on textarea at bounding box center [406, 236] width 152 height 153
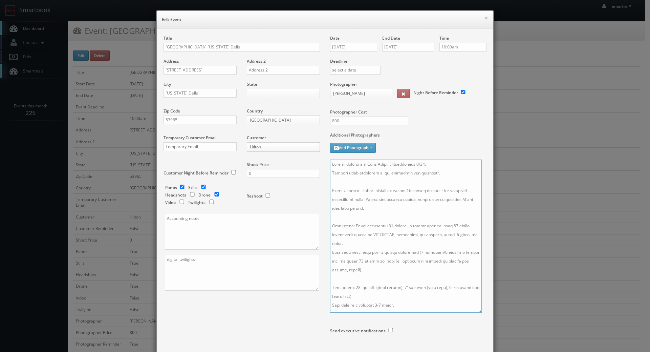
click at [386, 225] on textarea at bounding box center [406, 236] width 152 height 153
click at [113, 351] on div "× Edit Event Title Hilton Garden Inn Wisconsin Dells Address 101 E Hiawatha Dr …" at bounding box center [325, 176] width 650 height 352
click at [415, 205] on textarea at bounding box center [406, 236] width 152 height 153
click at [393, 212] on textarea at bounding box center [406, 236] width 152 height 153
click at [386, 225] on textarea at bounding box center [406, 236] width 152 height 153
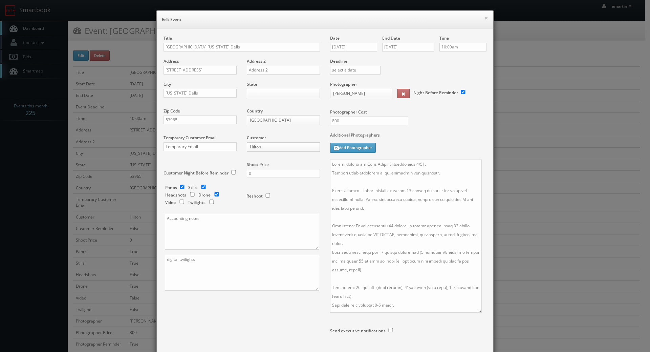
click at [481, 310] on div at bounding box center [408, 240] width 156 height 160
drag, startPoint x: 476, startPoint y: 312, endPoint x: 474, endPoint y: 360, distance: 48.1
click at [474, 352] on html "Smartbook Toggle Side Navigation Toggle Top Navigation emartin emartin Profile …" at bounding box center [325, 332] width 650 height 664
click at [449, 226] on textarea at bounding box center [405, 261] width 150 height 202
type textarea "Onsite contact is Josh Patel. Overnight stay 9/28. Partial shoot including lobb…"
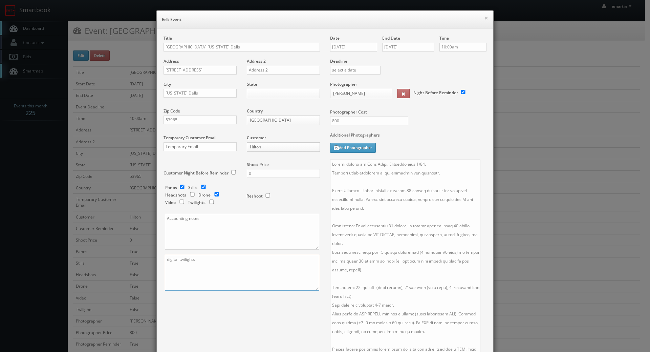
click at [177, 289] on textarea "digital twilights" at bounding box center [242, 273] width 154 height 36
click at [205, 269] on textarea "digital twilights" at bounding box center [242, 273] width 154 height 36
drag, startPoint x: 214, startPoint y: 261, endPoint x: 175, endPoint y: 261, distance: 38.3
click at [175, 261] on textarea "digital twilights" at bounding box center [242, 273] width 154 height 36
click at [213, 268] on textarea "digital twilights" at bounding box center [242, 273] width 154 height 36
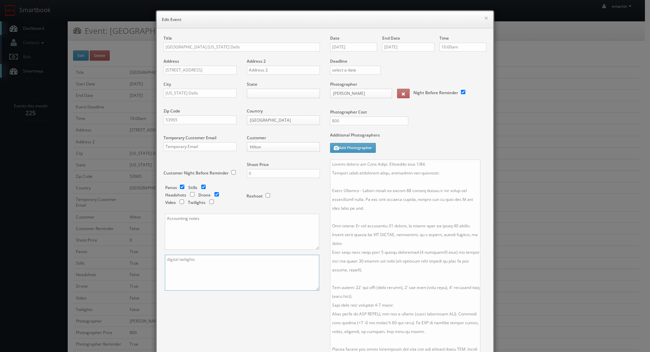
drag, startPoint x: 179, startPoint y: 260, endPoint x: 165, endPoint y: 261, distance: 14.3
click at [166, 261] on textarea "digital twilights" at bounding box center [242, 273] width 154 height 36
type textarea "d"
type textarea "37 photos + 5 drone + 2 digital twilights = 44 photos delivered + google tour"
drag, startPoint x: 352, startPoint y: 121, endPoint x: 312, endPoint y: 117, distance: 40.1
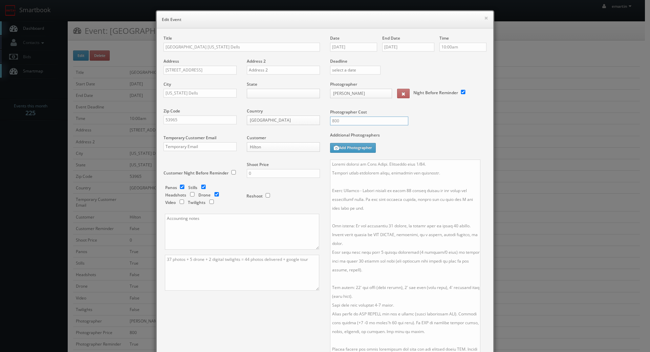
click at [312, 117] on div "Title Hilton Garden Inn Wisconsin Dells Address 101 E Hiawatha Dr Address 2 Cit…" at bounding box center [325, 224] width 333 height 378
type input "850"
click at [436, 260] on textarea at bounding box center [405, 261] width 150 height 202
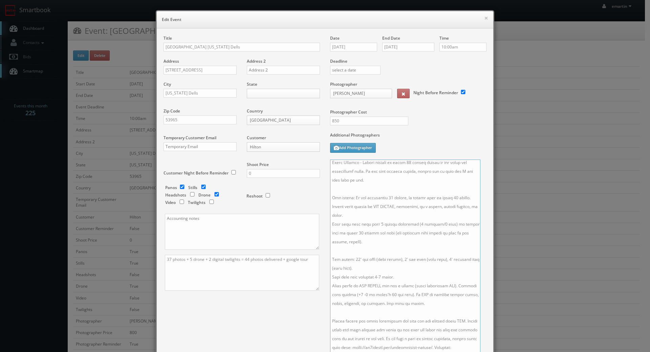
scroll to position [110, 0]
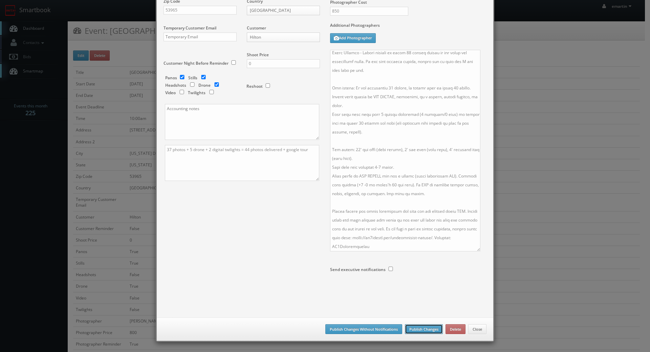
click at [432, 329] on button "Publish Changes" at bounding box center [424, 329] width 38 height 10
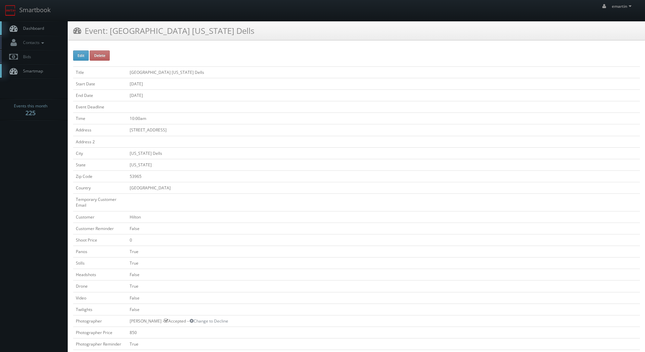
click at [45, 30] on link "Dashboard" at bounding box center [34, 28] width 68 height 14
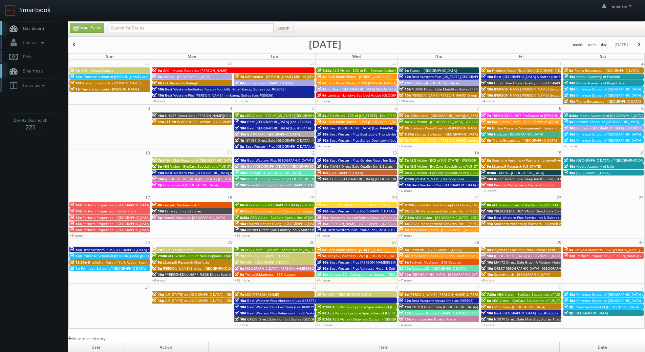
click at [55, 15] on link "Smartbook" at bounding box center [28, 10] width 56 height 21
drag, startPoint x: 45, startPoint y: 22, endPoint x: 55, endPoint y: 64, distance: 43.3
click at [45, 22] on link "Dashboard" at bounding box center [34, 28] width 68 height 14
click at [553, 15] on div "emartin emartin Profile Logout" at bounding box center [322, 10] width 645 height 21
click at [408, 281] on link "+7 more" at bounding box center [406, 280] width 14 height 5
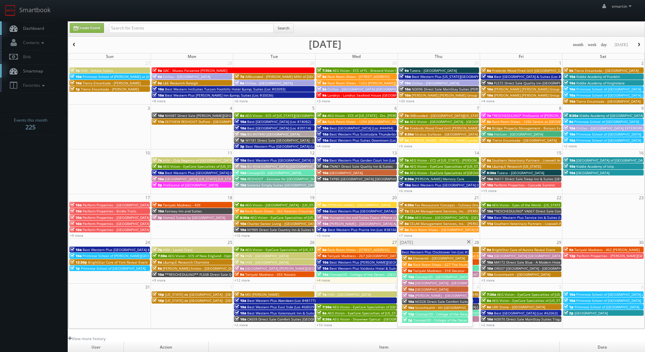
click at [434, 283] on span "[GEOGRAPHIC_DATA] - [GEOGRAPHIC_DATA]" at bounding box center [449, 282] width 69 height 5
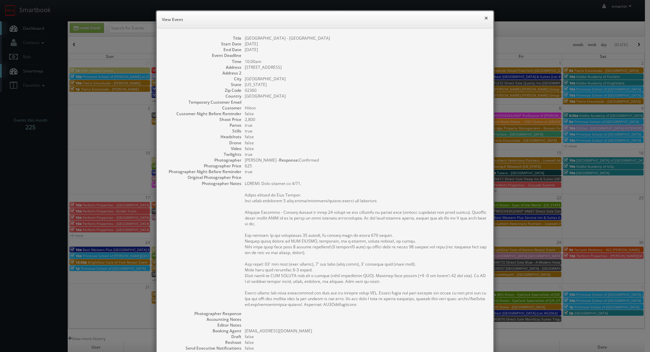
click at [485, 17] on button "×" at bounding box center [486, 18] width 4 height 5
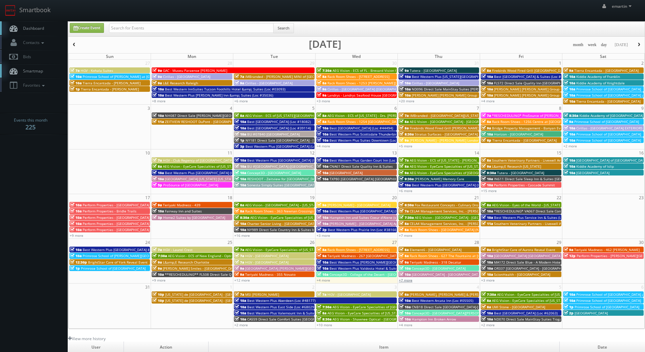
click at [407, 281] on link "+7 more" at bounding box center [406, 280] width 14 height 5
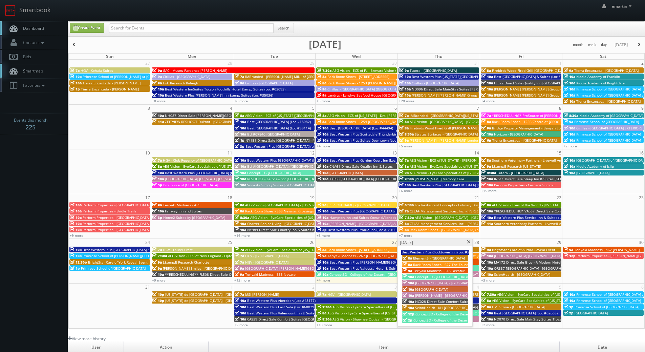
click at [424, 289] on span "[GEOGRAPHIC_DATA]" at bounding box center [431, 289] width 33 height 5
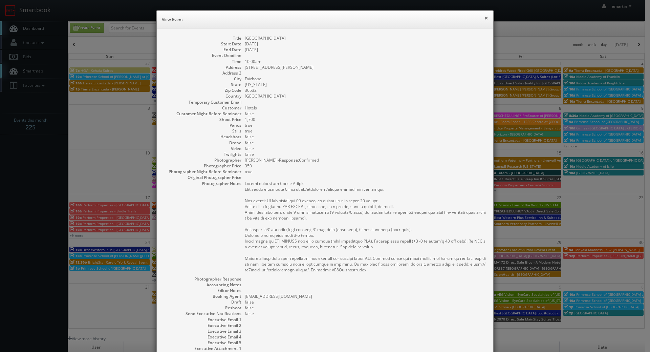
click at [484, 20] on button "×" at bounding box center [486, 18] width 4 height 5
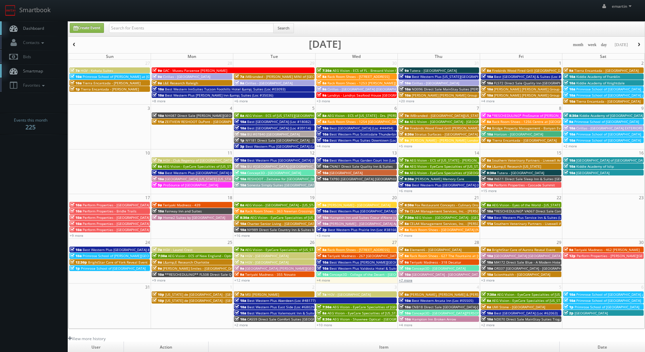
click at [407, 281] on link "+7 more" at bounding box center [406, 280] width 14 height 5
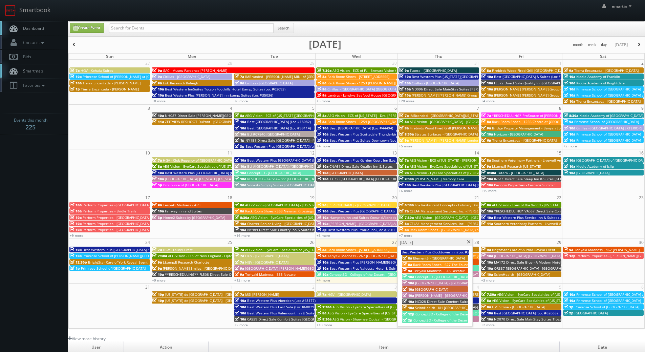
click at [427, 302] on span "NC028 Direct Sale Comfort Suites Gastonia- - [GEOGRAPHIC_DATA]" at bounding box center [469, 301] width 108 height 5
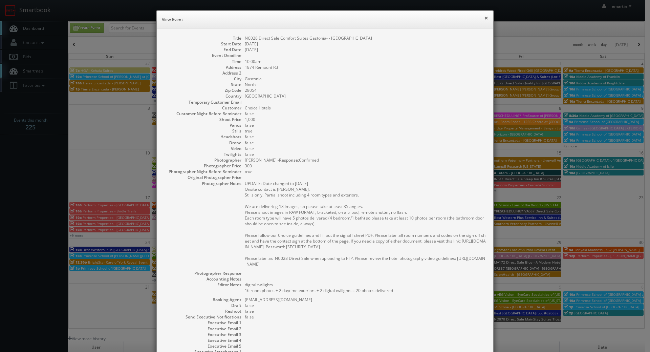
click at [485, 20] on button "×" at bounding box center [486, 18] width 4 height 5
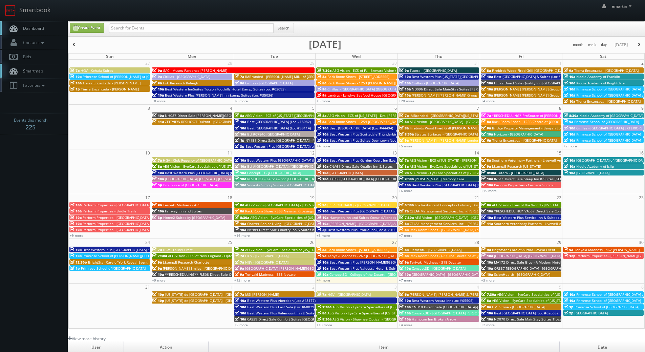
click at [406, 279] on link "+7 more" at bounding box center [406, 280] width 14 height 5
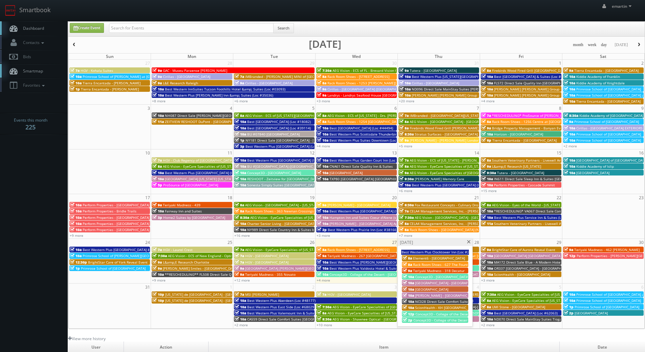
click at [467, 240] on div "Thursday, August 28" at bounding box center [435, 242] width 75 height 7
click at [42, 25] on link "Dashboard" at bounding box center [34, 28] width 68 height 14
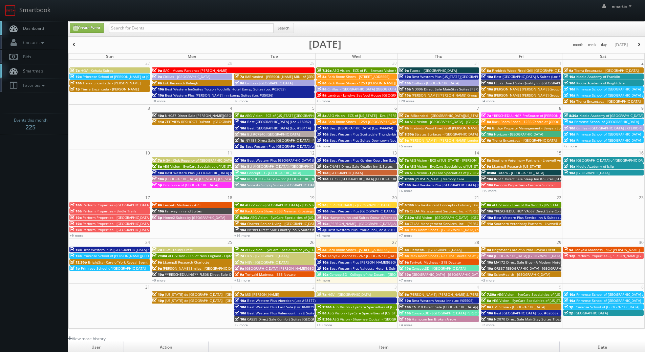
click at [595, 255] on span "Perform Properties - [PERSON_NAME][GEOGRAPHIC_DATA]" at bounding box center [624, 255] width 94 height 5
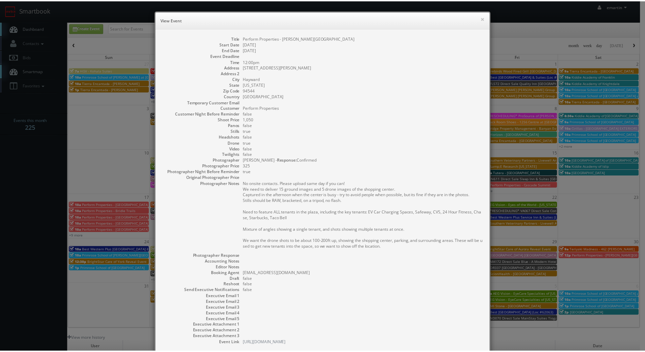
scroll to position [42, 0]
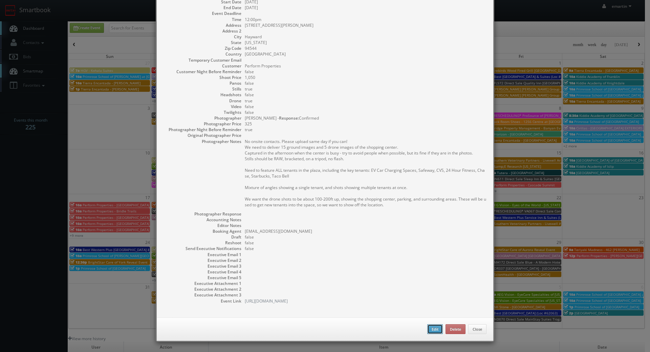
click at [428, 328] on button "Edit" at bounding box center [435, 329] width 16 height 10
select select "[US_STATE]"
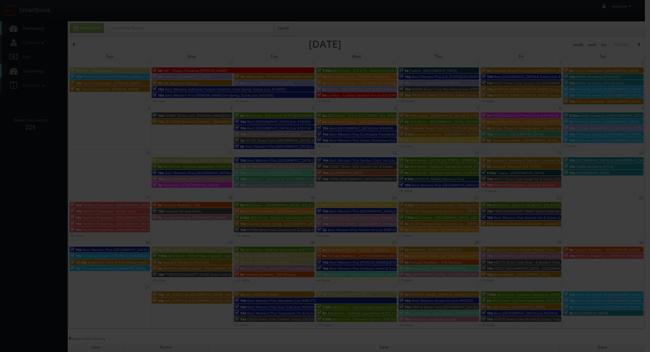
type input "1,050"
type input "325"
select select "[EMAIL_ADDRESS][DOMAIN_NAME]"
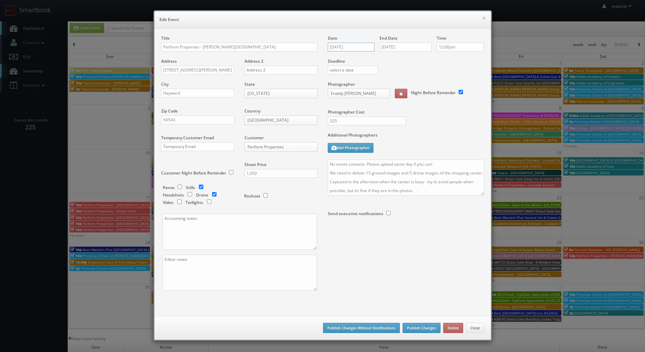
click at [353, 44] on input "[DATE]" at bounding box center [351, 47] width 47 height 9
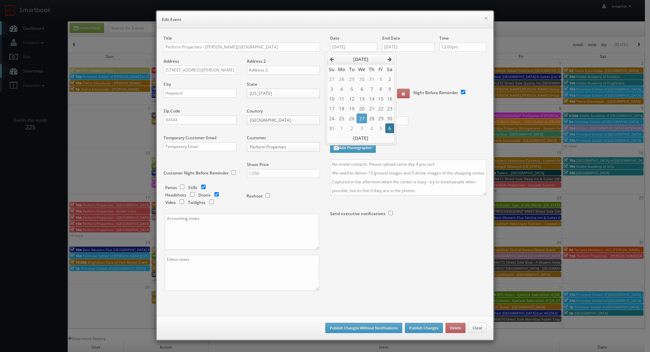
click at [394, 132] on td "6" at bounding box center [389, 128] width 9 height 10
type input "09/06/2025"
click at [402, 52] on div "End Date 08/30/2025" at bounding box center [408, 46] width 52 height 23
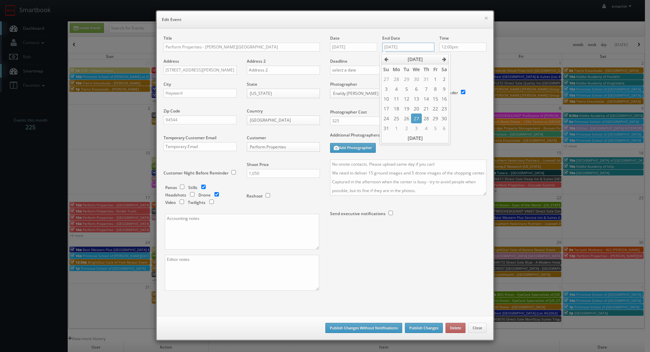
click at [414, 47] on input "08/30/2025" at bounding box center [408, 47] width 52 height 9
click at [445, 132] on td "6" at bounding box center [444, 128] width 9 height 10
type input "09/06/2025"
click at [400, 167] on textarea "No onsite contacts. Please upload same day if you can! We need to deliver 15 gr…" at bounding box center [408, 178] width 156 height 36
click at [325, 162] on div "Date 09/06/2025 End Date 09/06/2025 Time 12:00pm Deadline Photographer Enaldy L…" at bounding box center [408, 141] width 167 height 213
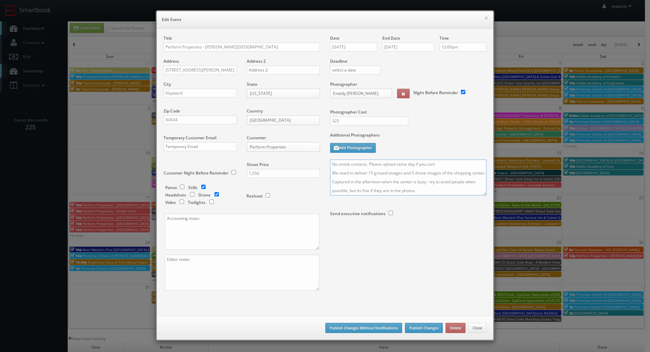
click at [330, 162] on textarea "No onsite contacts. Please upload same day if you can! We need to deliver 15 gr…" at bounding box center [408, 178] width 156 height 36
click at [342, 163] on textarea "No onsite contacts. Please upload same day if you can! We need to deliver 15 gr…" at bounding box center [408, 178] width 156 height 36
type textarea "UPDATE: Date changed to 9/6! No onsite contacts. Please upload same day if you …"
click at [423, 325] on button "Publish Changes" at bounding box center [424, 328] width 38 height 10
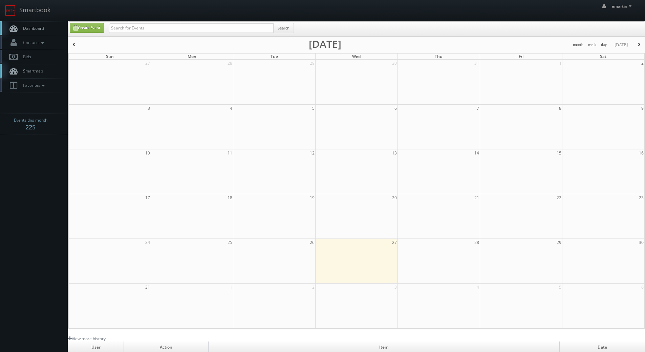
click at [45, 31] on link "Dashboard" at bounding box center [34, 28] width 68 height 14
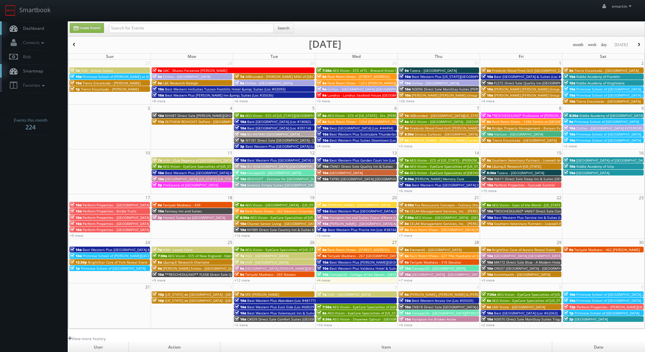
click at [46, 27] on link "Dashboard" at bounding box center [34, 28] width 68 height 14
click at [46, 25] on link "Dashboard" at bounding box center [34, 28] width 68 height 14
click at [51, 33] on link "Dashboard" at bounding box center [34, 28] width 68 height 14
